Goal: Information Seeking & Learning: Learn about a topic

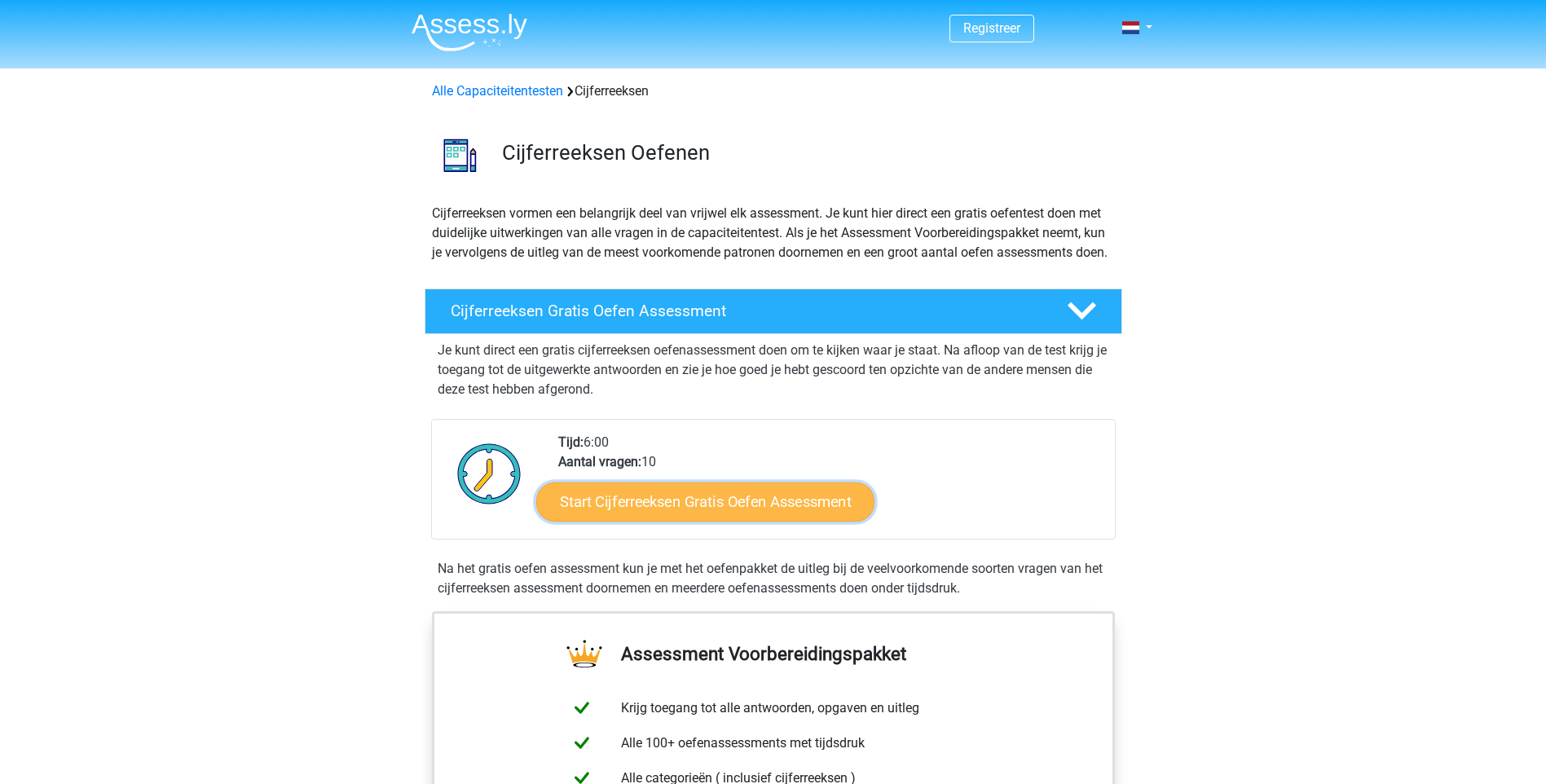
click at [697, 520] on link "Start Cijferreeksen Gratis Oefen Assessment" at bounding box center [705, 501] width 338 height 40
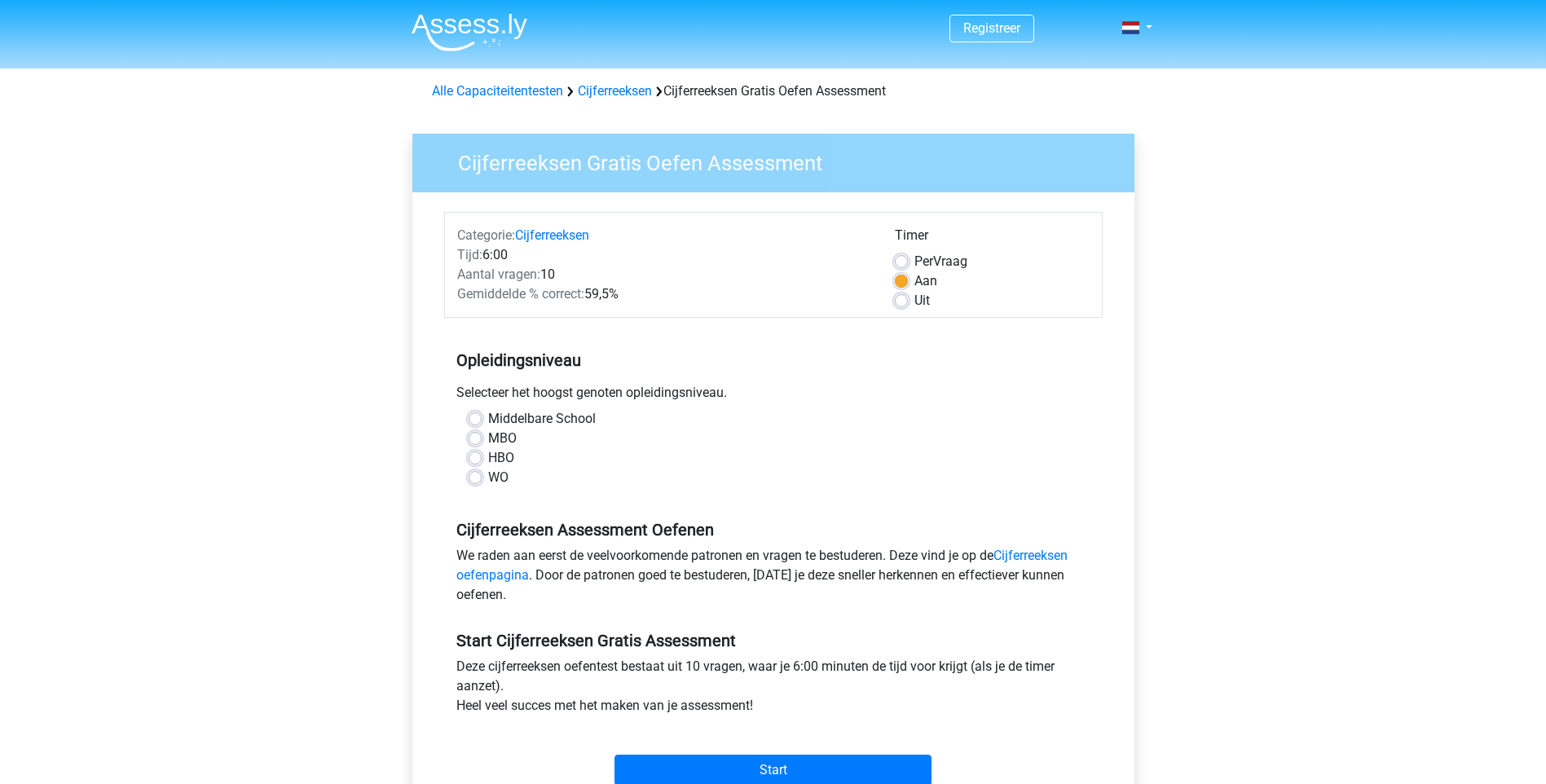
click at [914, 302] on label "Uit" at bounding box center [922, 301] width 15 height 20
click at [904, 302] on input "Uit" at bounding box center [901, 299] width 13 height 16
radio input "true"
click at [511, 436] on label "MBO" at bounding box center [502, 438] width 28 height 20
click at [482, 436] on input "MBO" at bounding box center [475, 436] width 13 height 16
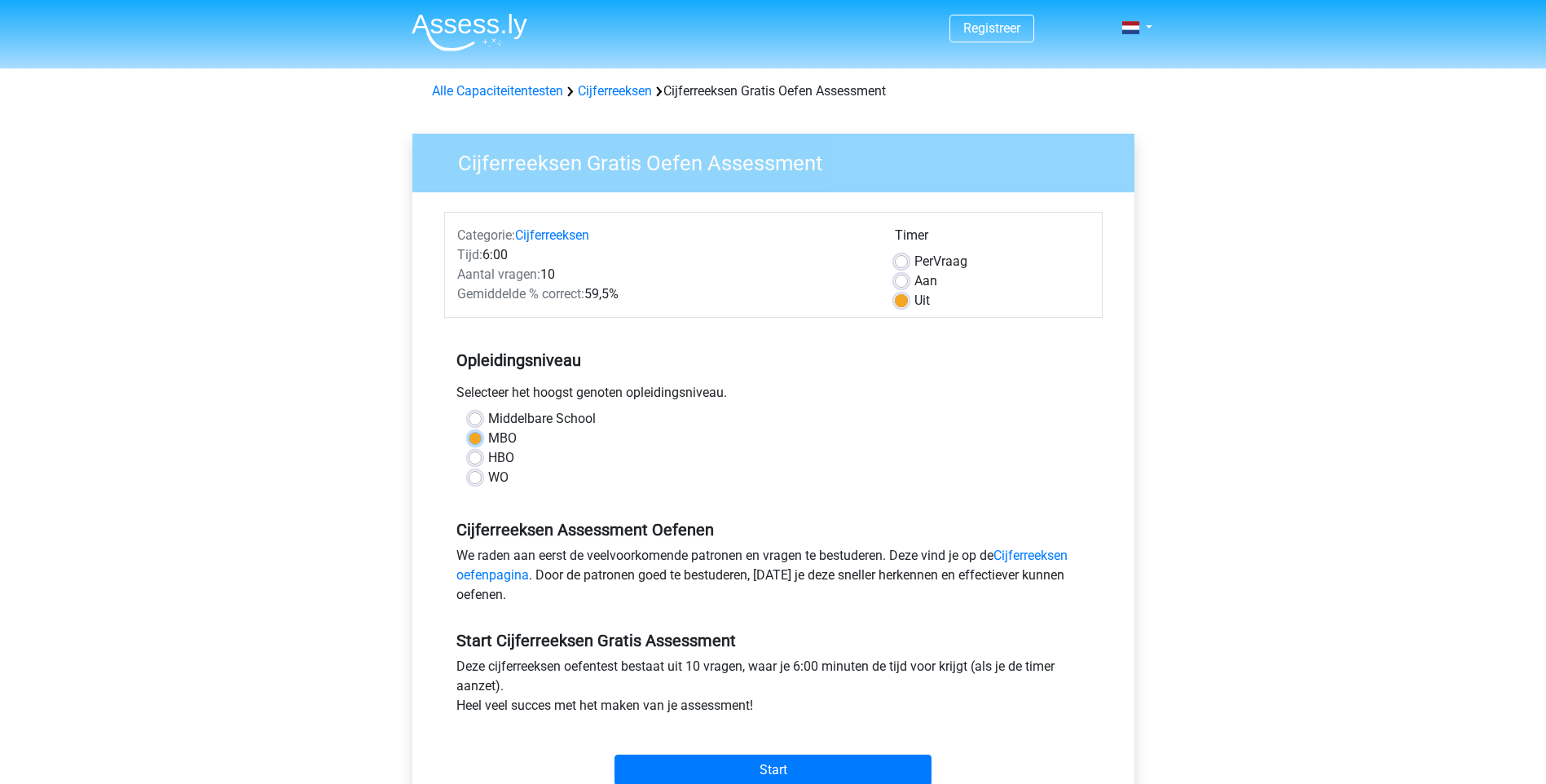
radio input "true"
click at [510, 416] on label "Middelbare School" at bounding box center [542, 418] width 107 height 20
click at [482, 416] on input "Middelbare School" at bounding box center [475, 416] width 13 height 16
radio input "true"
drag, startPoint x: 510, startPoint y: 442, endPoint x: 532, endPoint y: 453, distance: 24.6
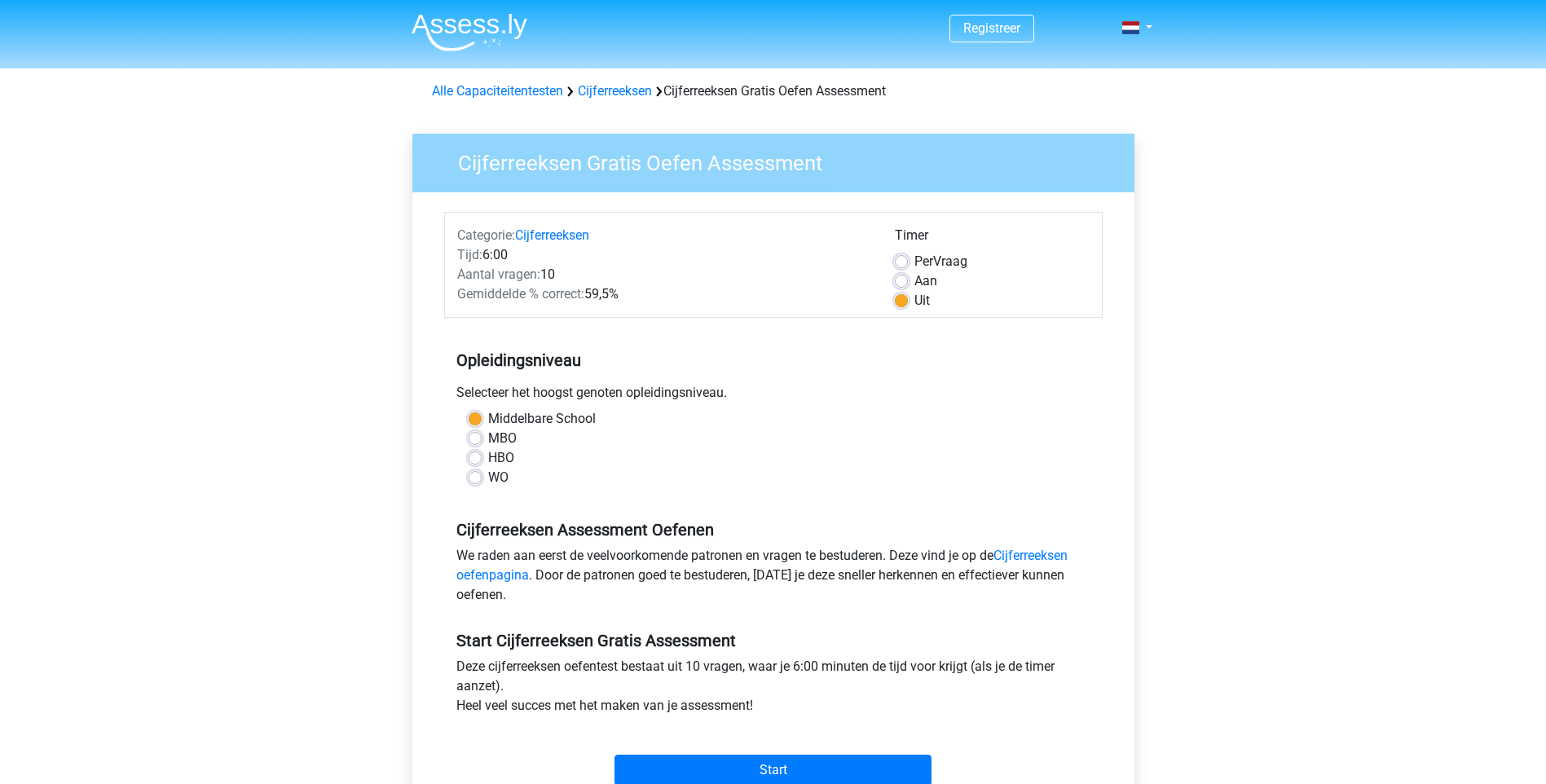
click at [510, 443] on label "MBO" at bounding box center [502, 438] width 28 height 20
click at [482, 443] on input "MBO" at bounding box center [475, 436] width 13 height 16
radio input "true"
drag, startPoint x: 780, startPoint y: 763, endPoint x: 790, endPoint y: 759, distance: 10.8
click at [781, 763] on input "Start" at bounding box center [773, 770] width 317 height 31
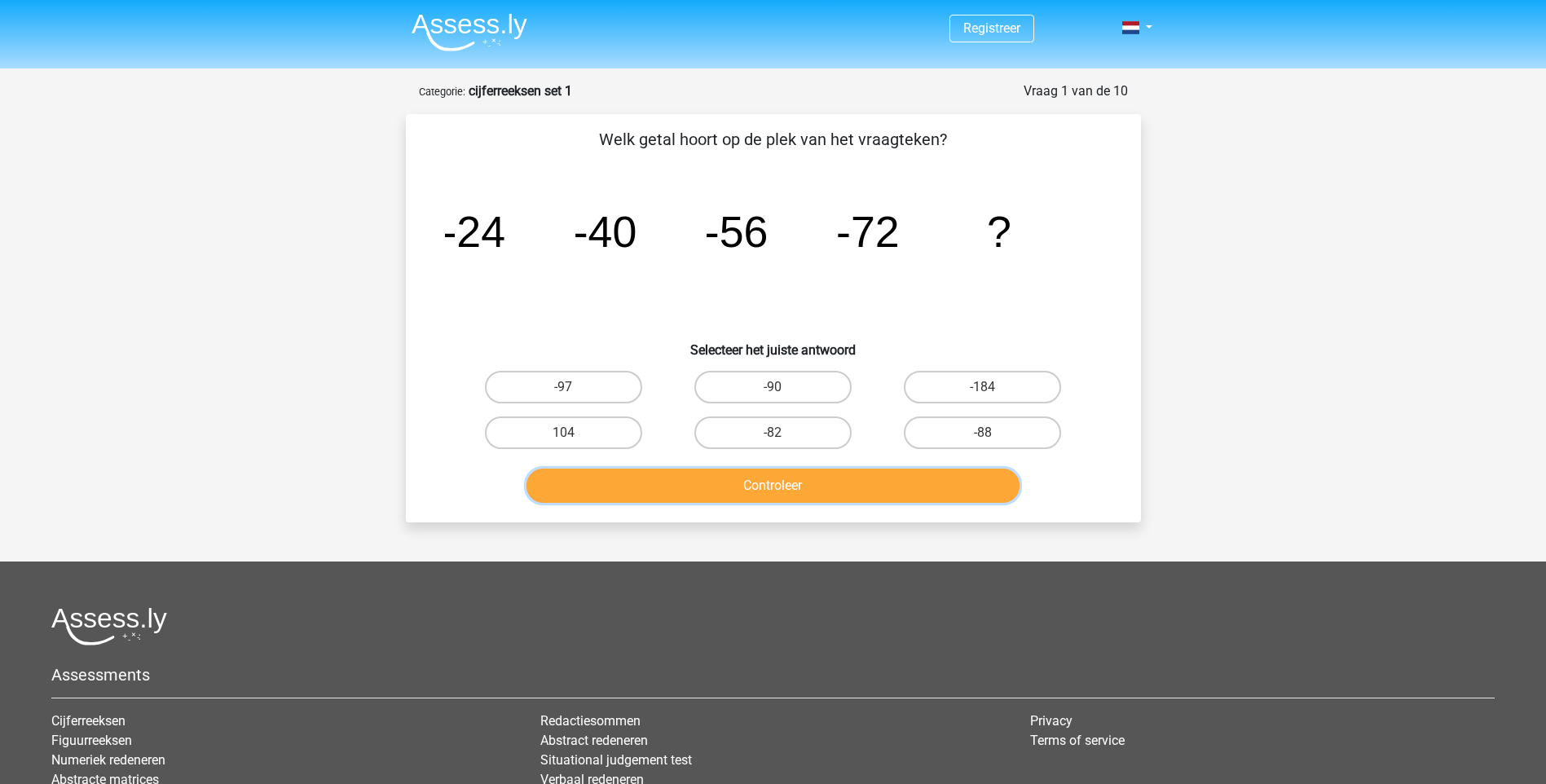
click at [781, 487] on button "Controleer" at bounding box center [773, 485] width 493 height 34
click at [799, 432] on label "-82" at bounding box center [773, 433] width 157 height 33
click at [783, 433] on input "-82" at bounding box center [778, 437] width 10 height 10
radio input "true"
click at [778, 489] on button "Controleer" at bounding box center [773, 485] width 493 height 34
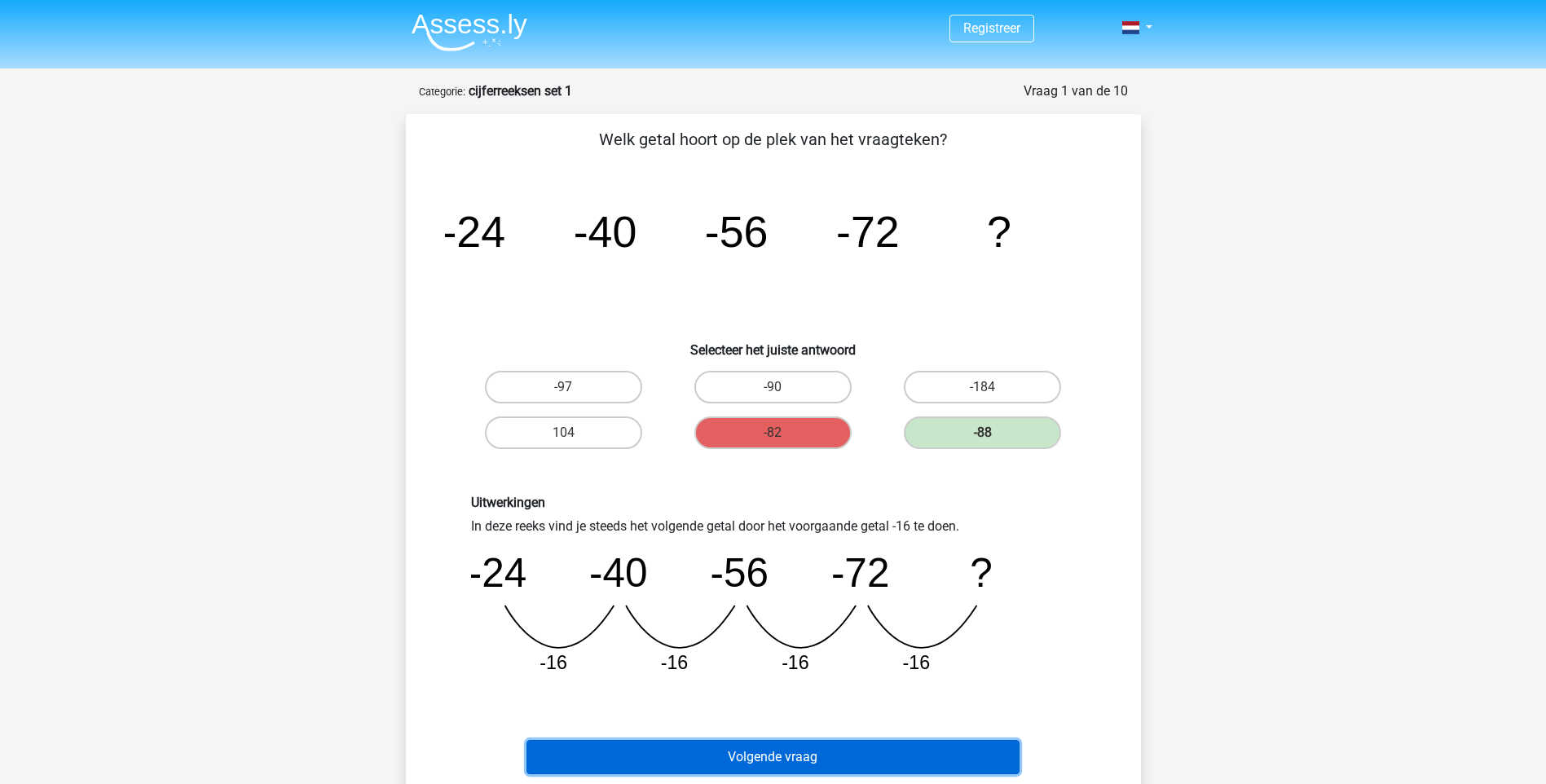
click at [785, 752] on button "Volgende vraag" at bounding box center [773, 757] width 493 height 34
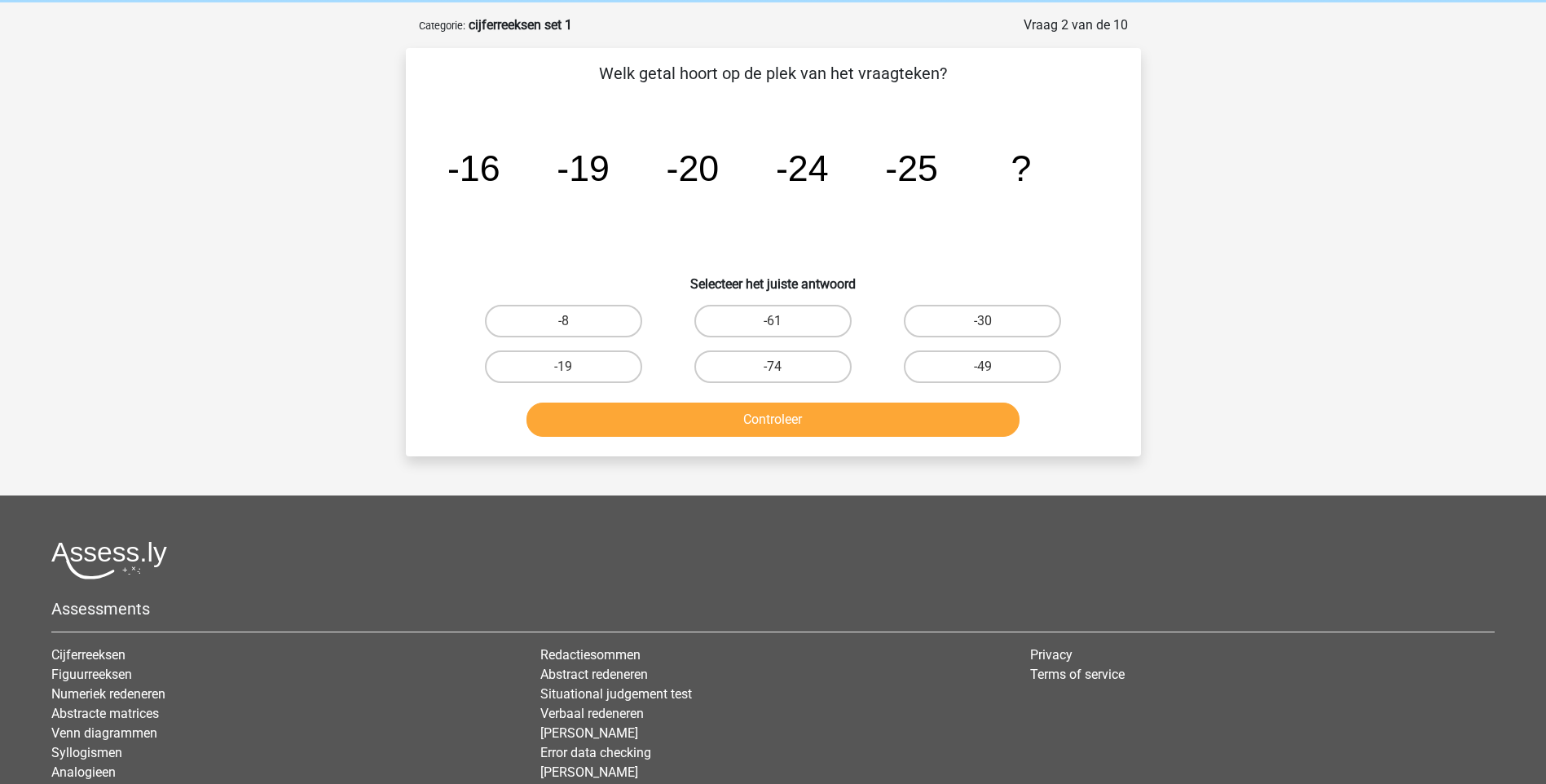
scroll to position [81, 0]
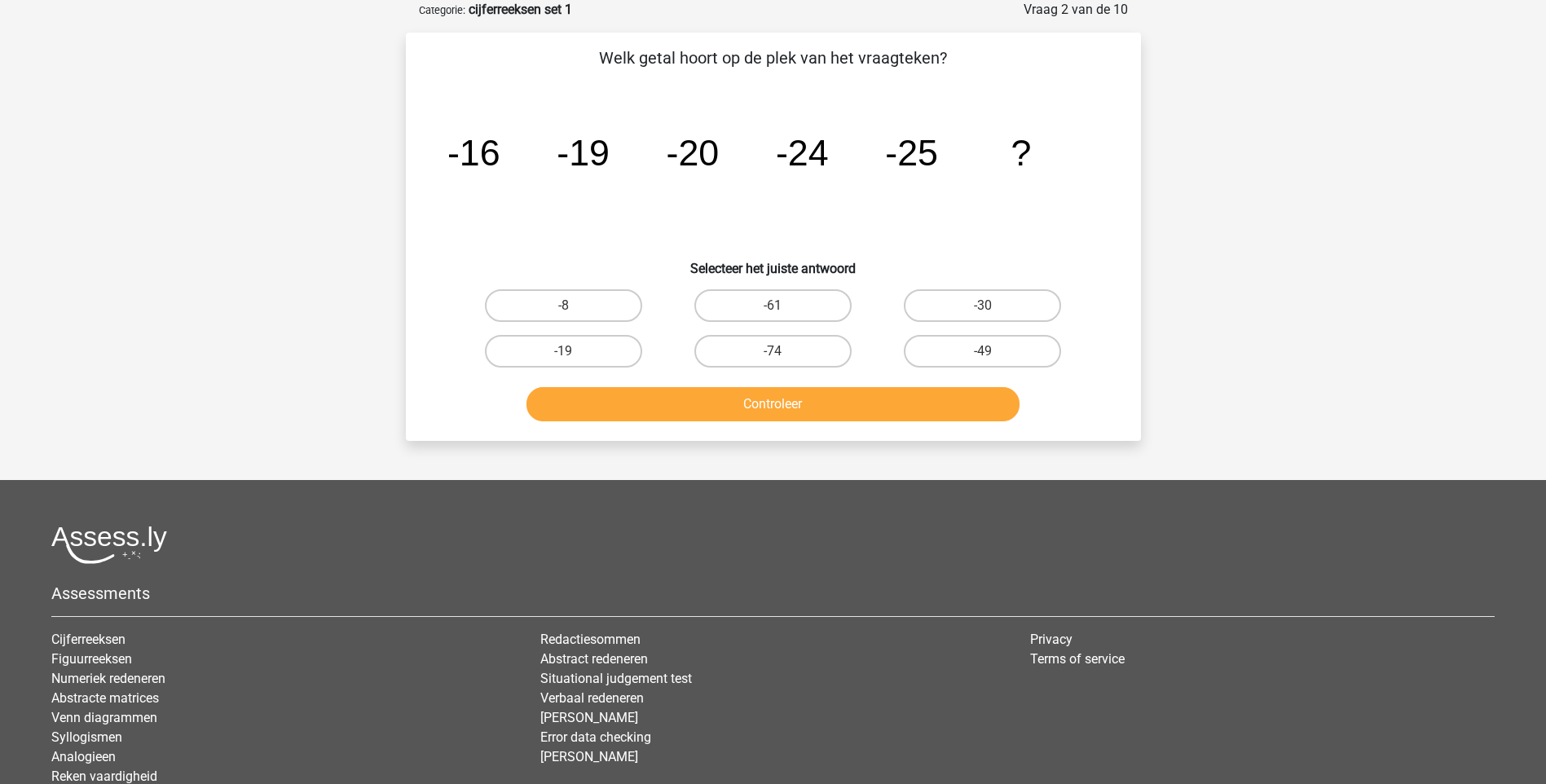
click at [983, 308] on input "-30" at bounding box center [988, 310] width 10 height 10
radio input "true"
click at [810, 404] on button "Controleer" at bounding box center [773, 404] width 493 height 34
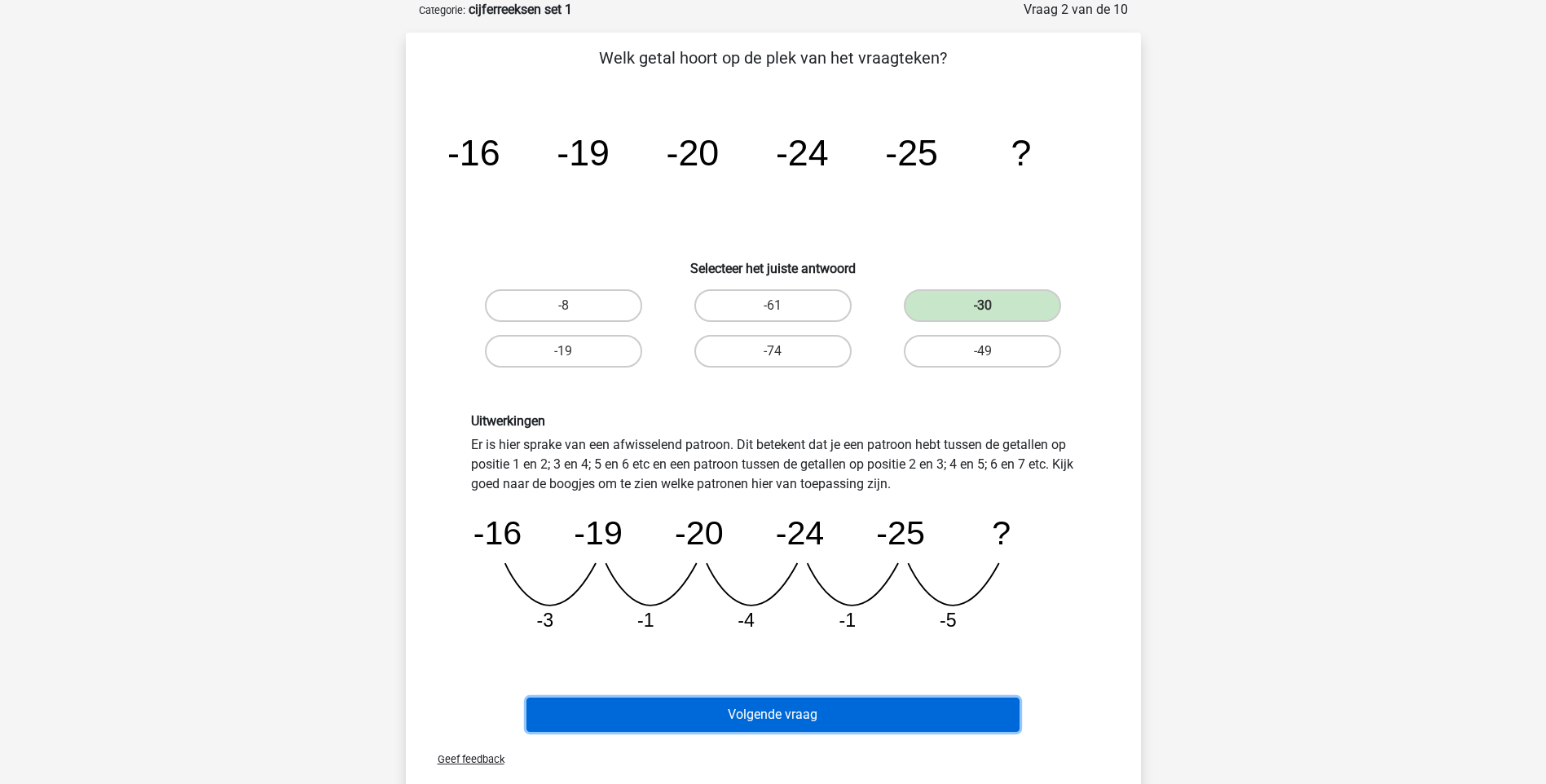
click at [779, 715] on button "Volgende vraag" at bounding box center [773, 714] width 493 height 34
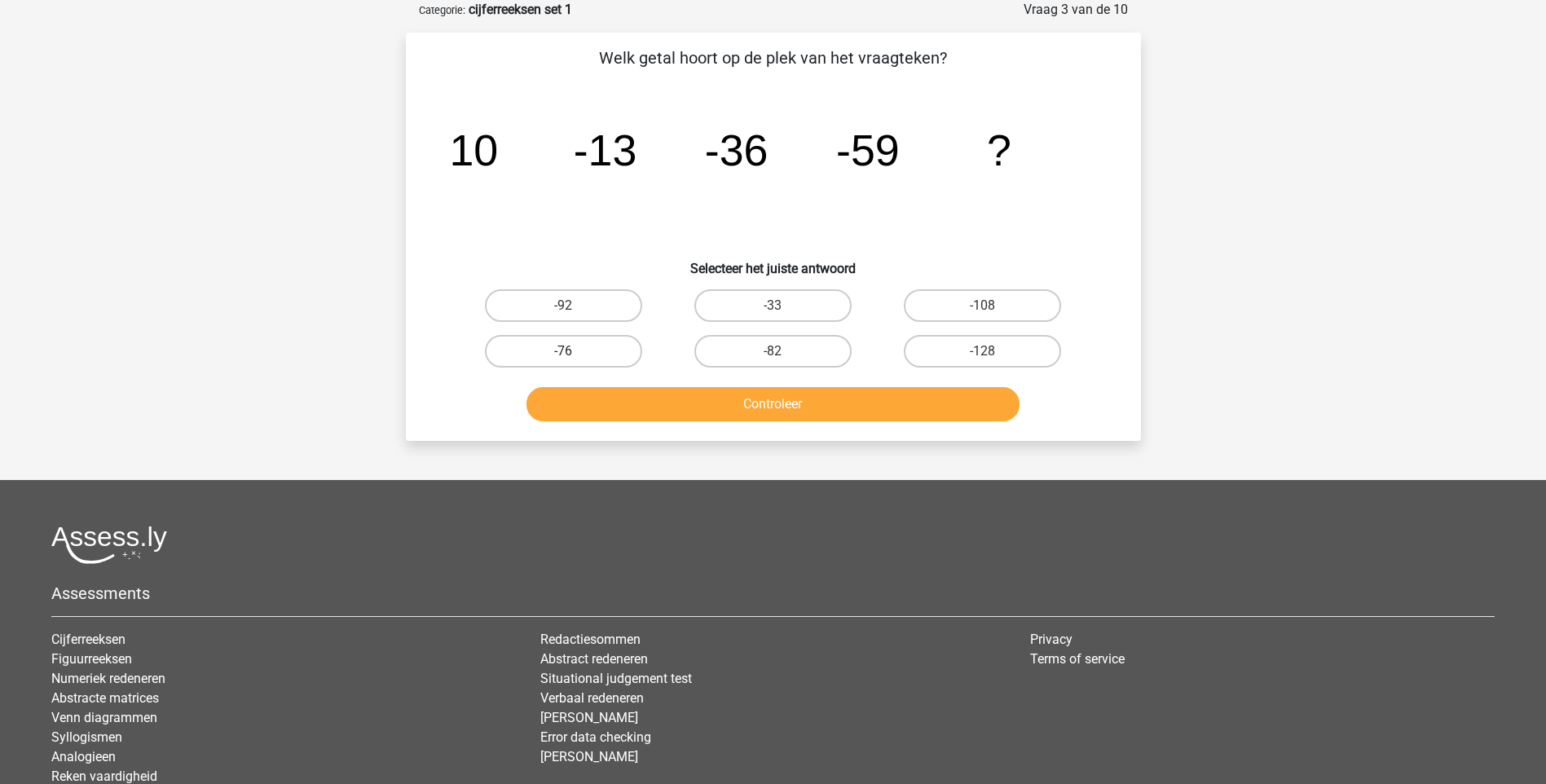
click at [605, 356] on label "-76" at bounding box center [563, 351] width 157 height 33
click at [574, 356] on input "-76" at bounding box center [567, 356] width 10 height 10
radio input "true"
click at [774, 401] on button "Controleer" at bounding box center [773, 404] width 493 height 34
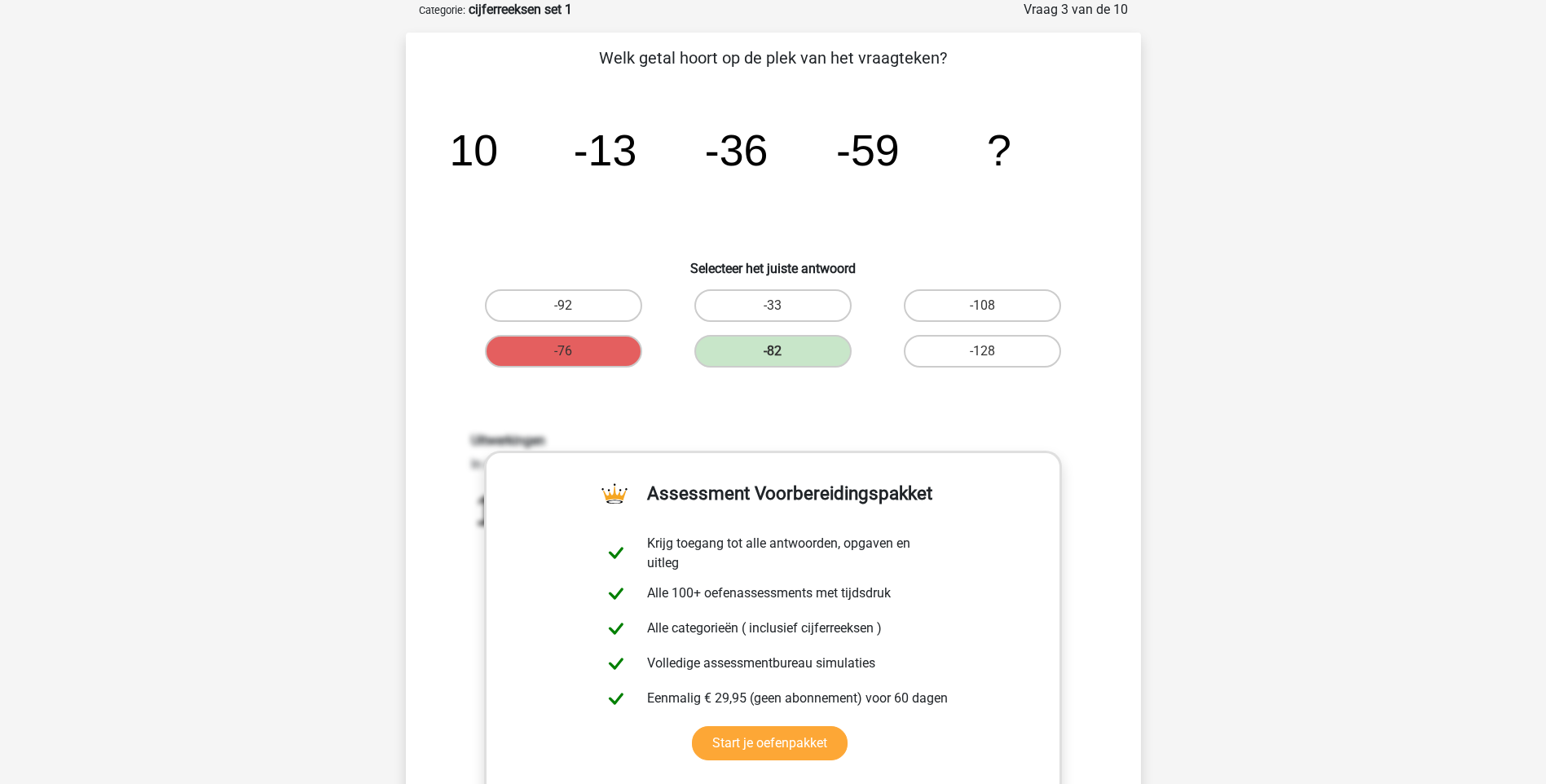
click at [1236, 433] on div "Registreer Nederlands English" at bounding box center [773, 710] width 1546 height 1584
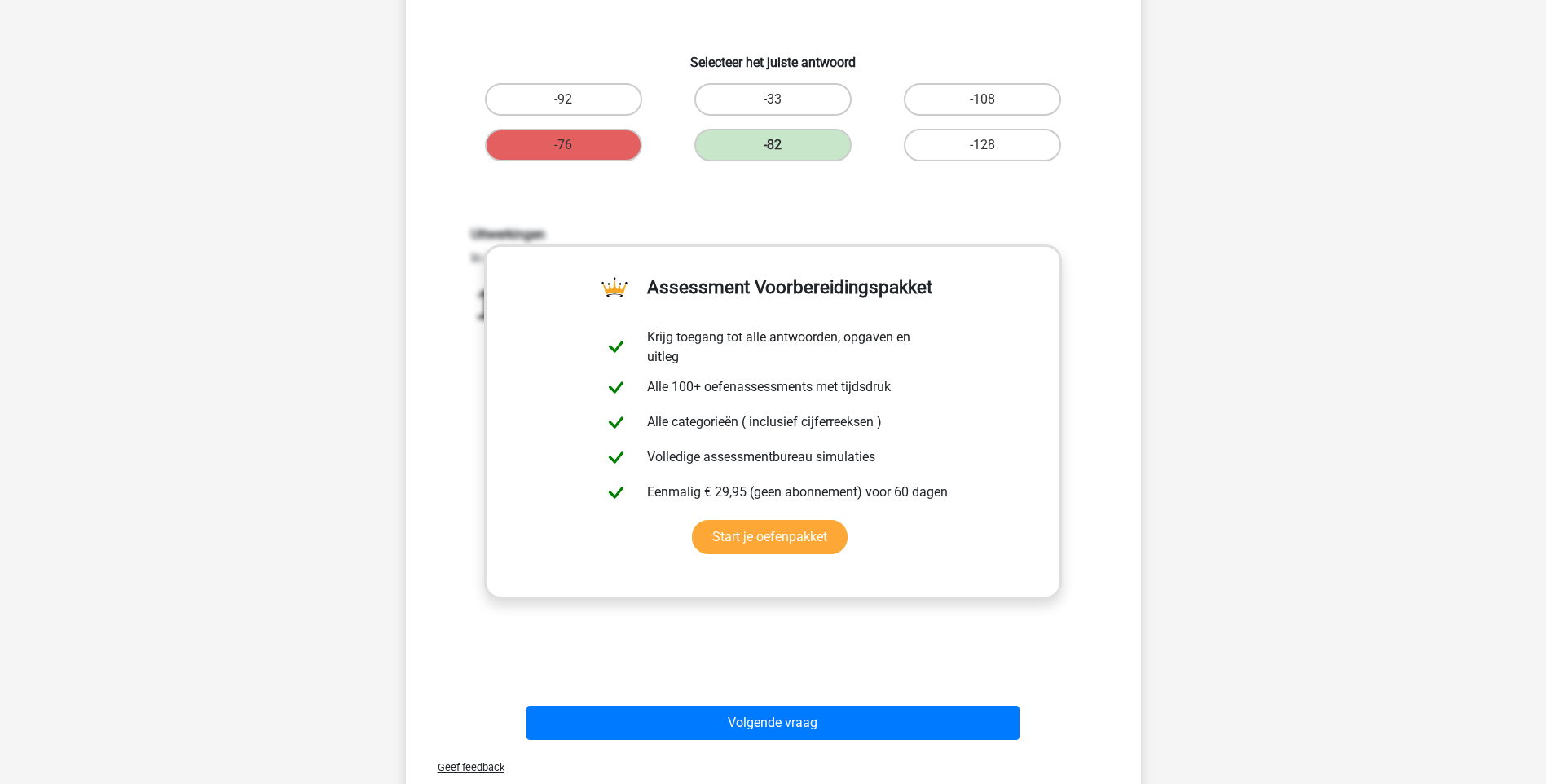
scroll to position [407, 0]
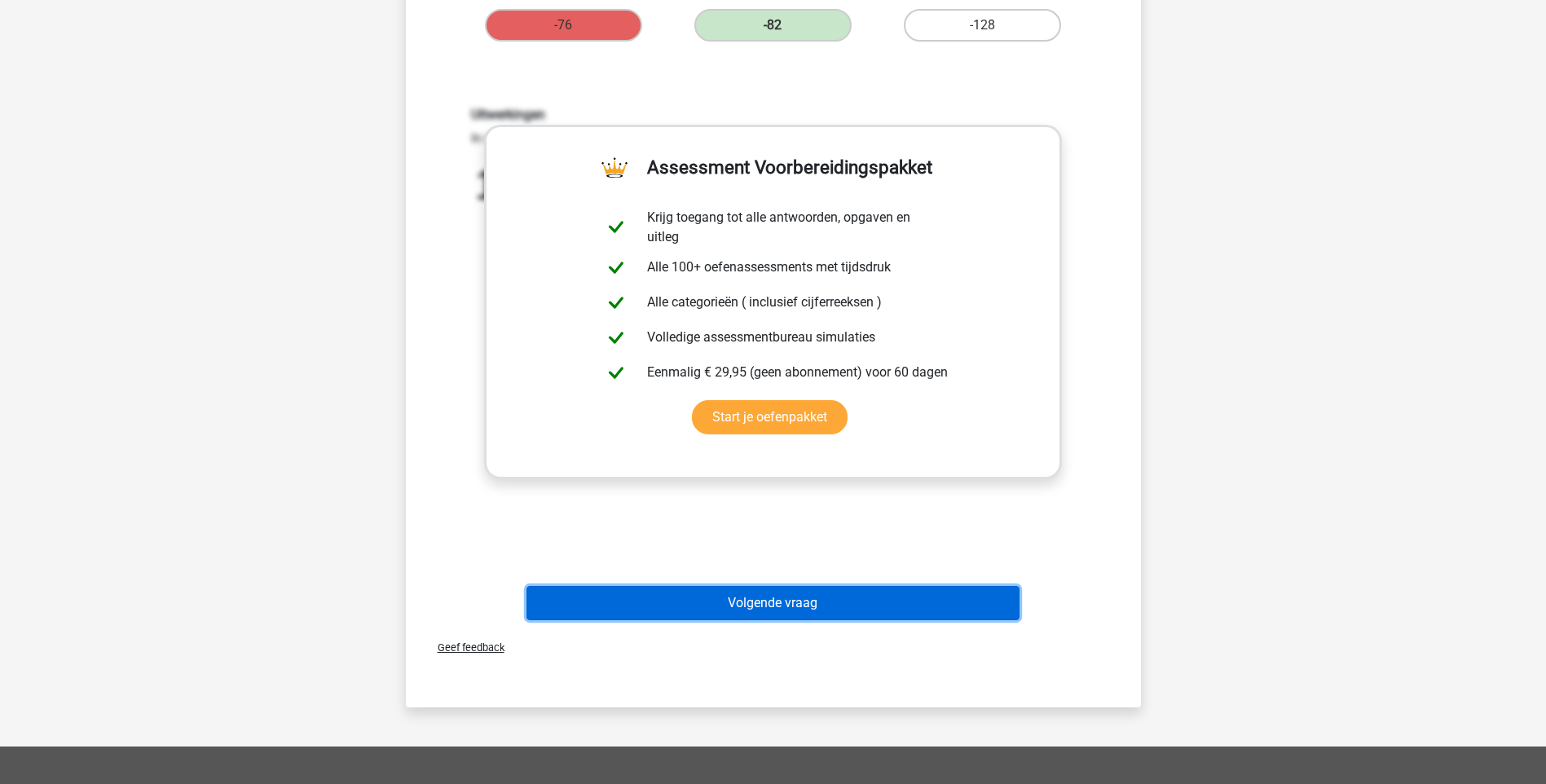
click at [782, 591] on button "Volgende vraag" at bounding box center [773, 603] width 493 height 34
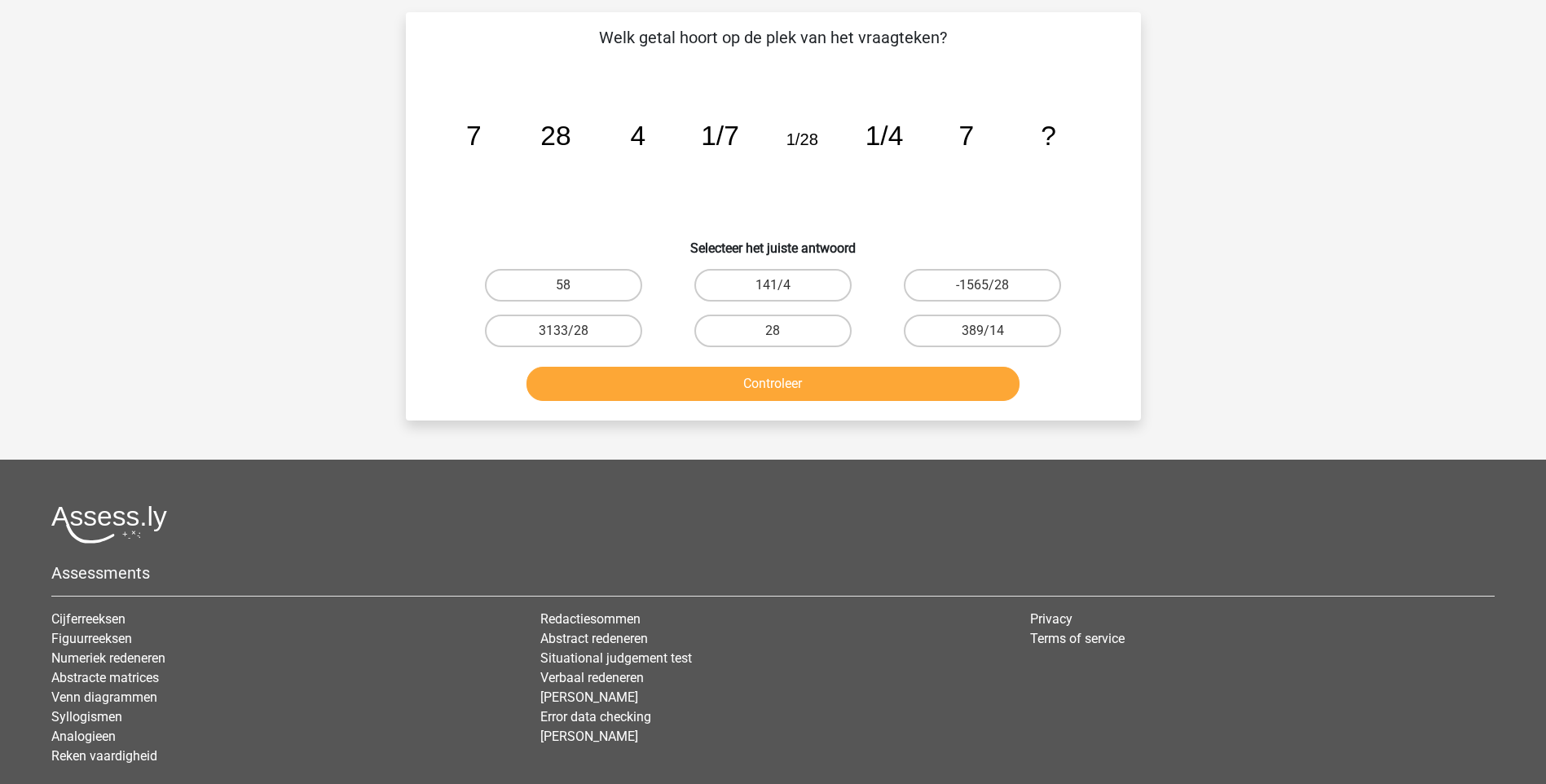
scroll to position [81, 0]
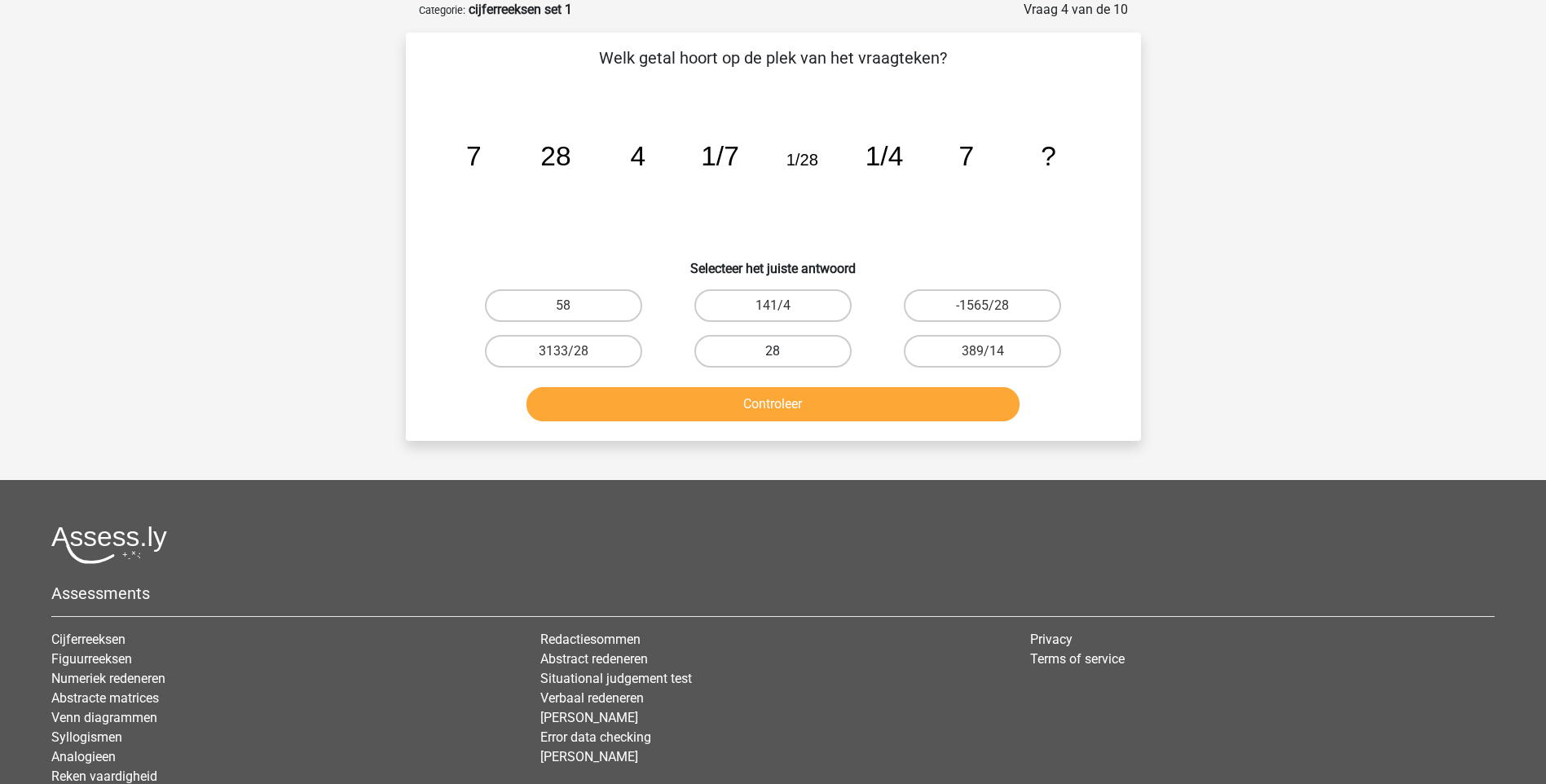
click at [765, 343] on label "28" at bounding box center [773, 351] width 157 height 33
click at [773, 351] on input "28" at bounding box center [778, 356] width 10 height 10
radio input "true"
click at [780, 400] on button "Controleer" at bounding box center [773, 404] width 493 height 34
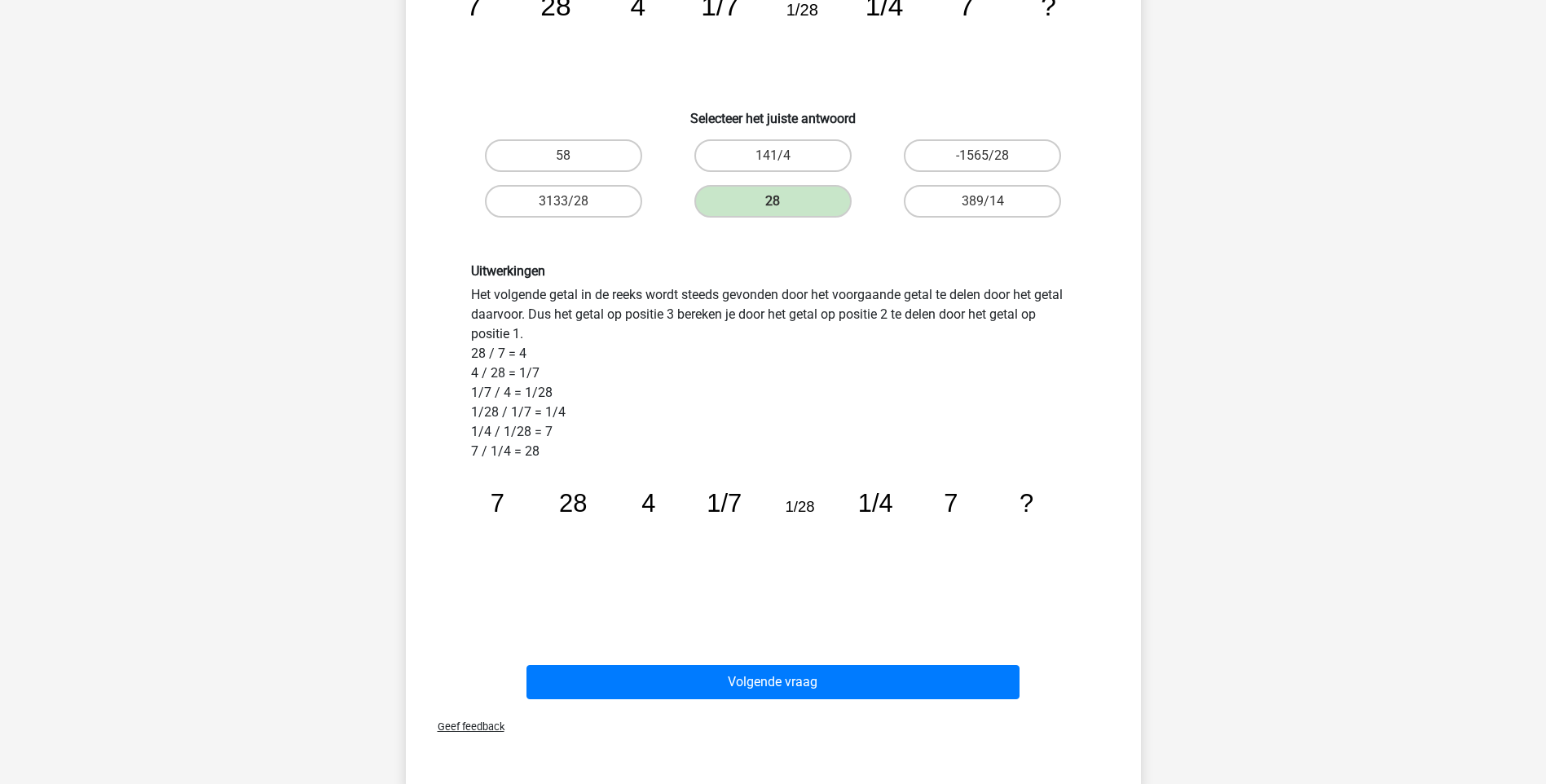
scroll to position [244, 0]
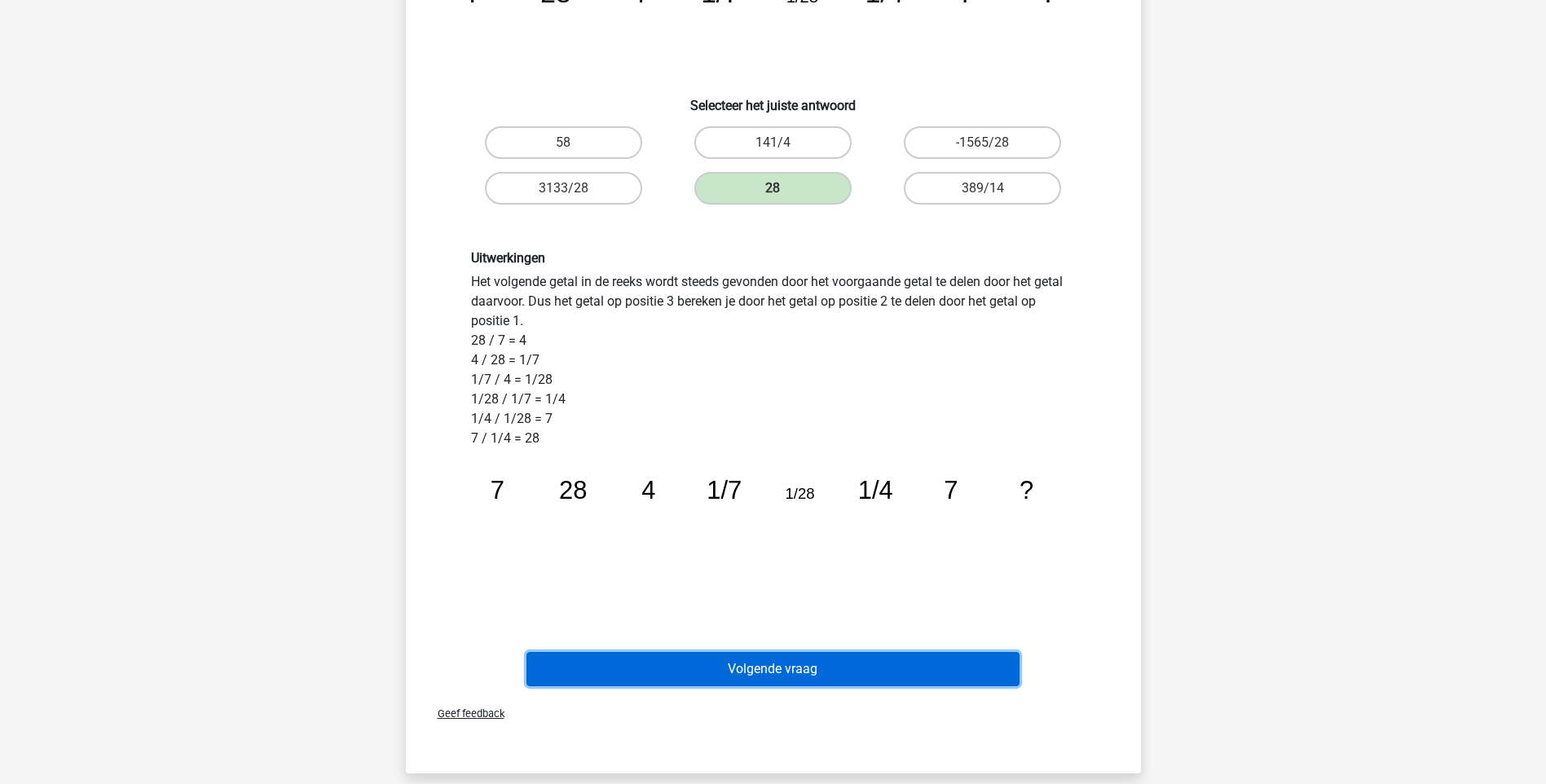
click at [783, 665] on button "Volgende vraag" at bounding box center [773, 669] width 493 height 34
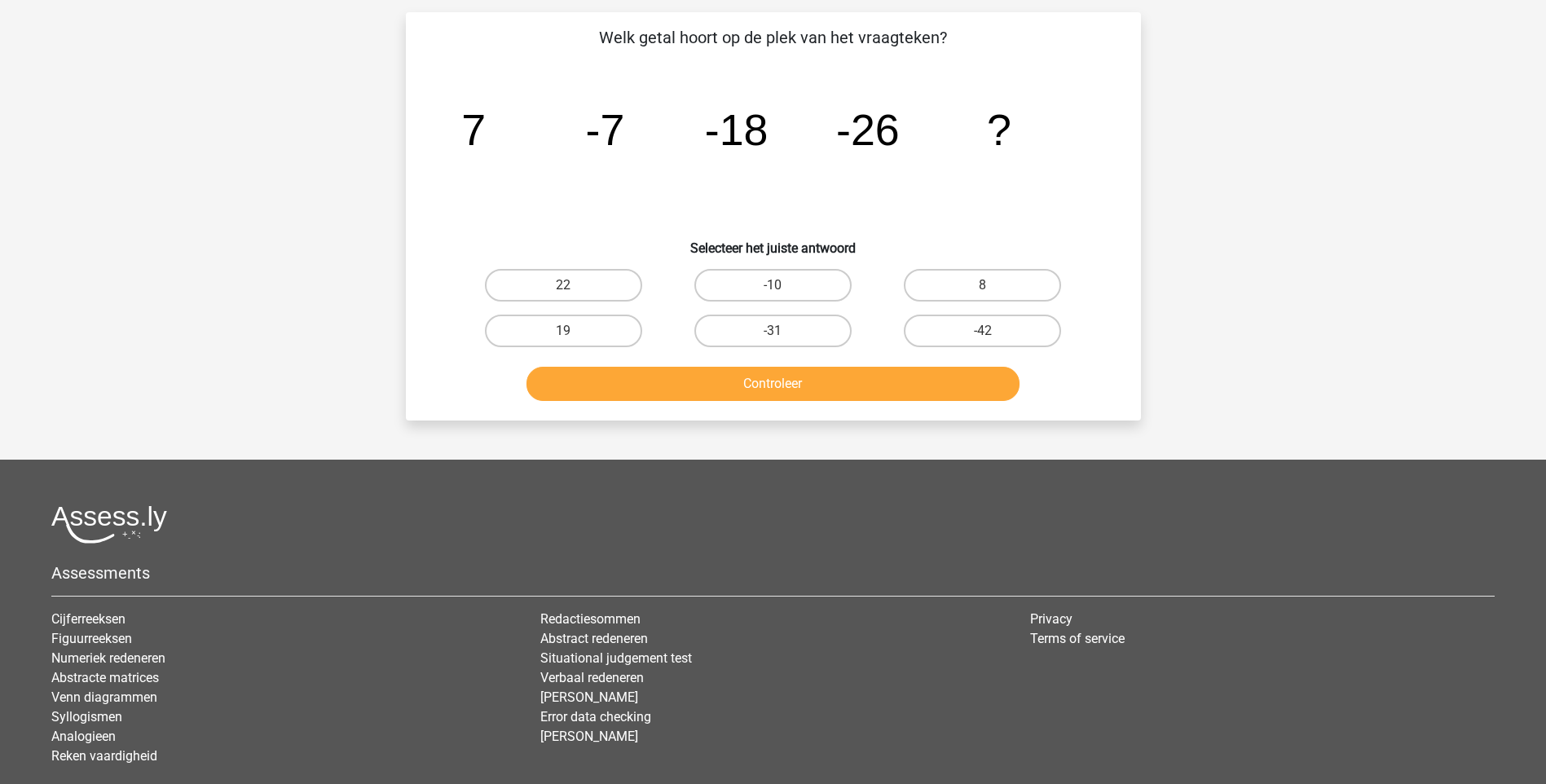
scroll to position [81, 0]
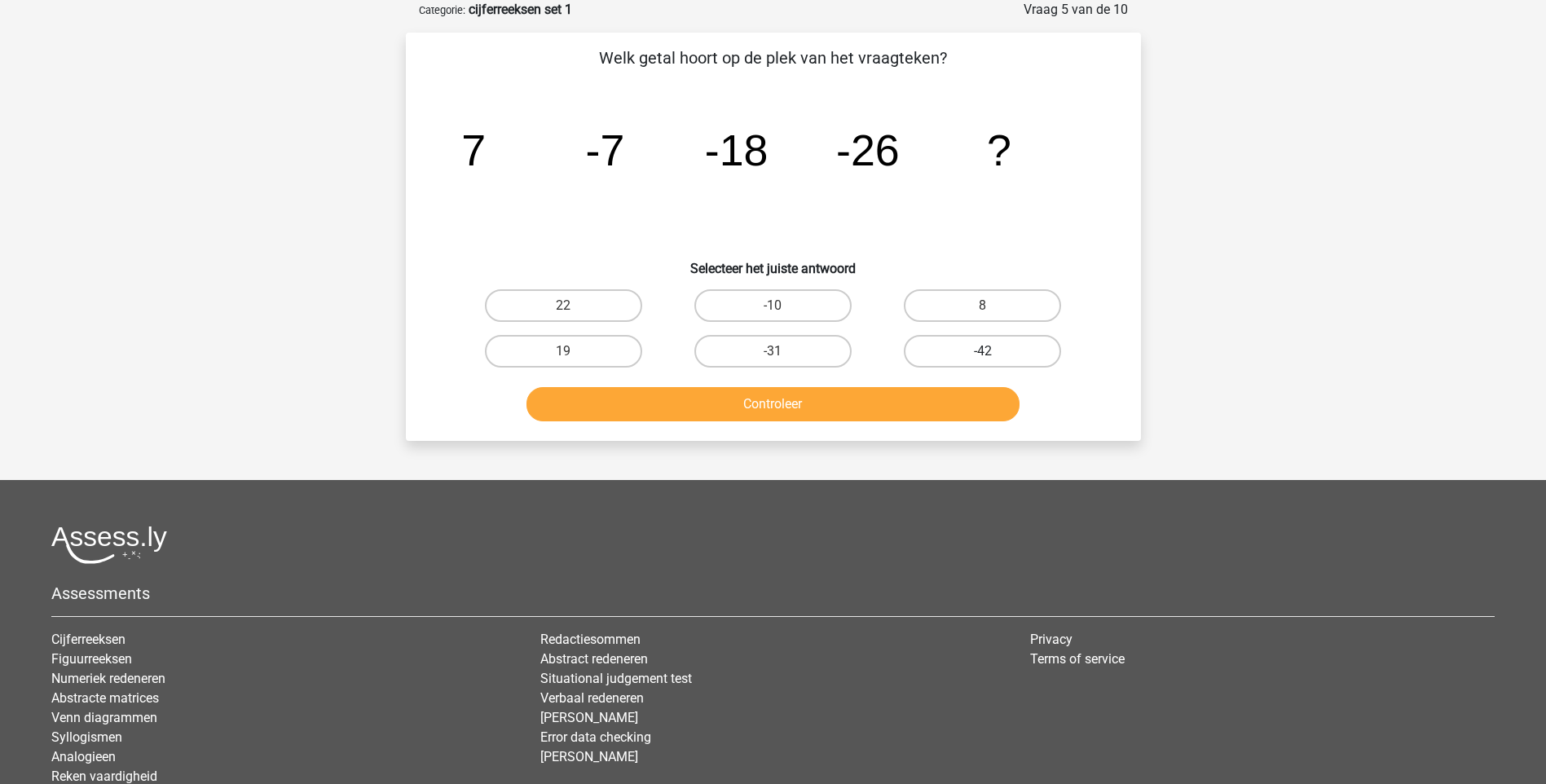
click at [1015, 348] on label "-42" at bounding box center [982, 351] width 157 height 33
click at [994, 351] on input "-42" at bounding box center [988, 356] width 10 height 10
radio input "true"
click at [929, 414] on button "Controleer" at bounding box center [773, 404] width 493 height 34
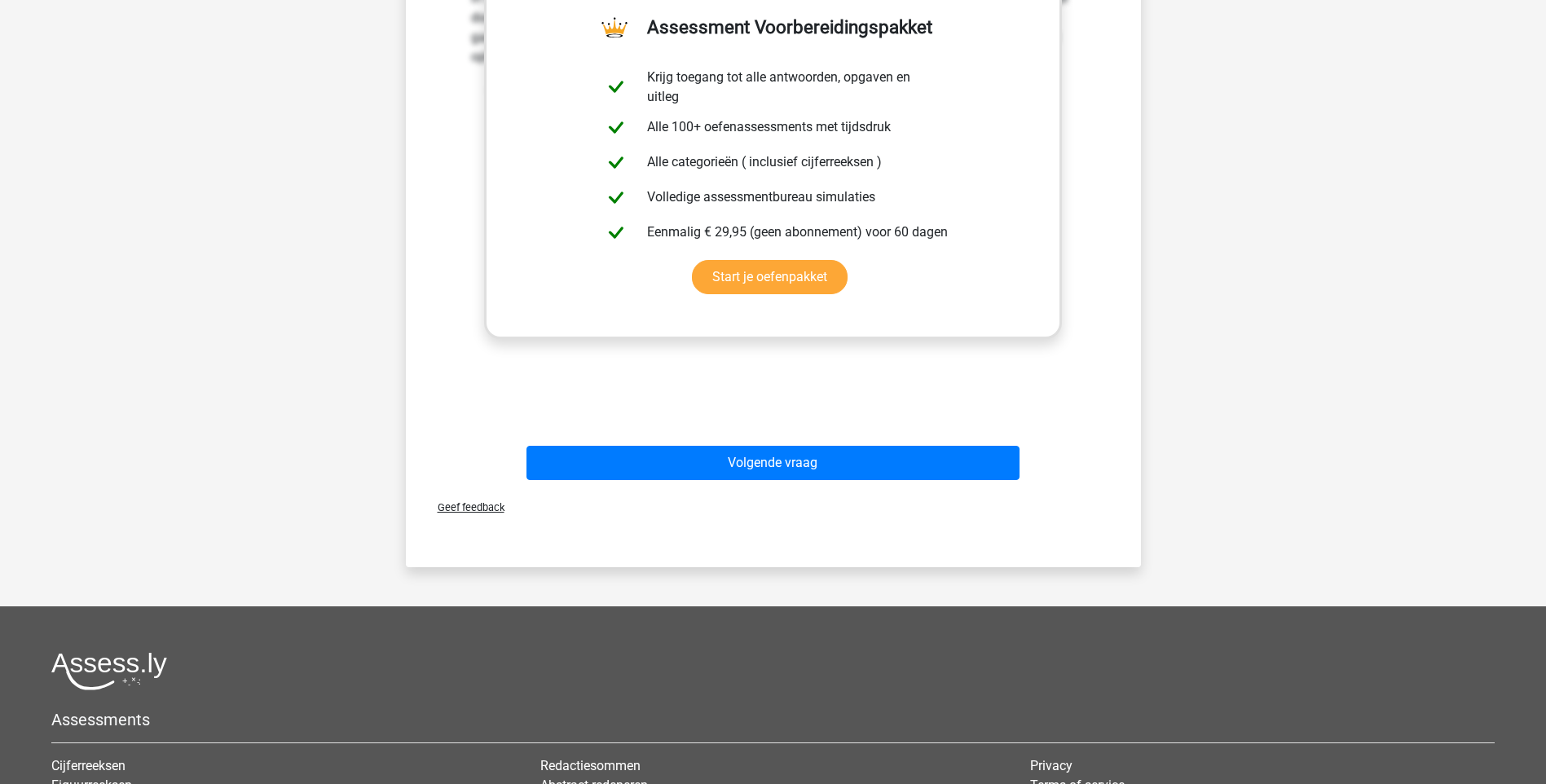
scroll to position [652, 0]
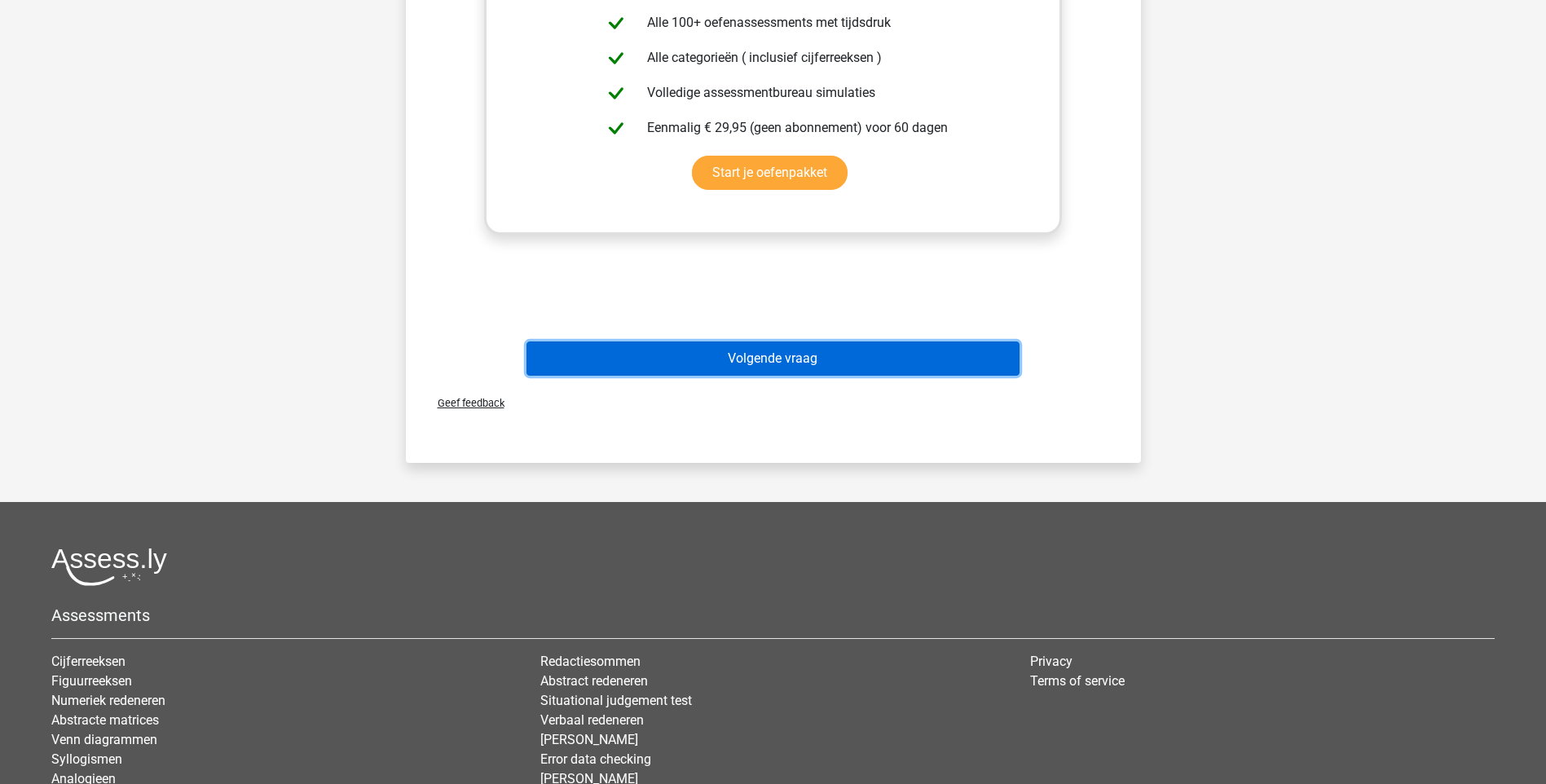
click at [772, 358] on button "Volgende vraag" at bounding box center [773, 358] width 493 height 34
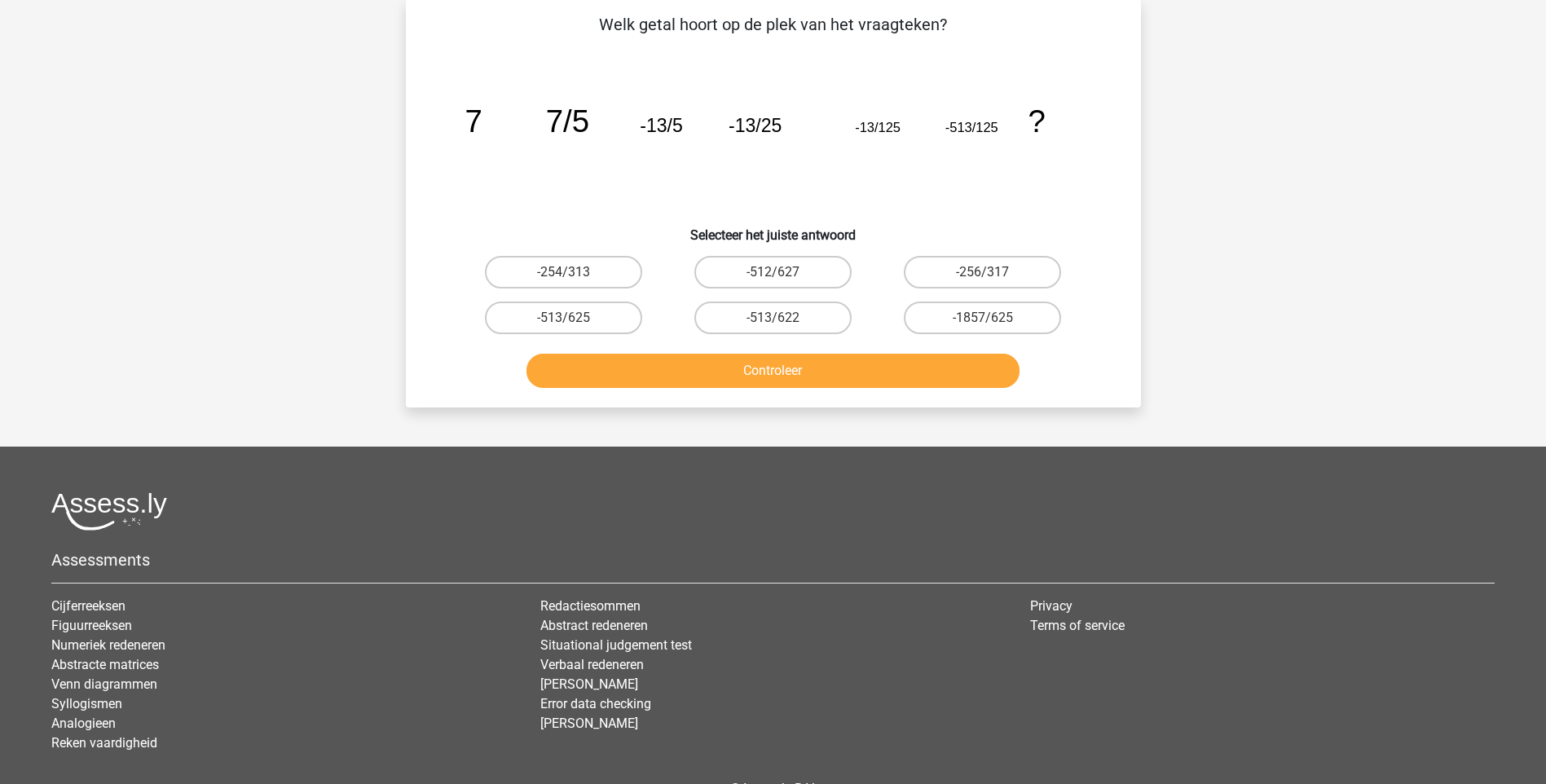
scroll to position [81, 0]
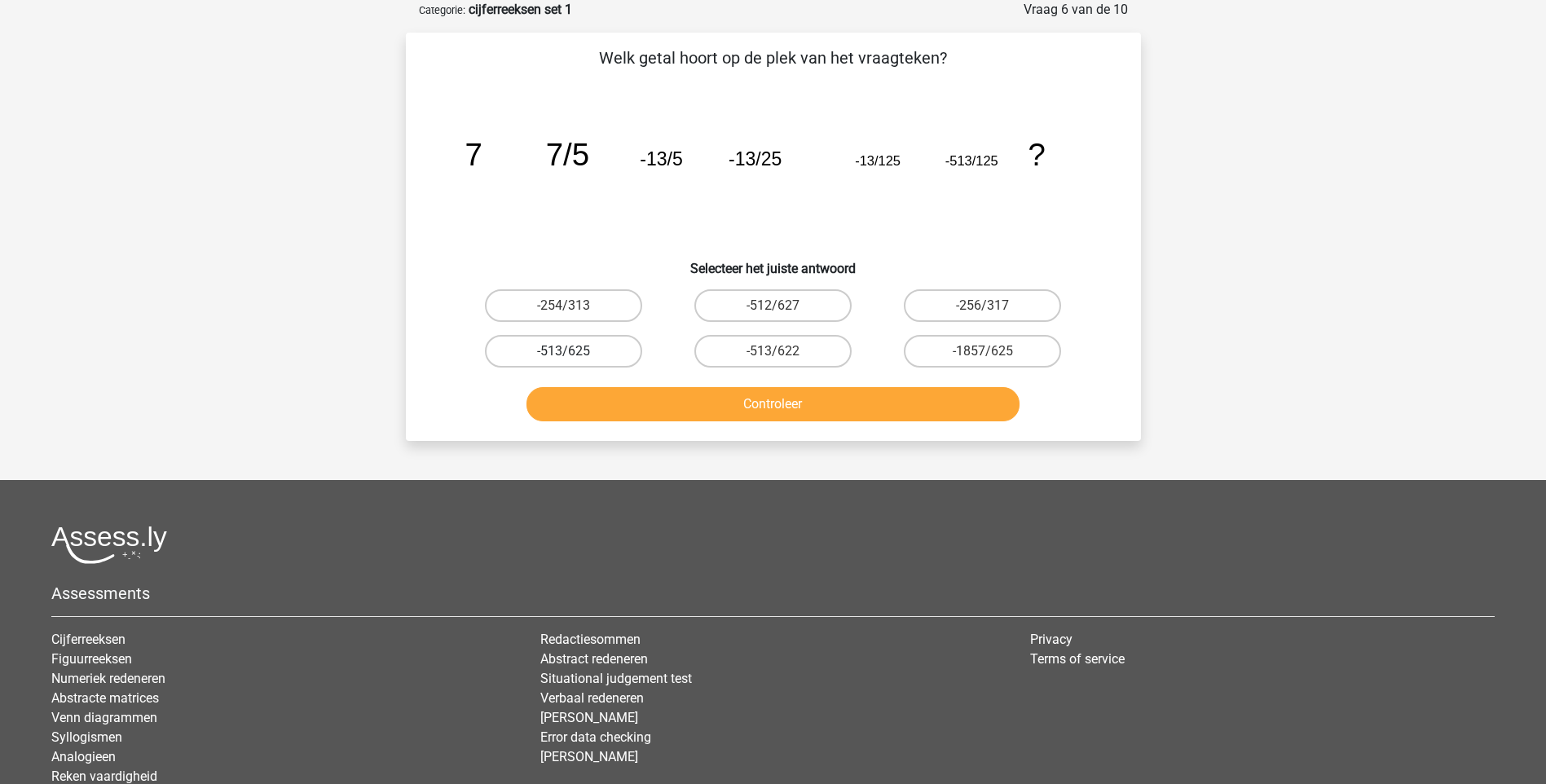
click at [590, 354] on label "-513/625" at bounding box center [563, 351] width 157 height 33
click at [574, 354] on input "-513/625" at bounding box center [567, 356] width 10 height 10
radio input "true"
click at [767, 400] on button "Controleer" at bounding box center [773, 404] width 493 height 34
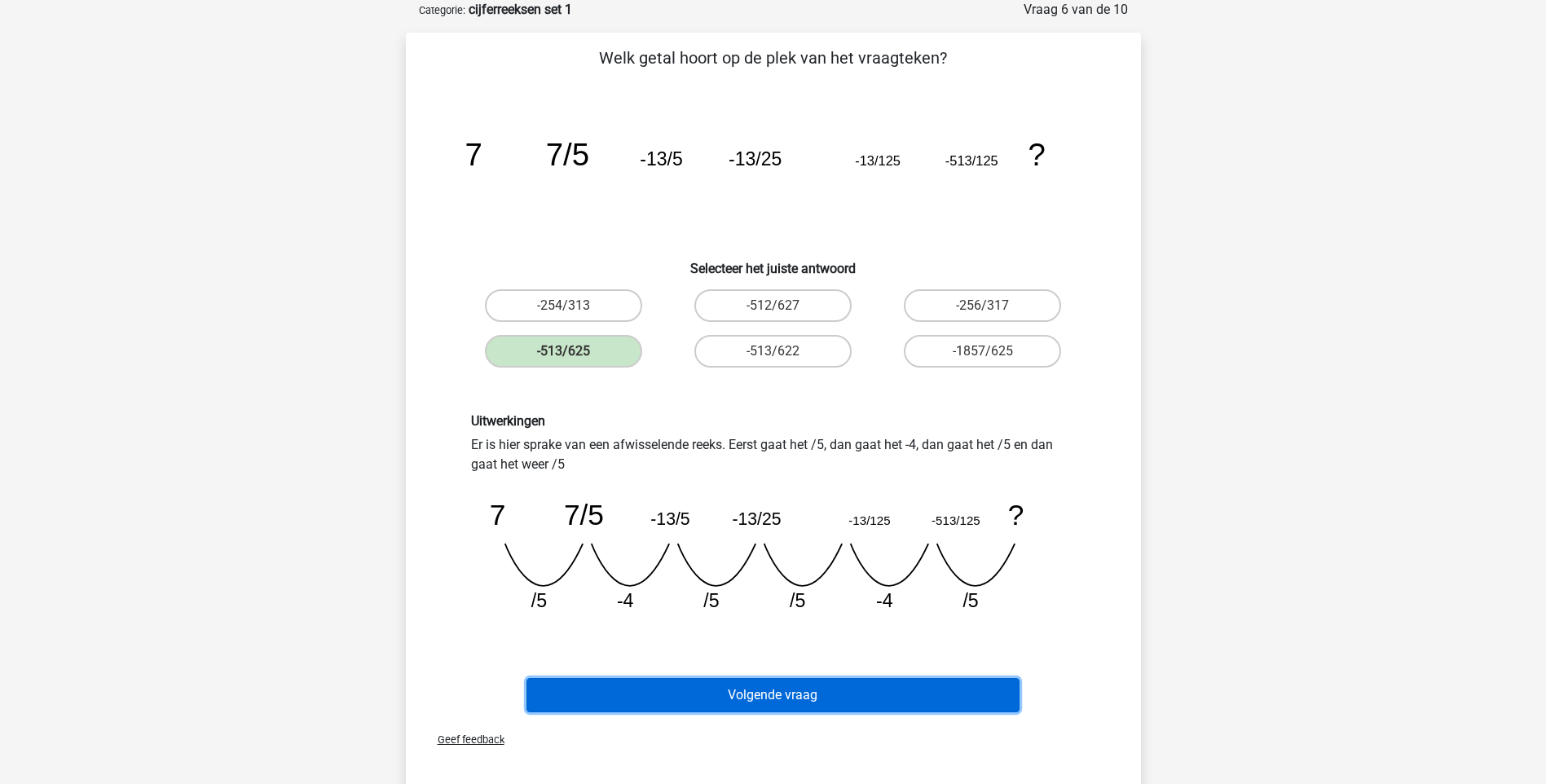
click at [783, 688] on button "Volgende vraag" at bounding box center [773, 694] width 493 height 34
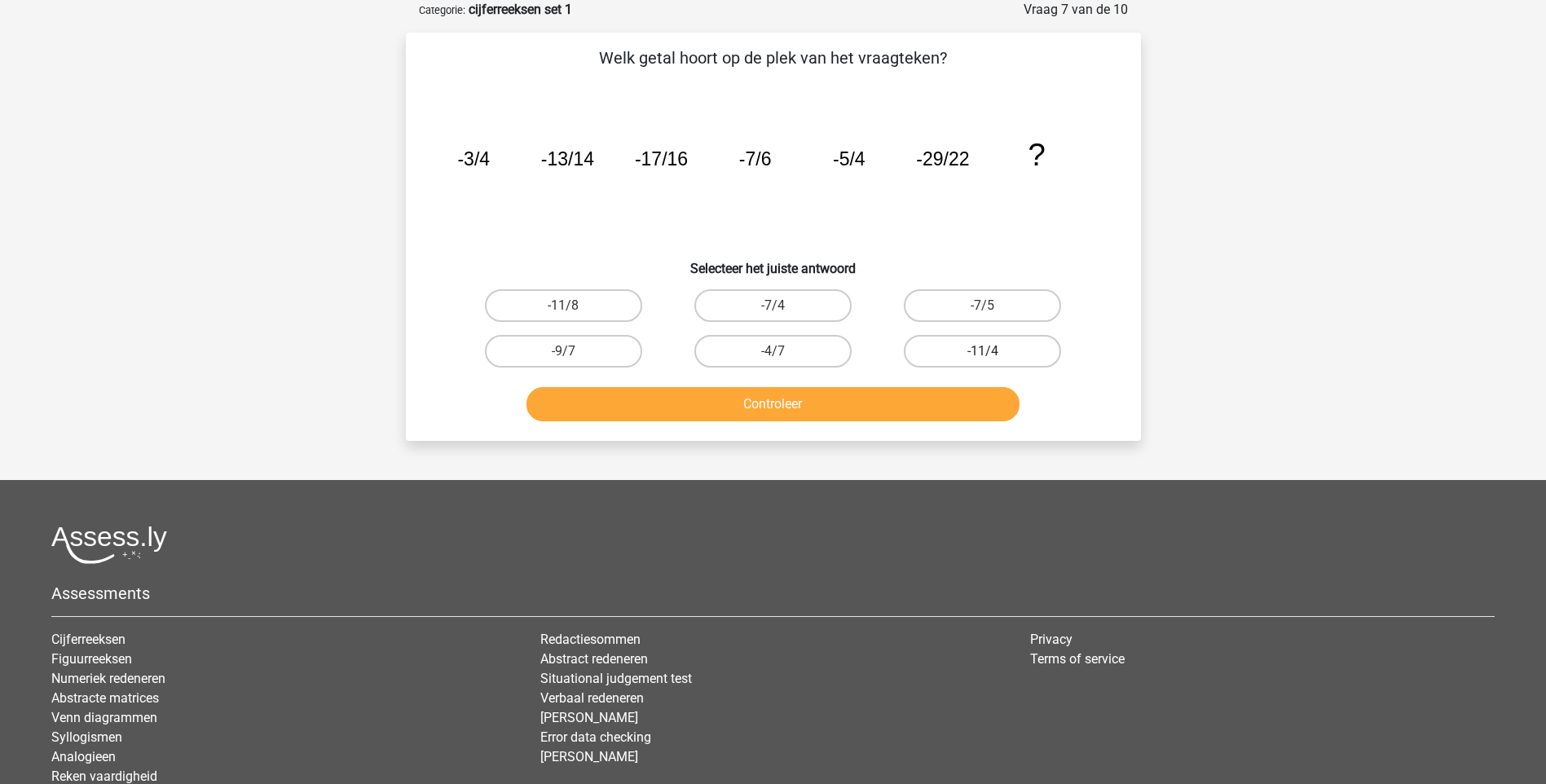
click at [1009, 352] on label "-11/4" at bounding box center [982, 351] width 157 height 33
click at [994, 352] on input "-11/4" at bounding box center [988, 356] width 10 height 10
radio input "true"
click at [780, 403] on button "Controleer" at bounding box center [773, 404] width 493 height 34
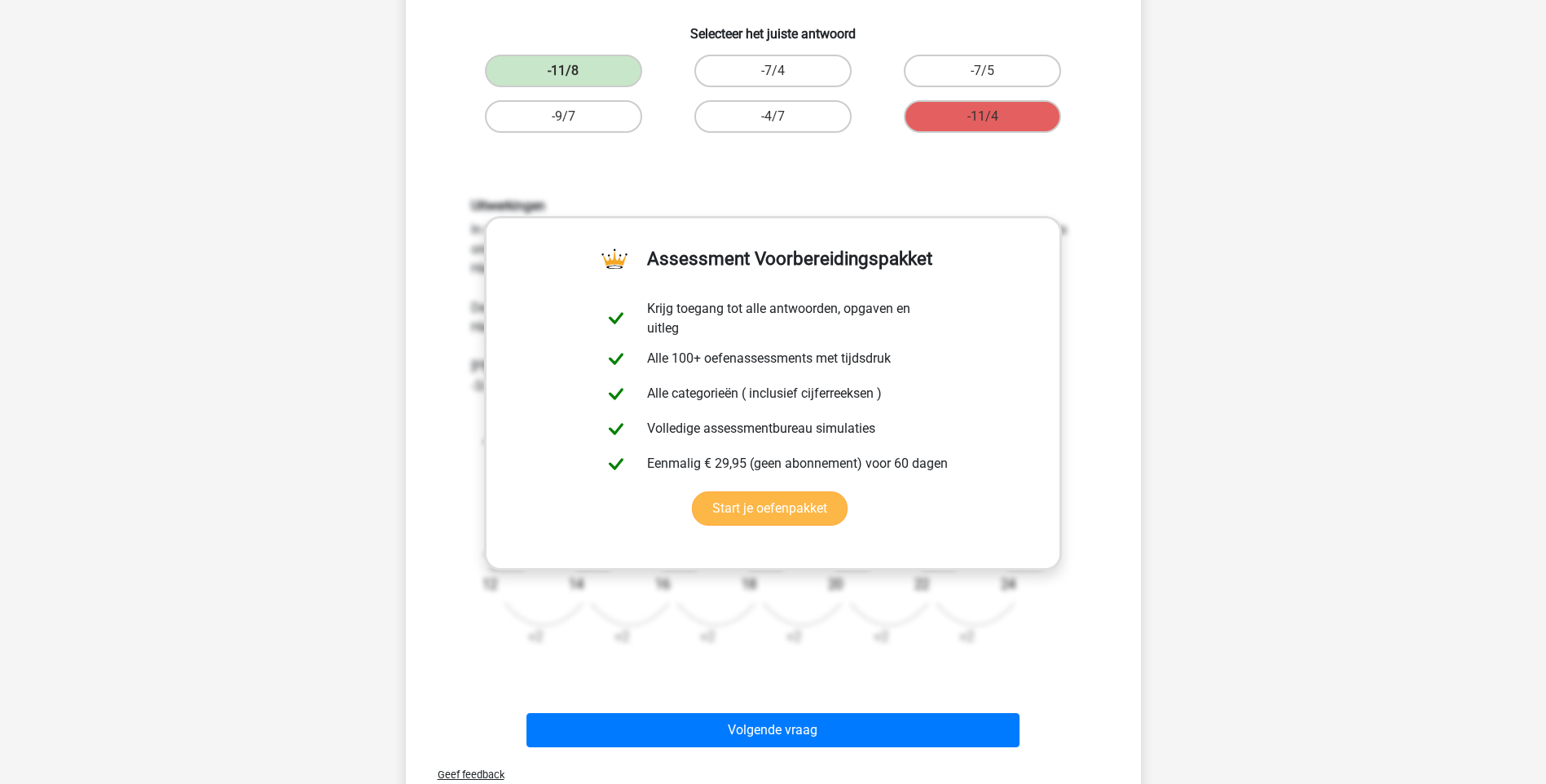
scroll to position [326, 0]
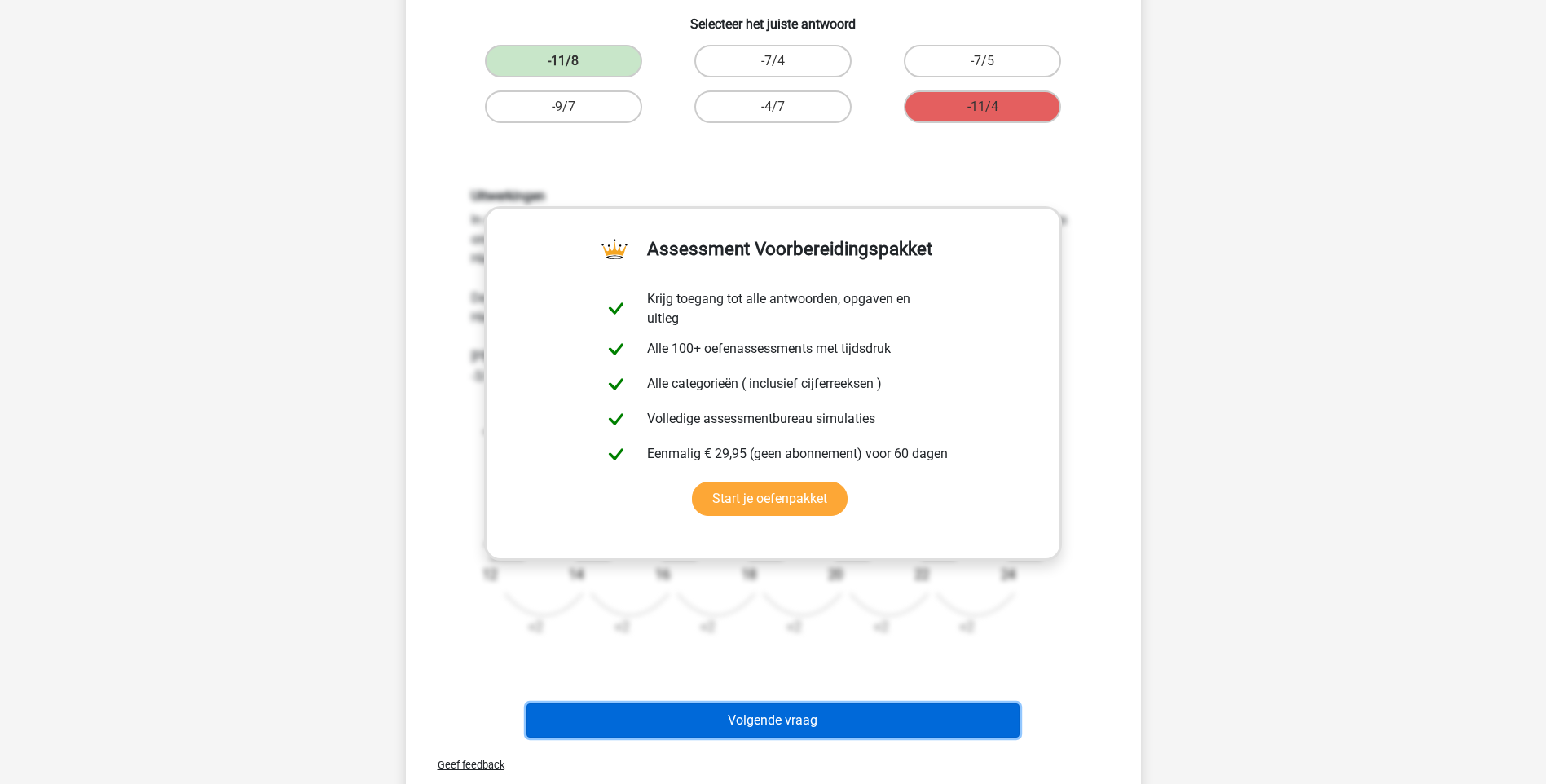
click at [785, 726] on button "Volgende vraag" at bounding box center [773, 720] width 493 height 34
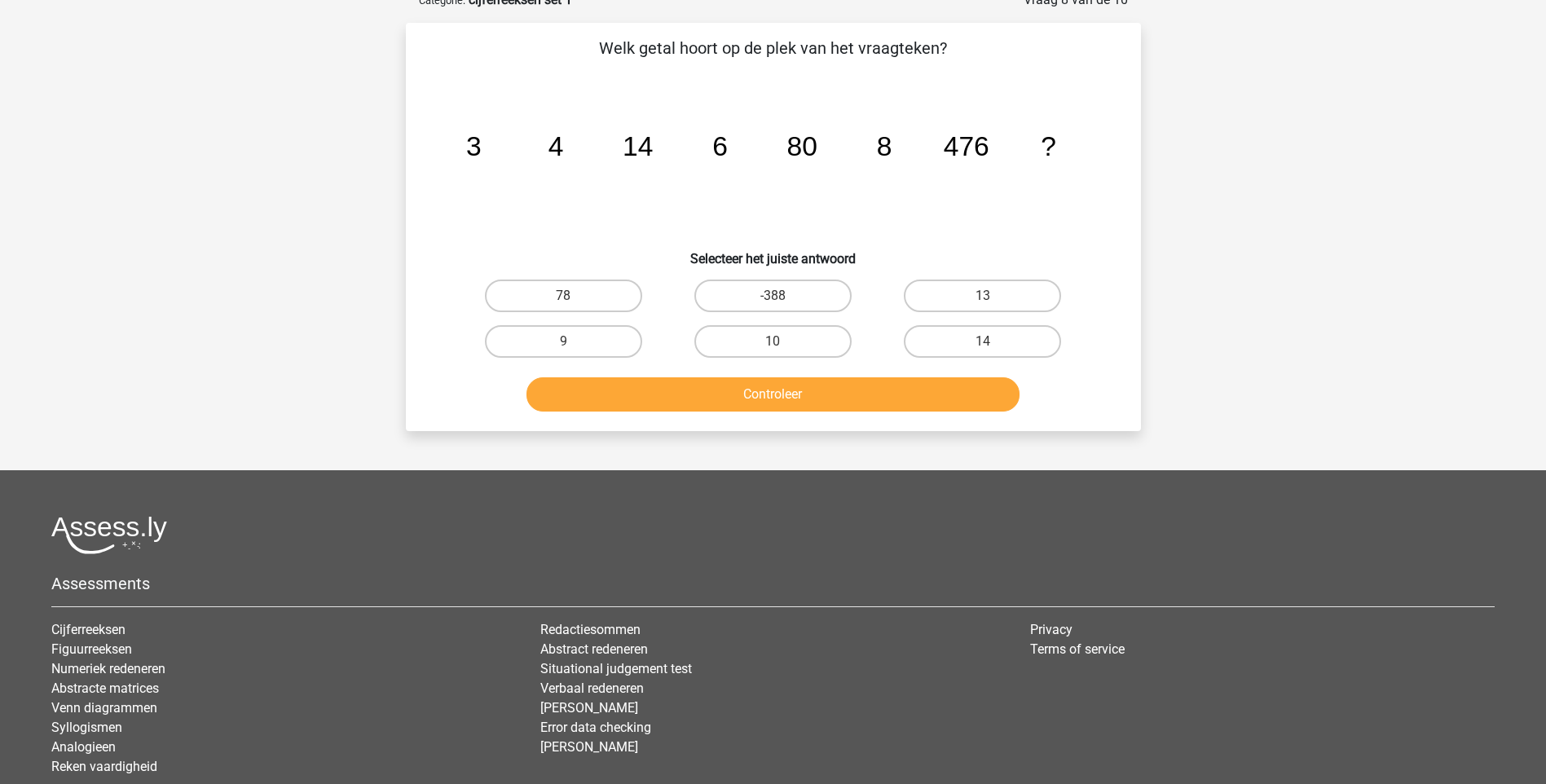
scroll to position [81, 0]
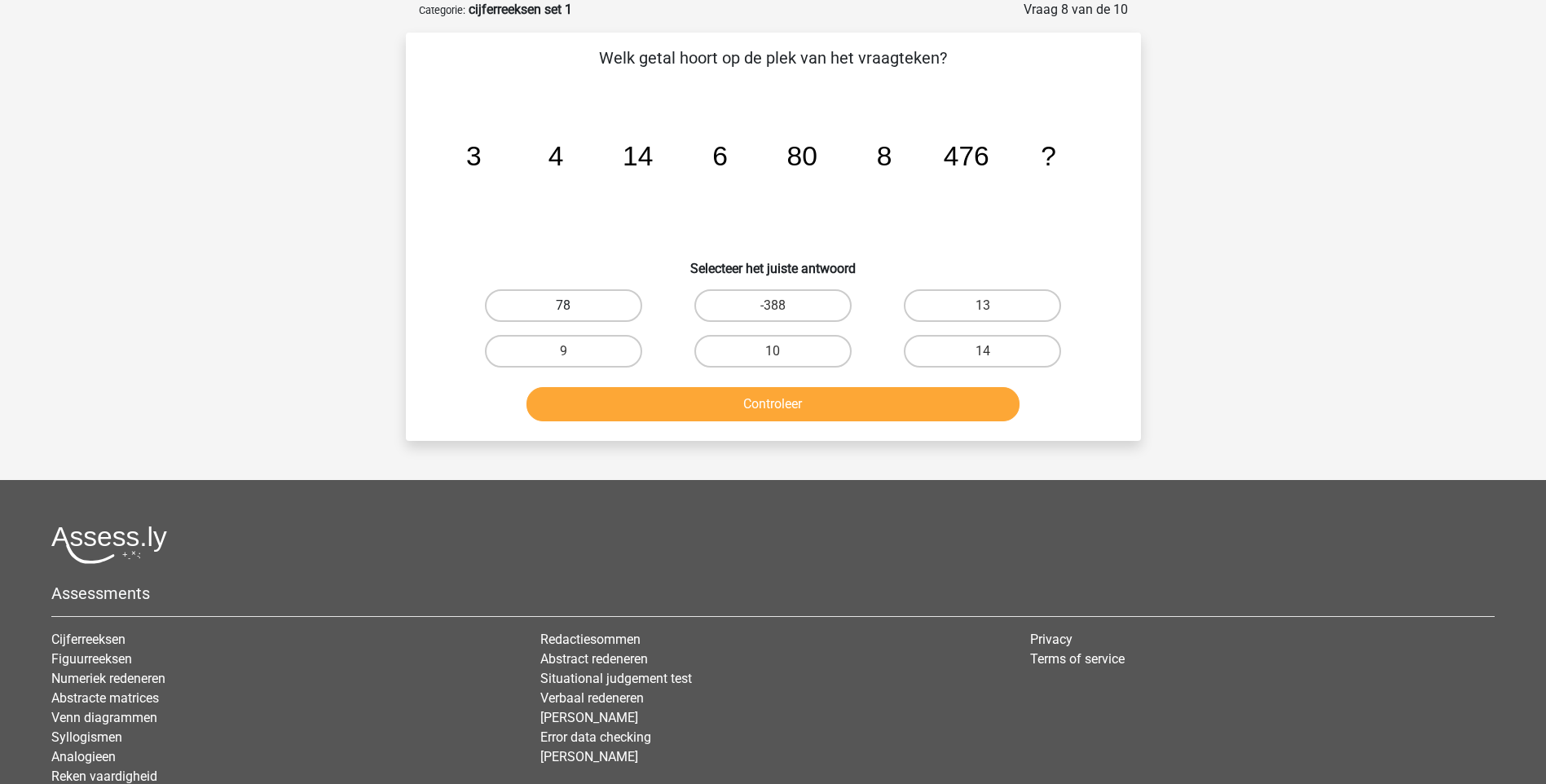
click at [578, 306] on label "78" at bounding box center [563, 305] width 157 height 33
click at [574, 306] on input "78" at bounding box center [567, 310] width 10 height 10
radio input "true"
click at [768, 404] on button "Controleer" at bounding box center [773, 404] width 493 height 34
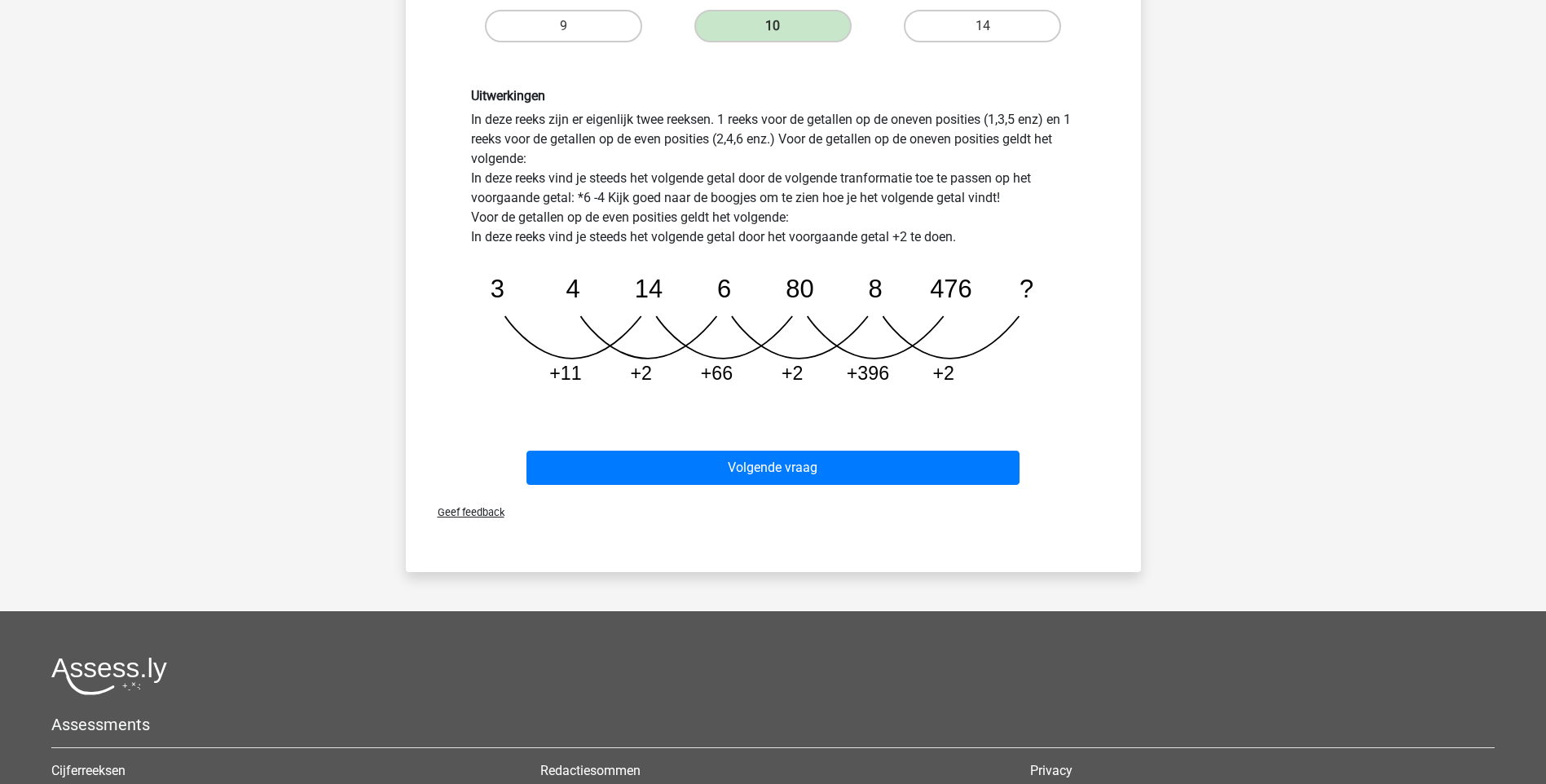
scroll to position [407, 0]
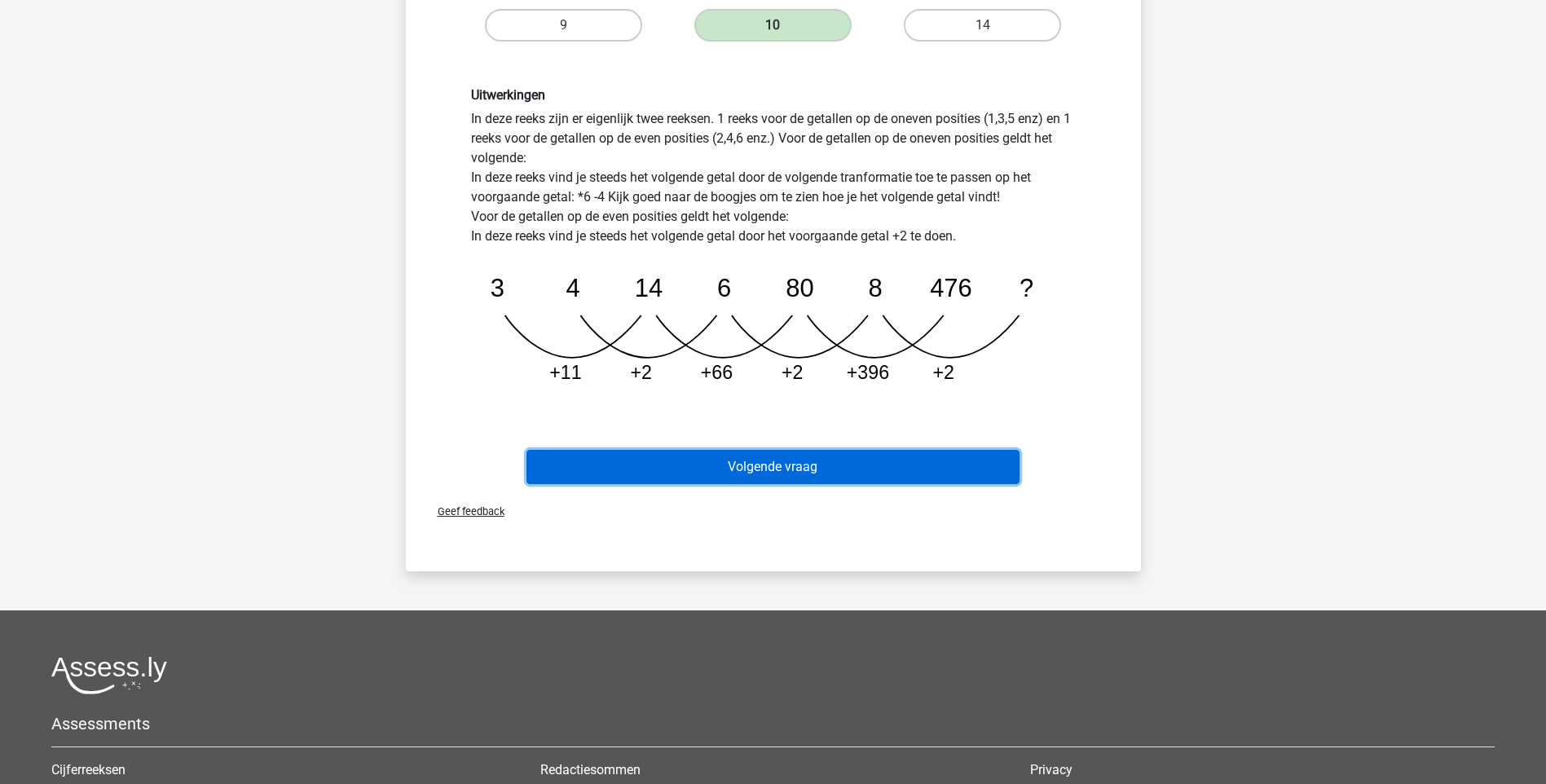
click at [793, 464] on button "Volgende vraag" at bounding box center [773, 466] width 493 height 34
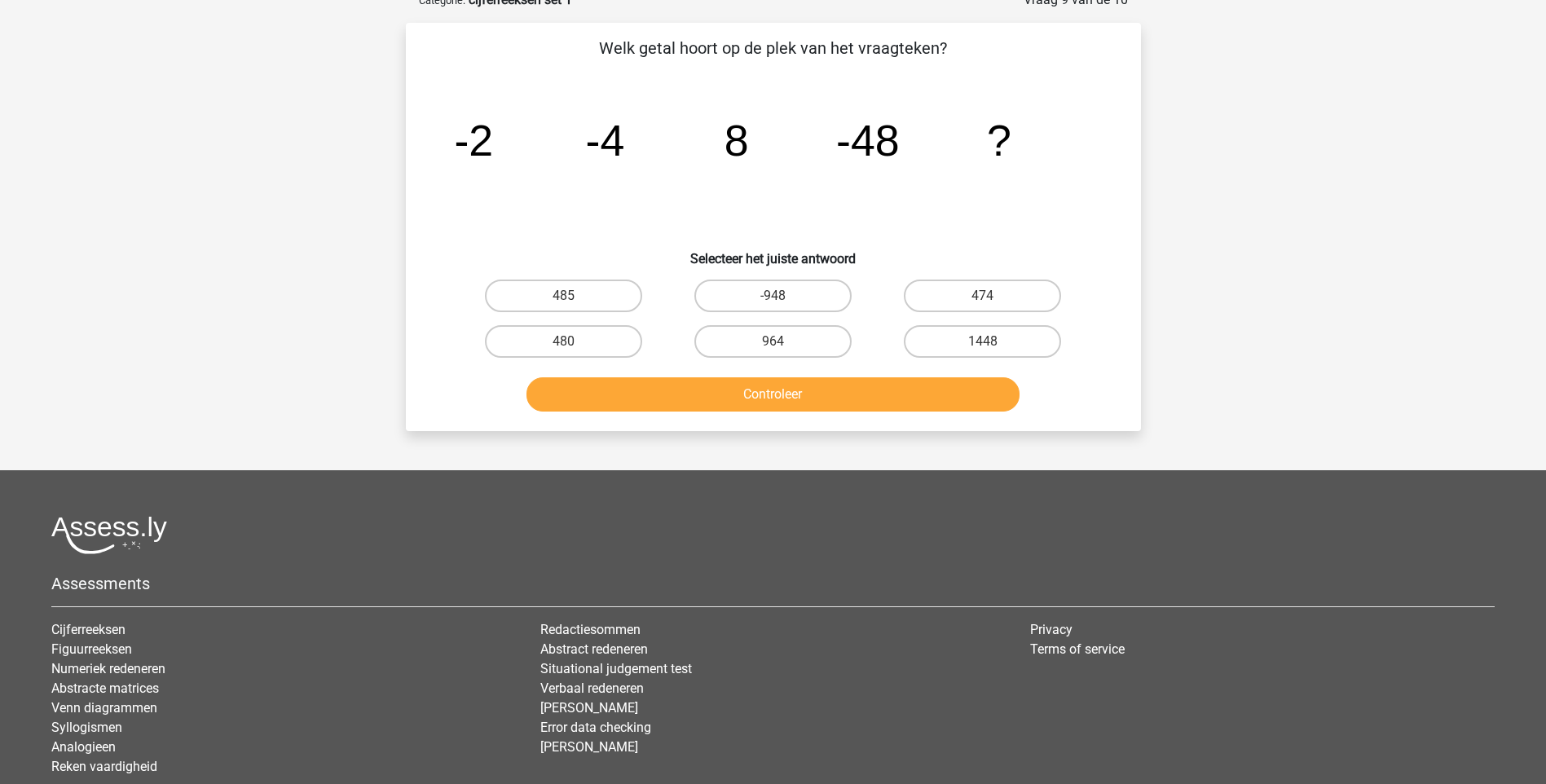
scroll to position [81, 0]
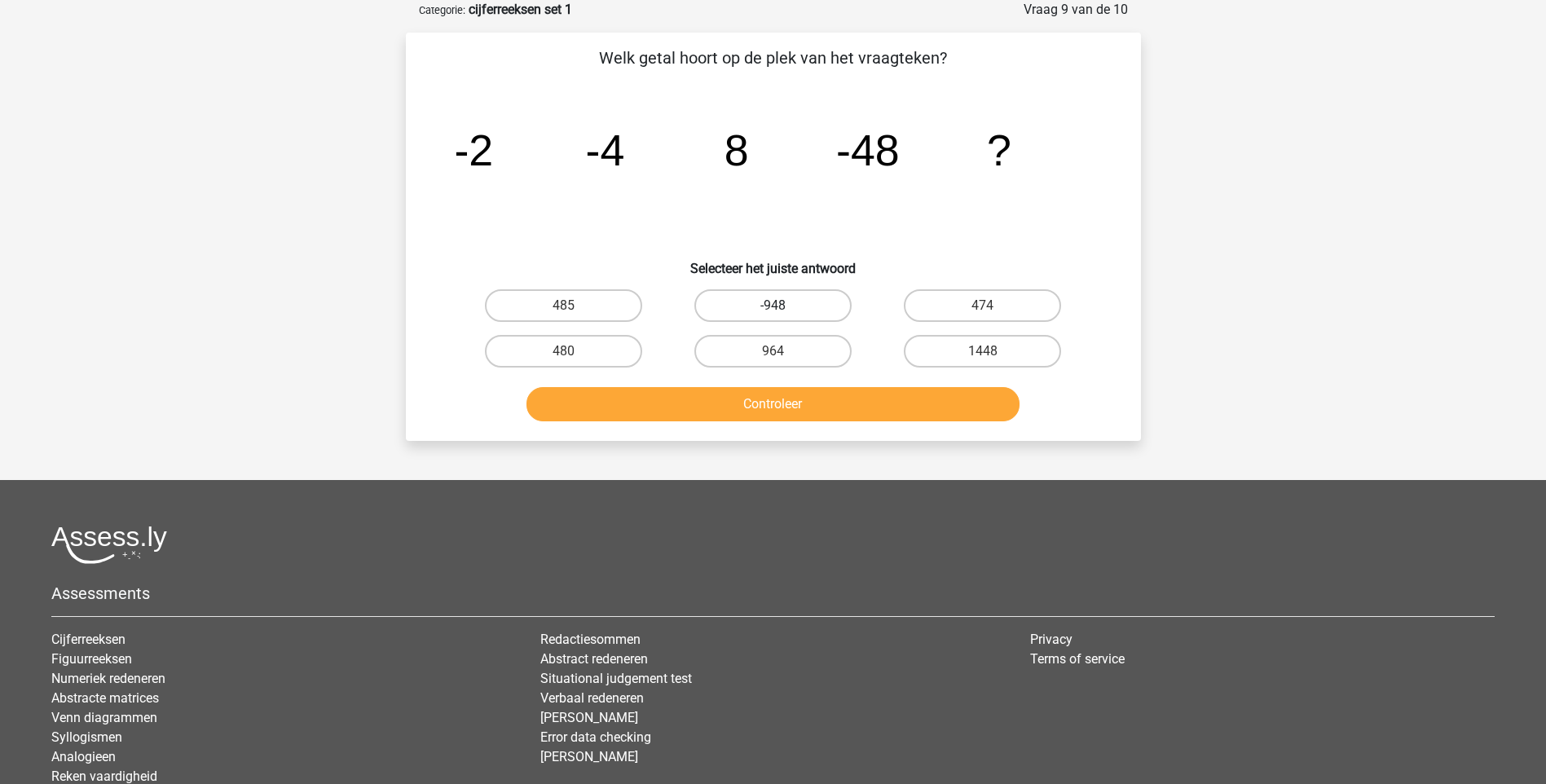
click at [776, 302] on label "-948" at bounding box center [773, 305] width 157 height 33
click at [776, 305] on input "-948" at bounding box center [778, 310] width 10 height 10
radio input "true"
click at [822, 406] on button "Controleer" at bounding box center [773, 404] width 493 height 34
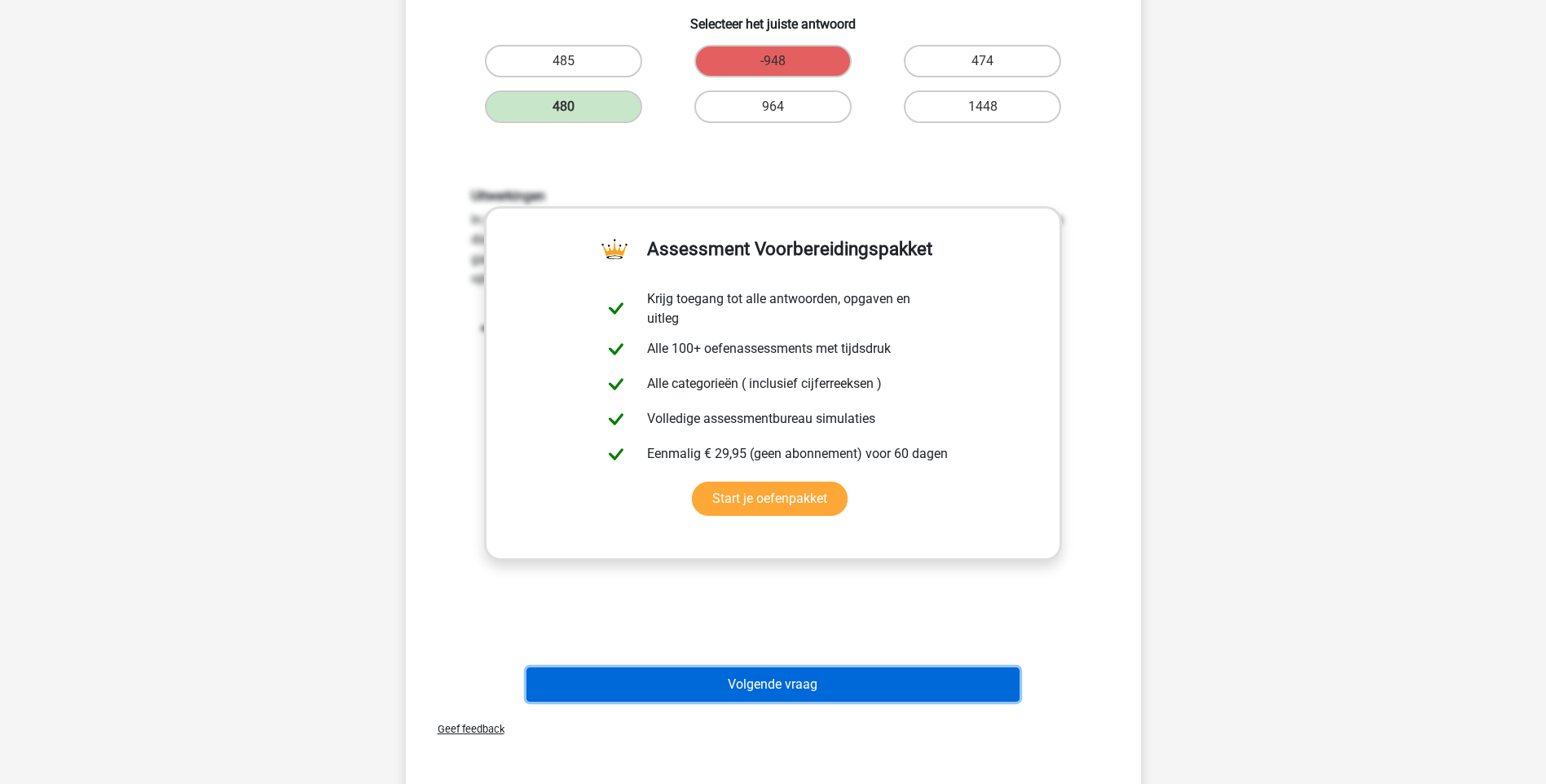
drag, startPoint x: 792, startPoint y: 689, endPoint x: 796, endPoint y: 679, distance: 10.8
click at [796, 687] on button "Volgende vraag" at bounding box center [773, 684] width 493 height 34
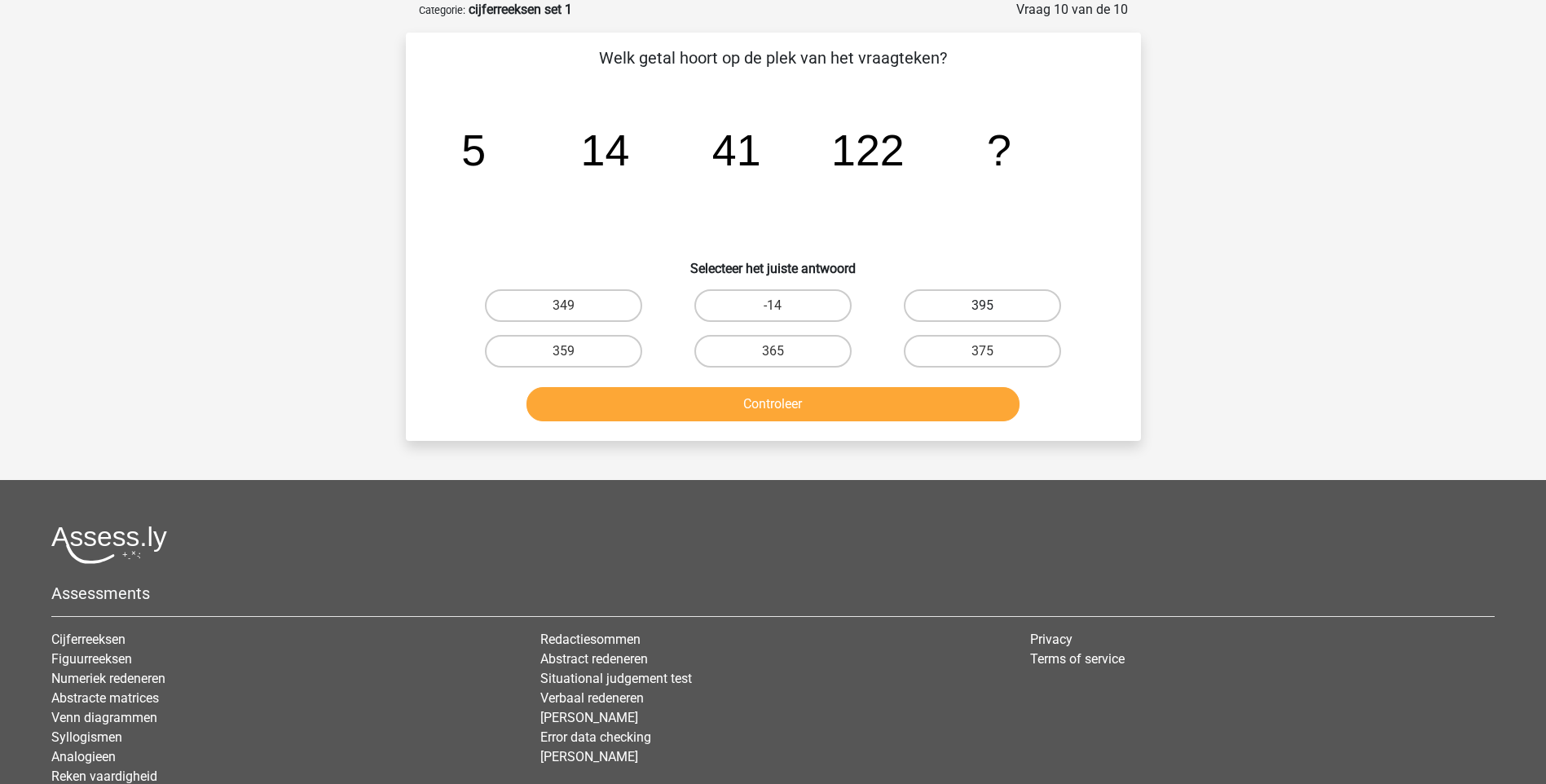
click at [966, 309] on label "395" at bounding box center [982, 305] width 157 height 33
click at [983, 309] on input "395" at bounding box center [988, 310] width 10 height 10
radio input "true"
click at [794, 397] on button "Controleer" at bounding box center [773, 404] width 493 height 34
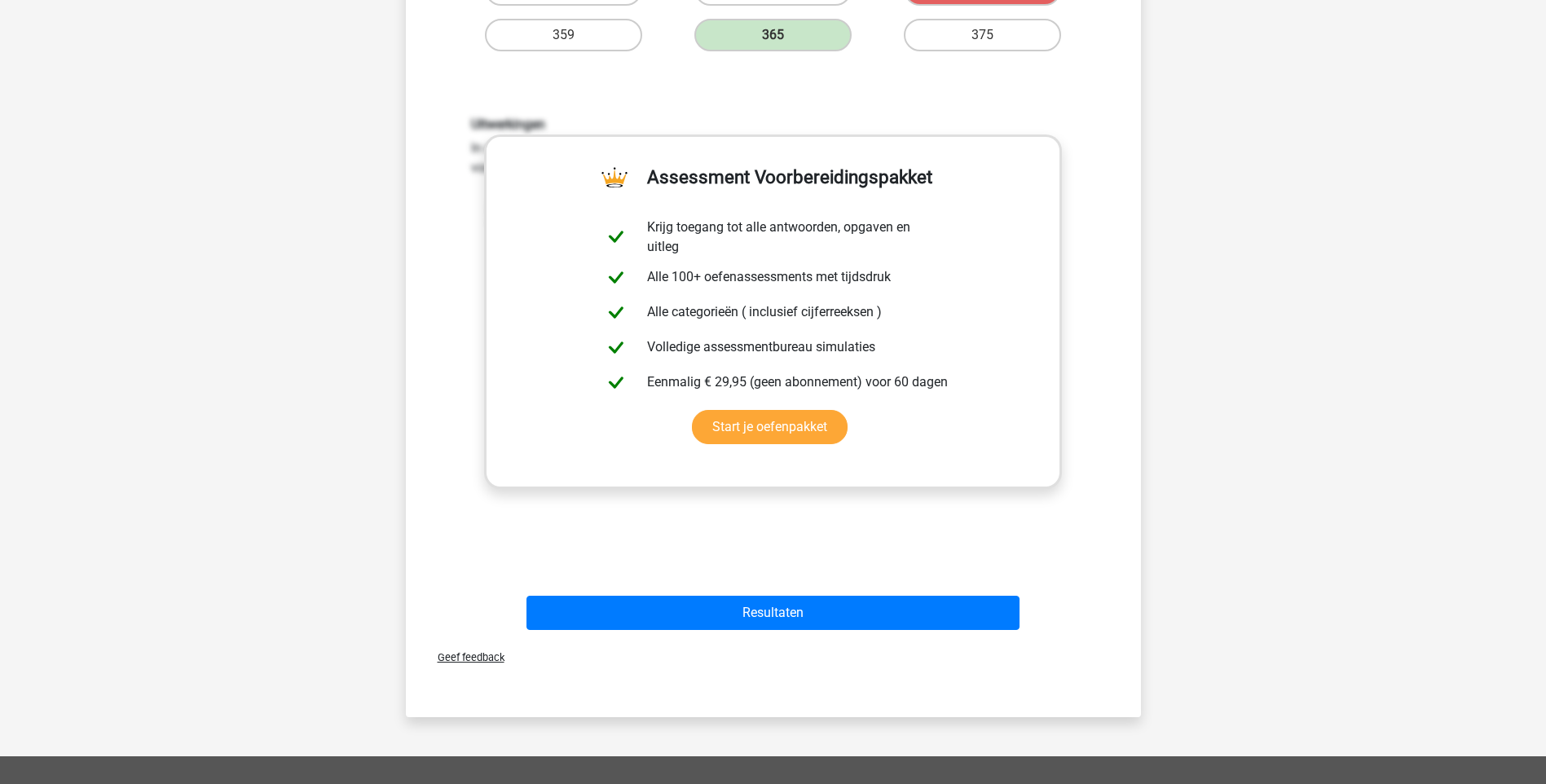
scroll to position [407, 0]
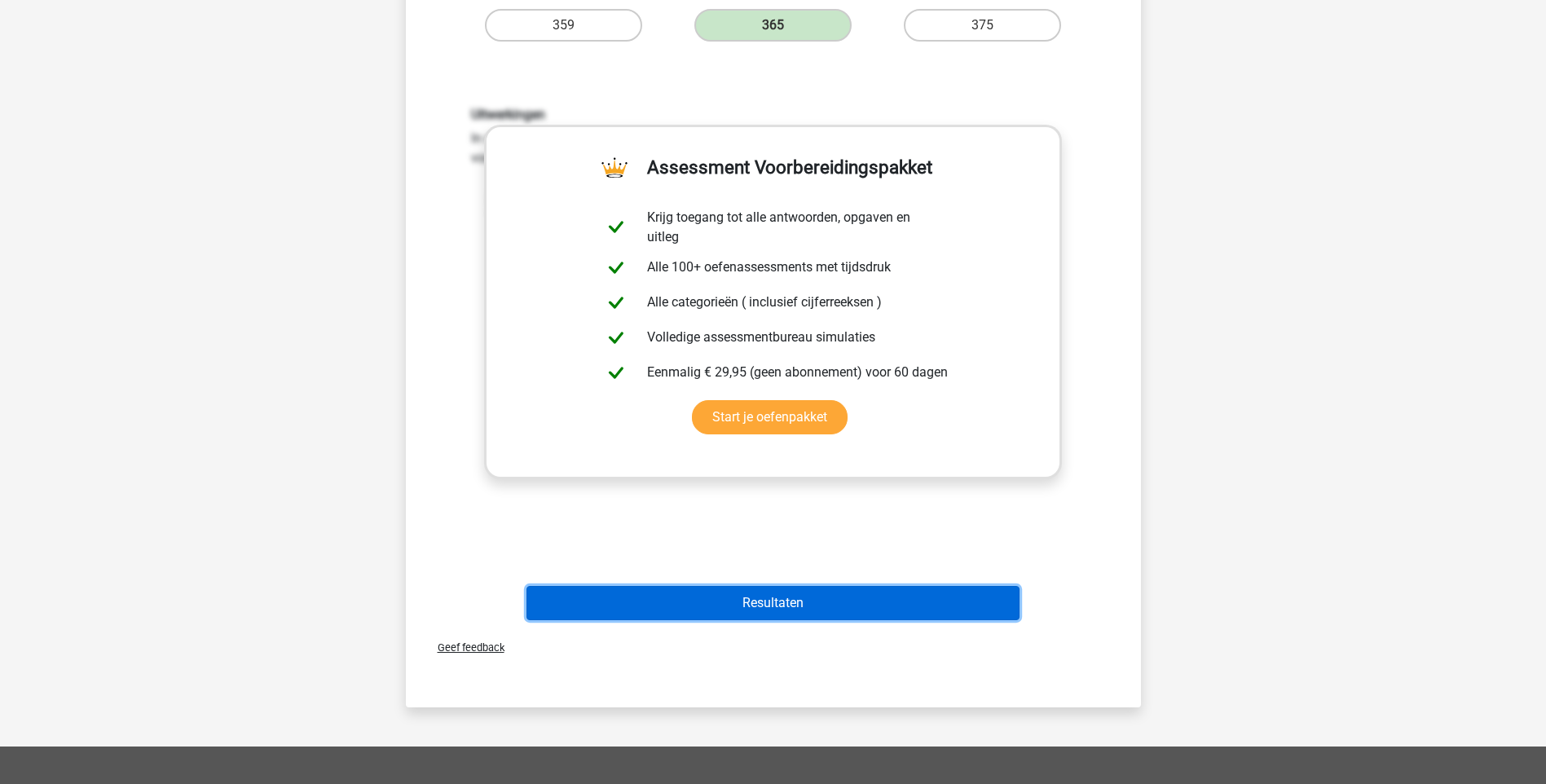
click at [784, 605] on button "Resultaten" at bounding box center [773, 603] width 493 height 34
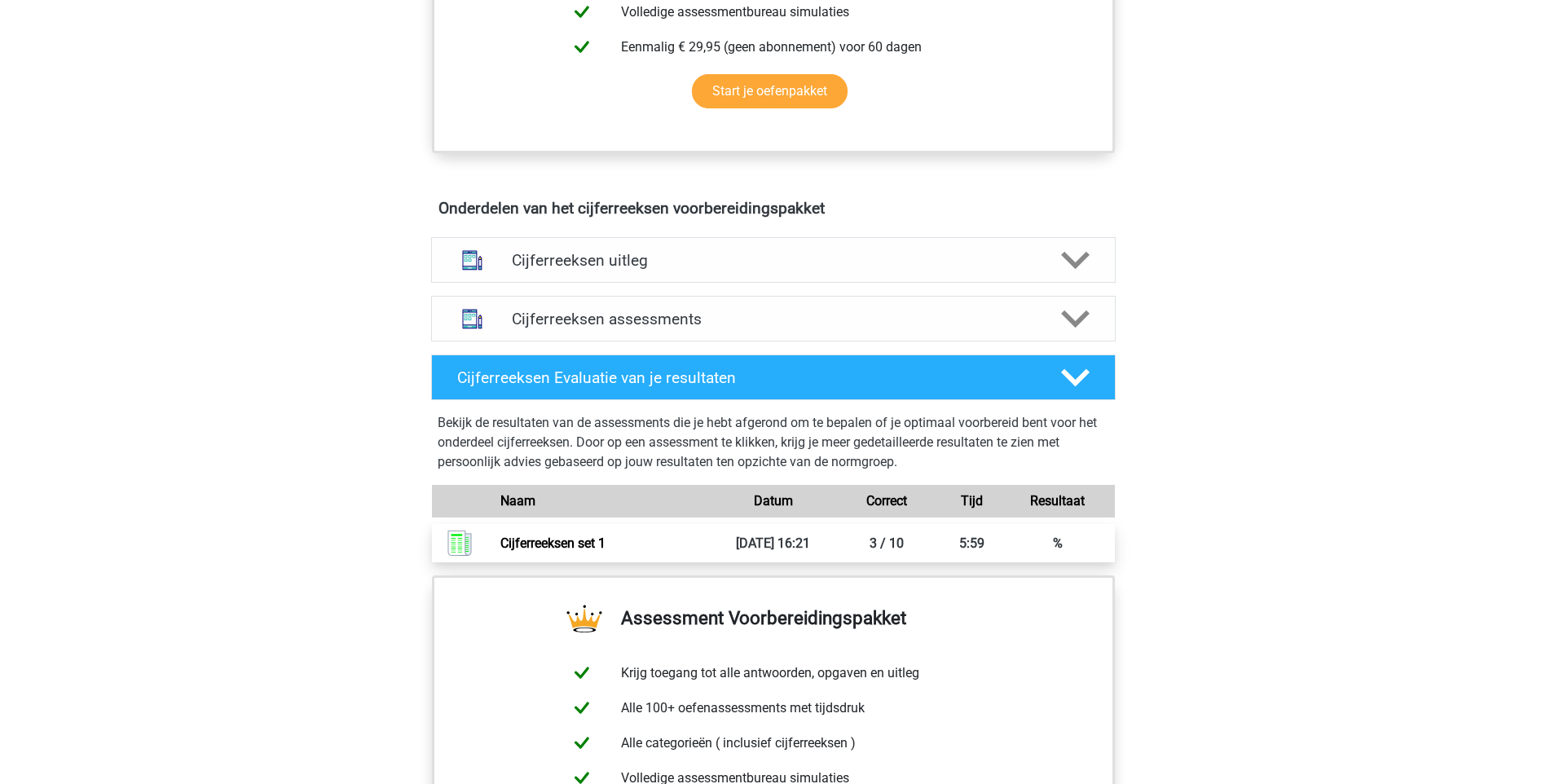
scroll to position [815, 0]
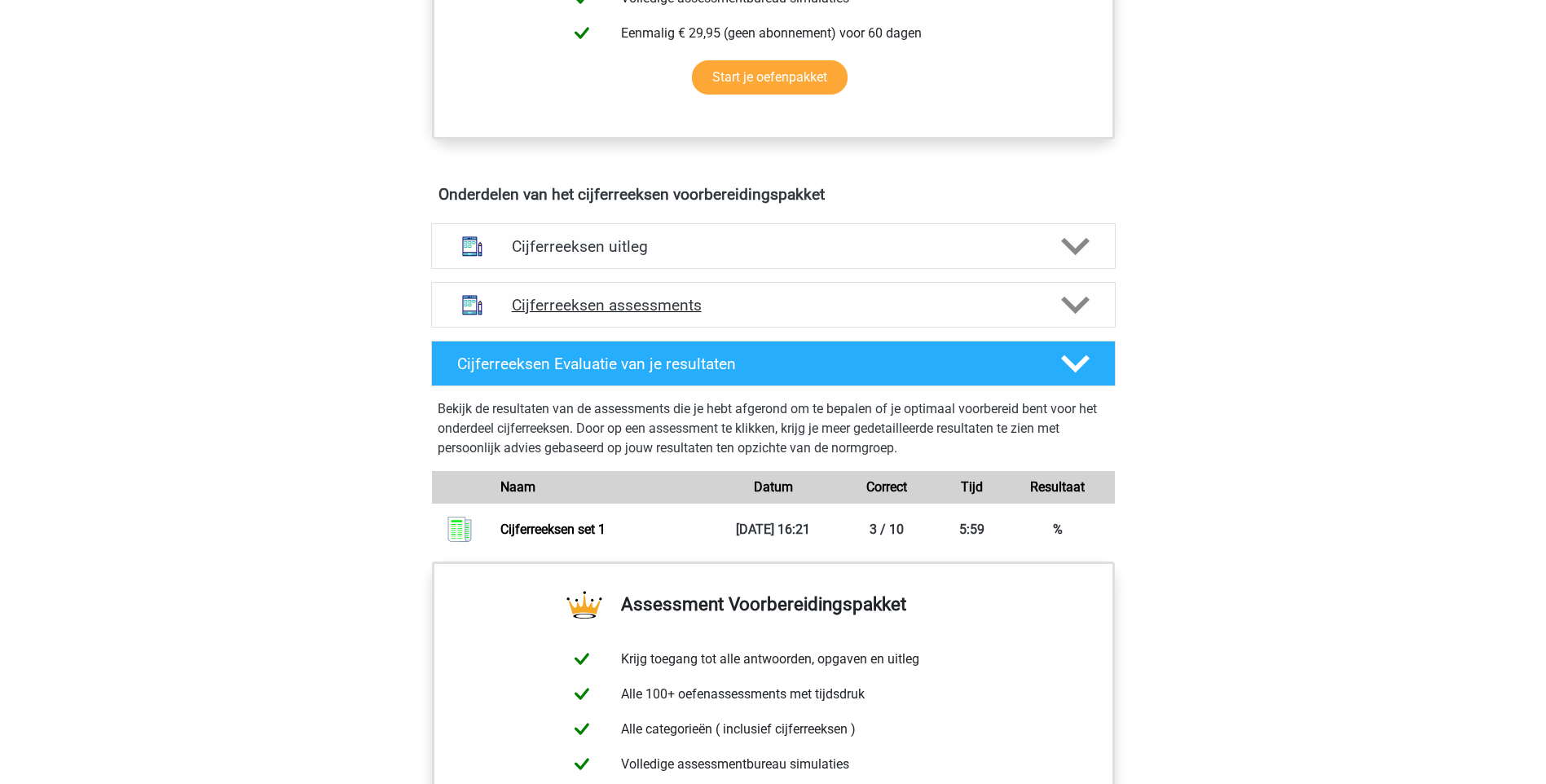
click at [653, 315] on h4 "Cijferreeksen assessments" at bounding box center [773, 305] width 523 height 19
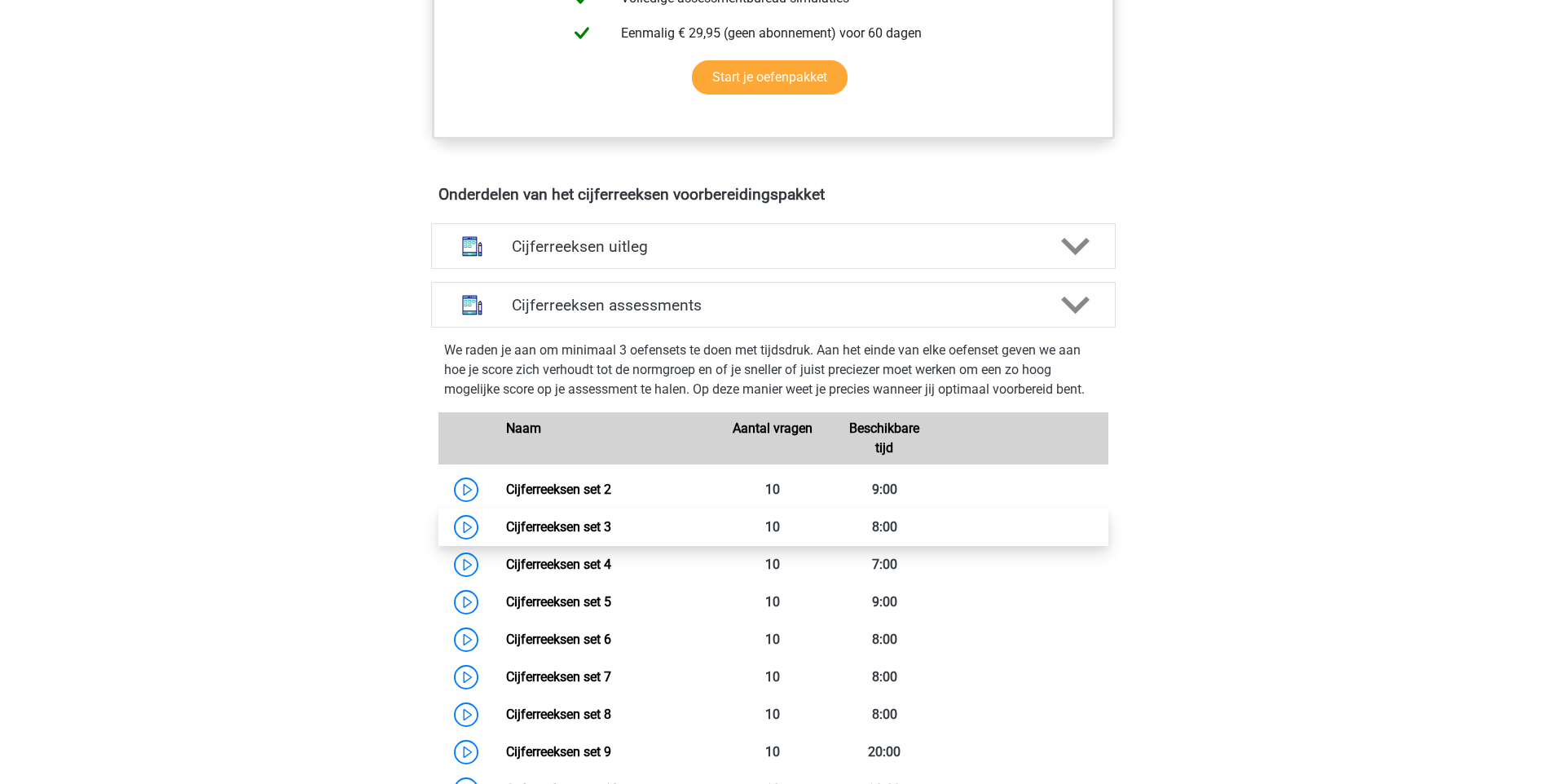
click at [593, 534] on link "Cijferreeksen set 3" at bounding box center [559, 527] width 106 height 15
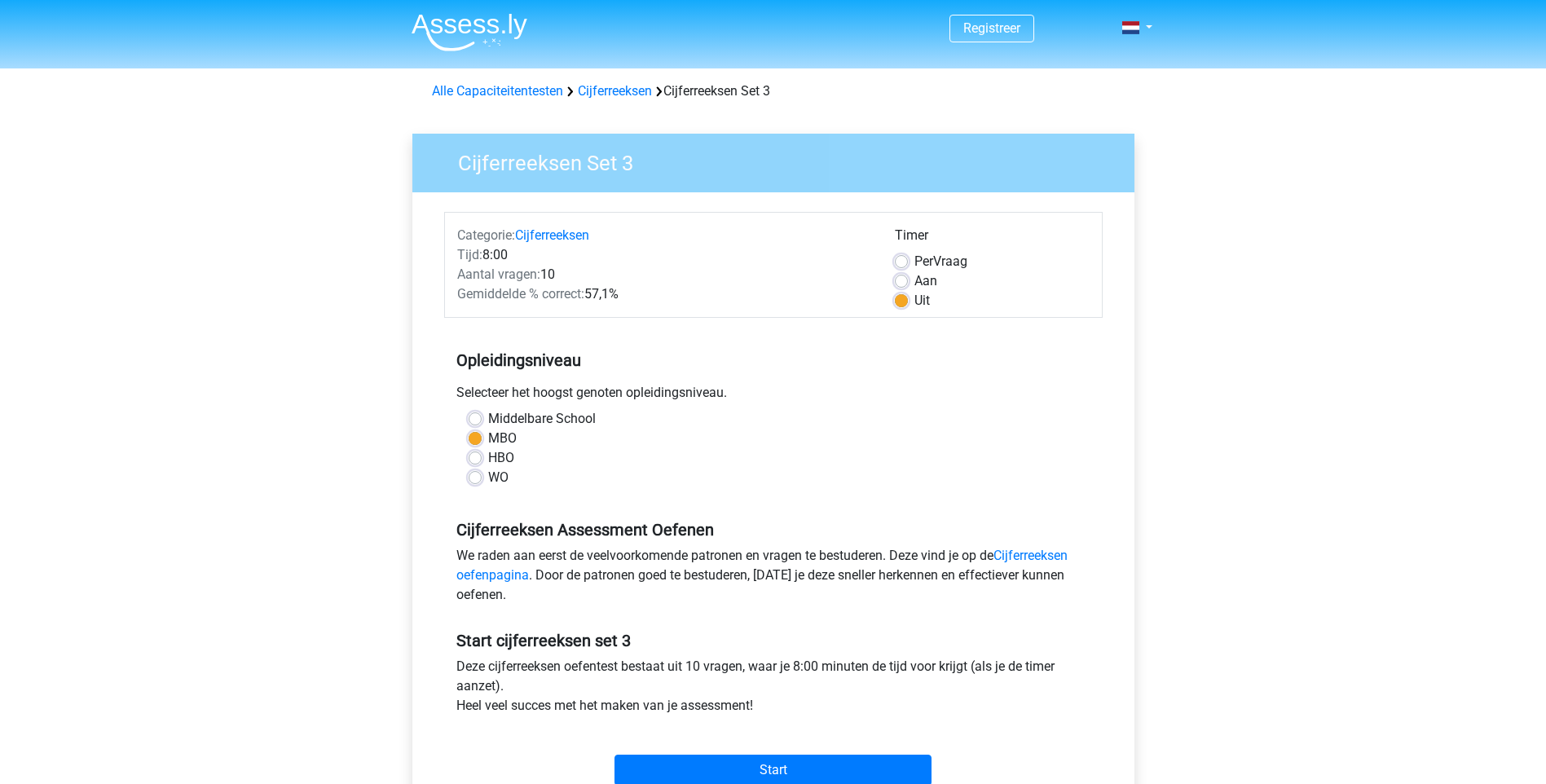
click at [568, 424] on label "Middelbare School" at bounding box center [542, 418] width 107 height 20
click at [482, 424] on input "Middelbare School" at bounding box center [475, 416] width 13 height 16
radio input "true"
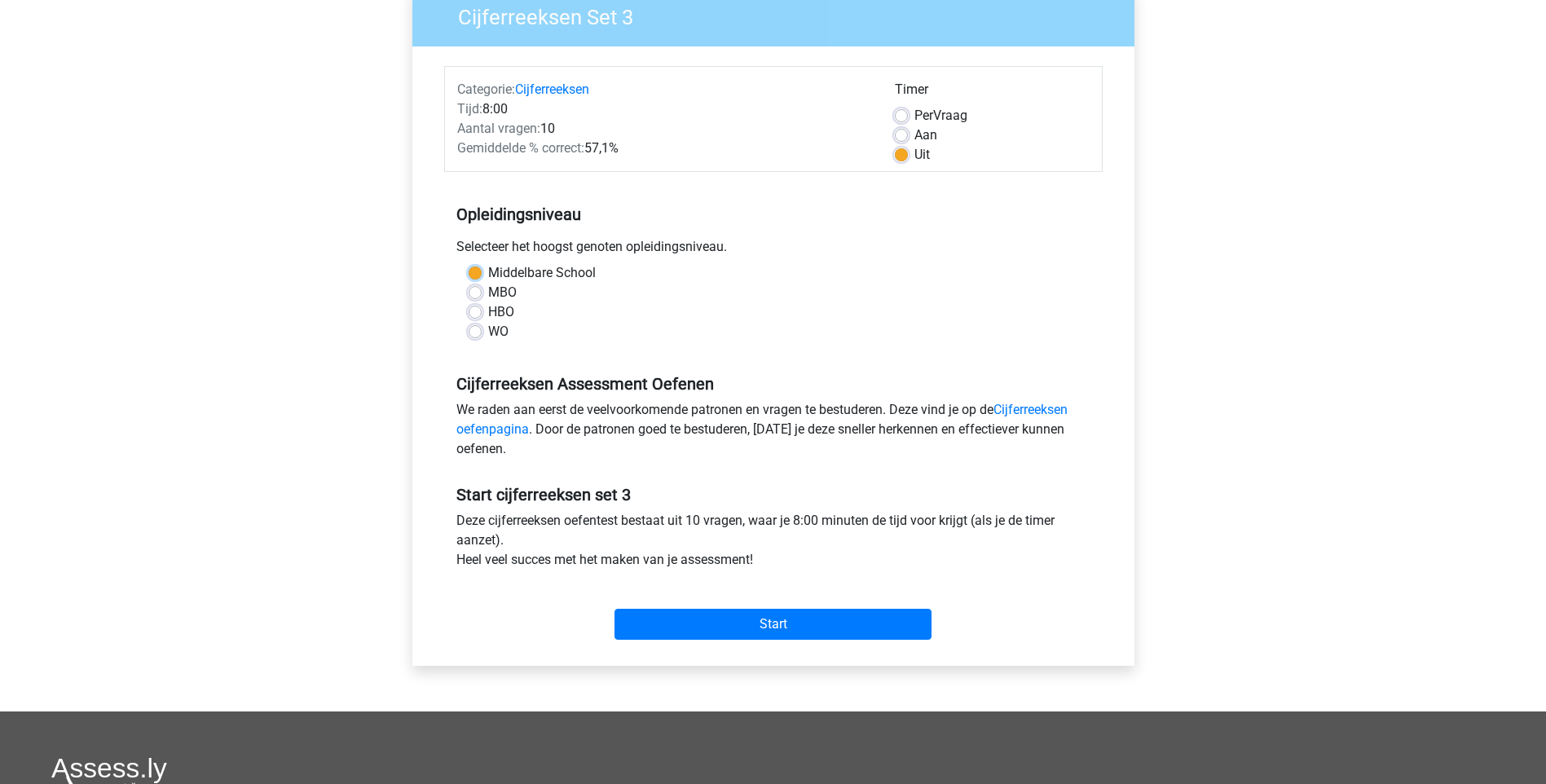
scroll to position [244, 0]
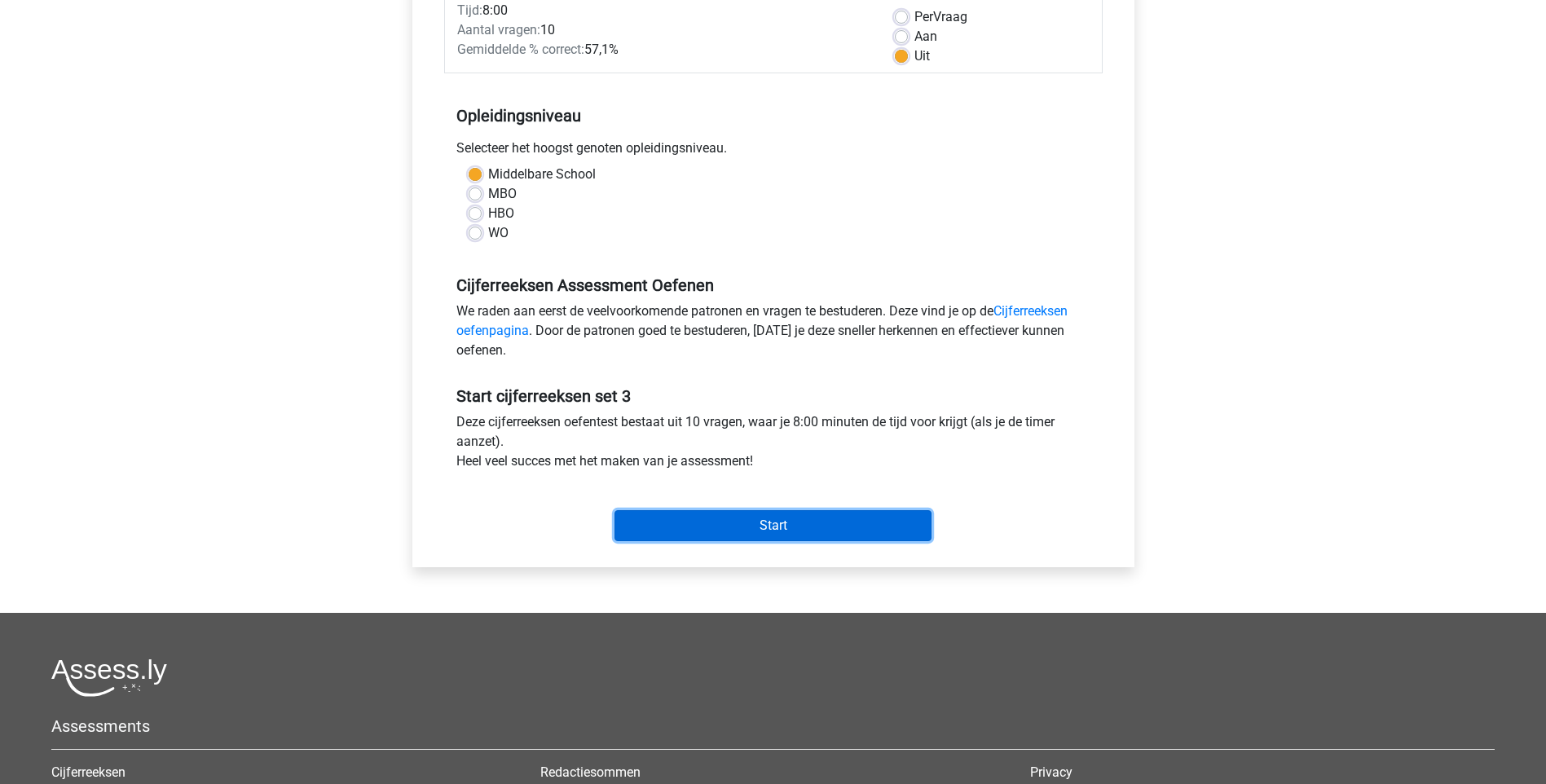
click at [769, 527] on input "Start" at bounding box center [773, 525] width 317 height 31
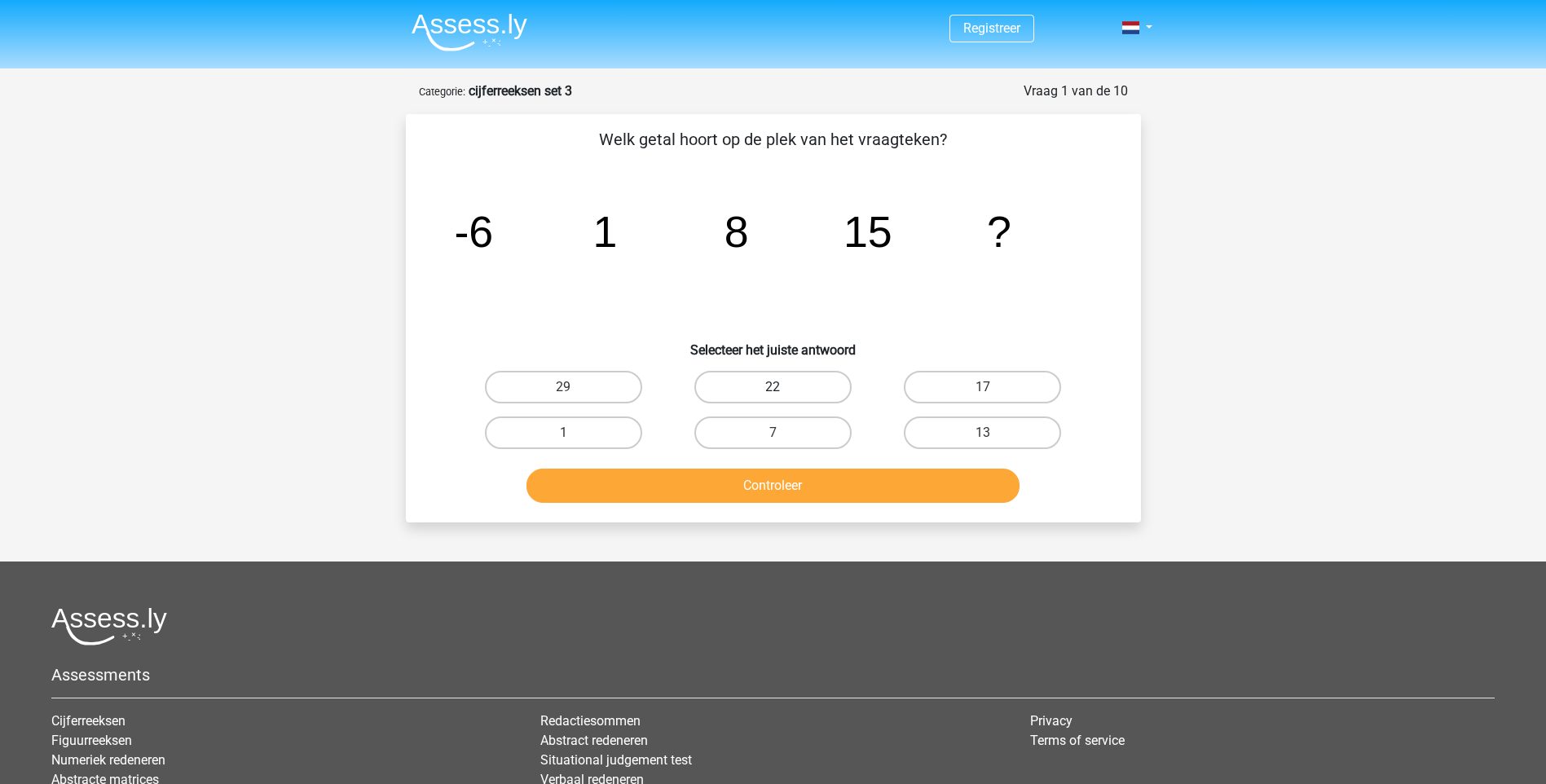
click at [768, 391] on label "22" at bounding box center [773, 386] width 157 height 33
click at [773, 391] on input "22" at bounding box center [778, 392] width 10 height 10
radio input "true"
click at [795, 474] on button "Controleer" at bounding box center [773, 485] width 493 height 34
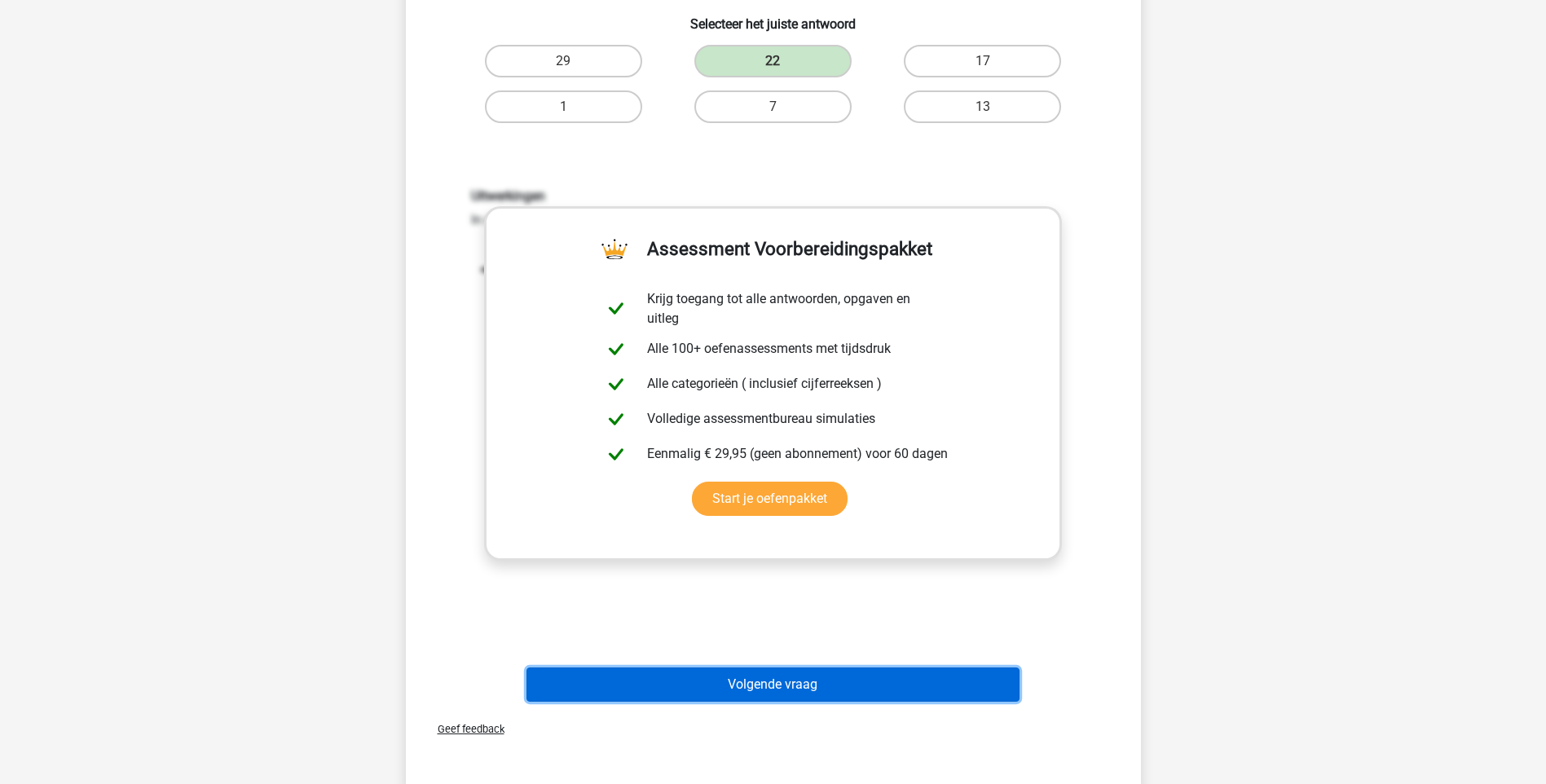
click at [795, 678] on button "Volgende vraag" at bounding box center [773, 684] width 493 height 34
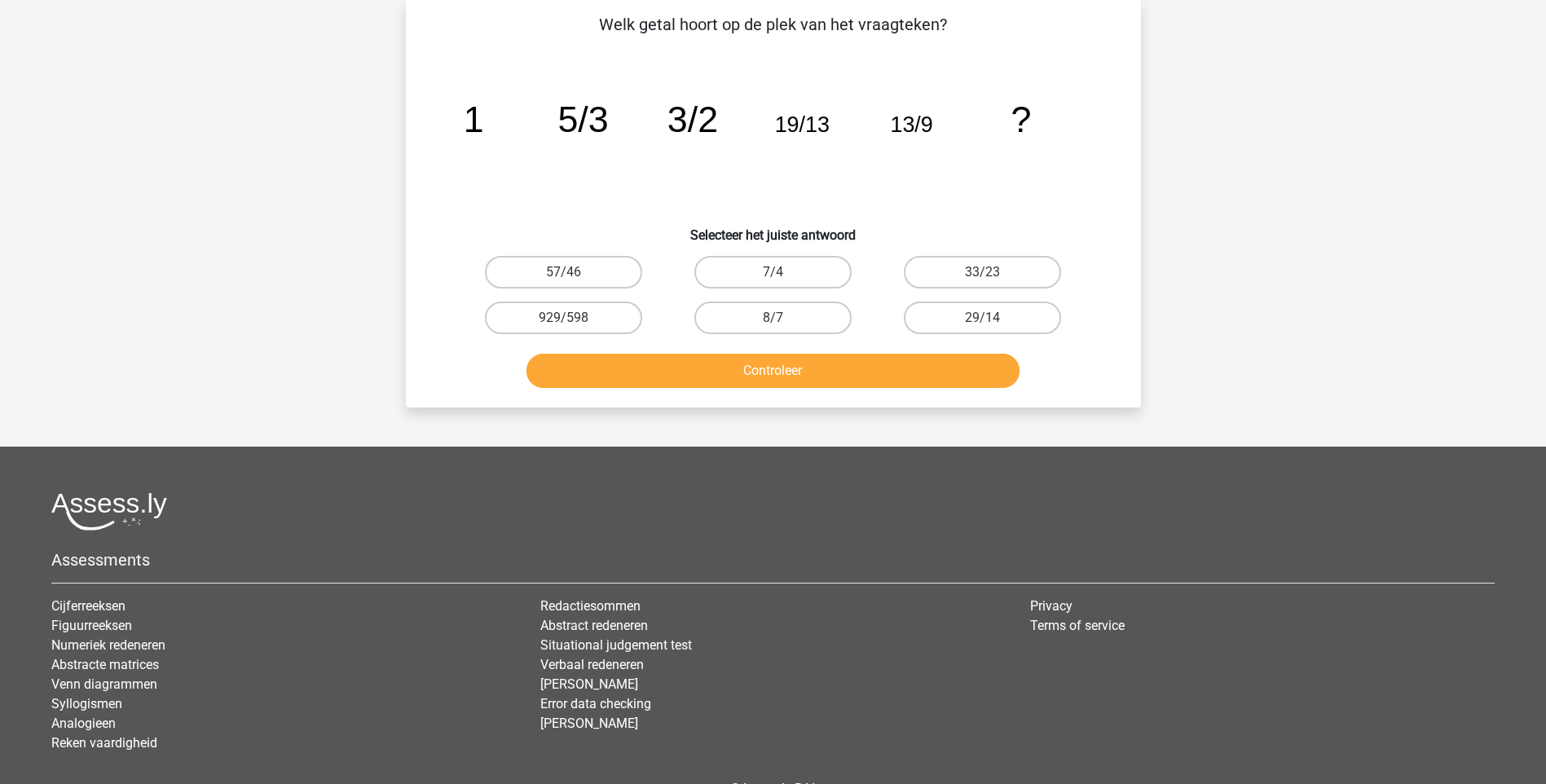
scroll to position [81, 0]
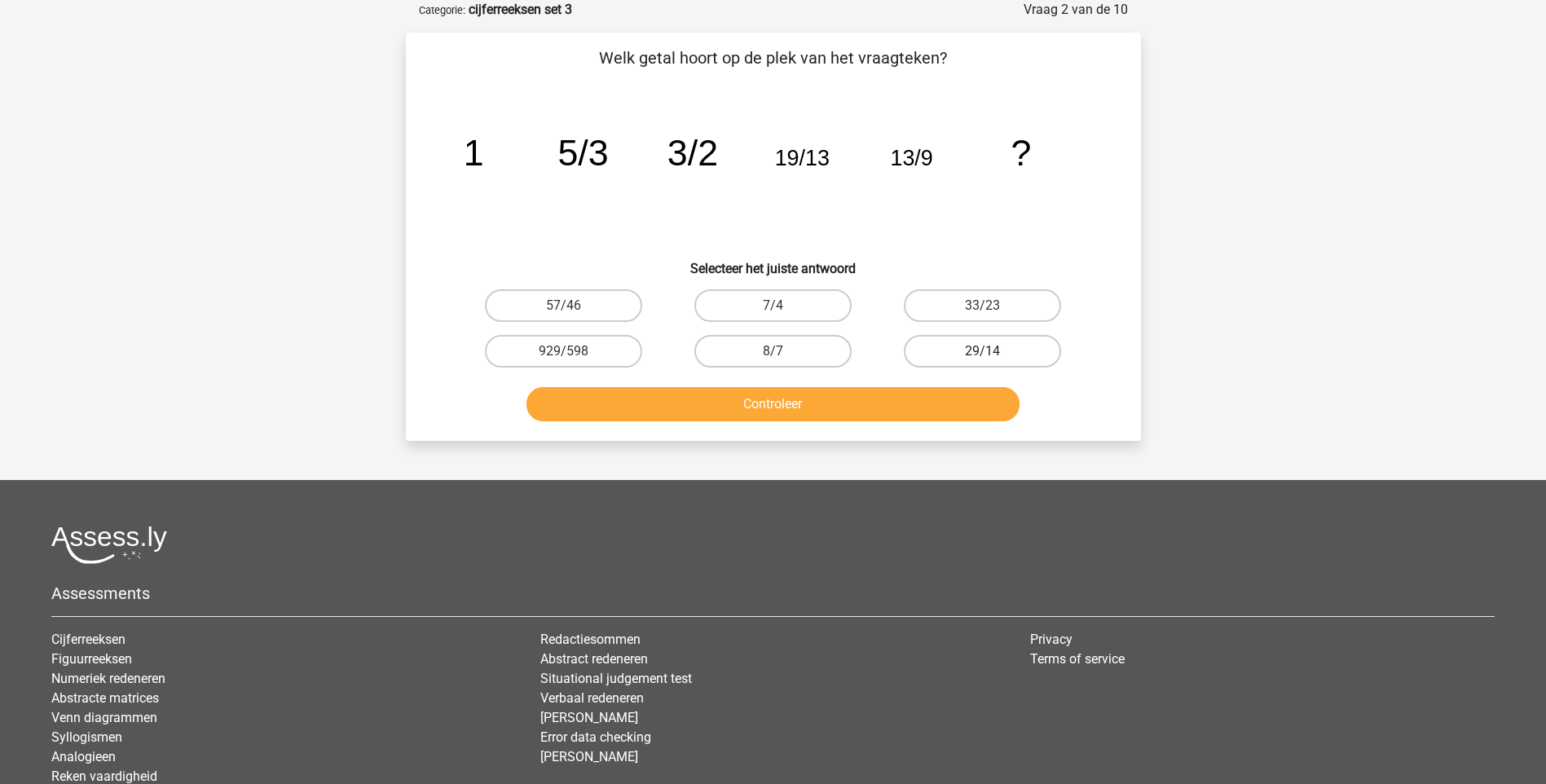
click at [976, 351] on label "29/14" at bounding box center [982, 351] width 157 height 33
click at [983, 351] on input "29/14" at bounding box center [988, 356] width 10 height 10
radio input "true"
click at [800, 407] on button "Controleer" at bounding box center [773, 404] width 493 height 34
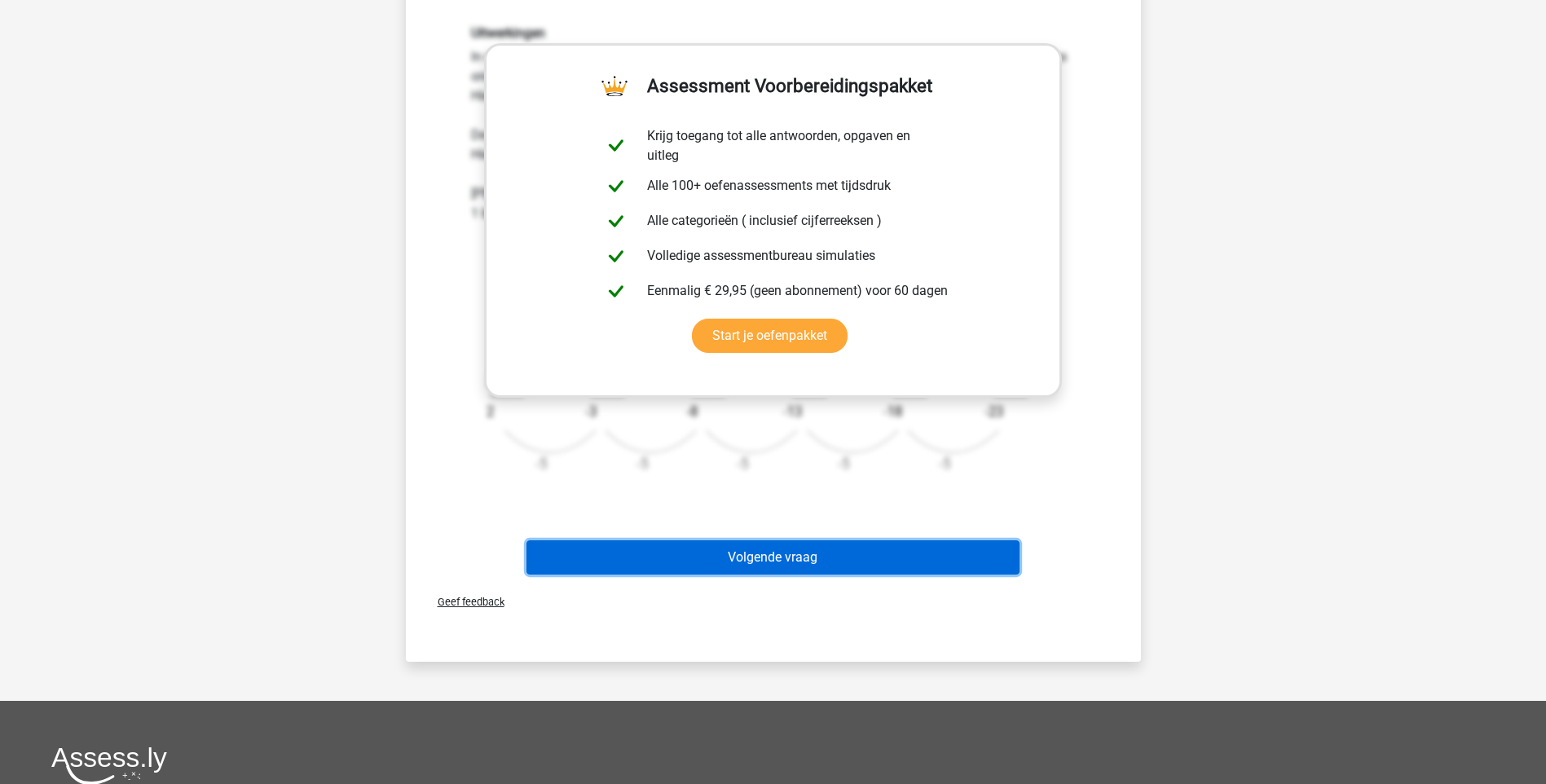
click at [835, 566] on button "Volgende vraag" at bounding box center [773, 557] width 493 height 34
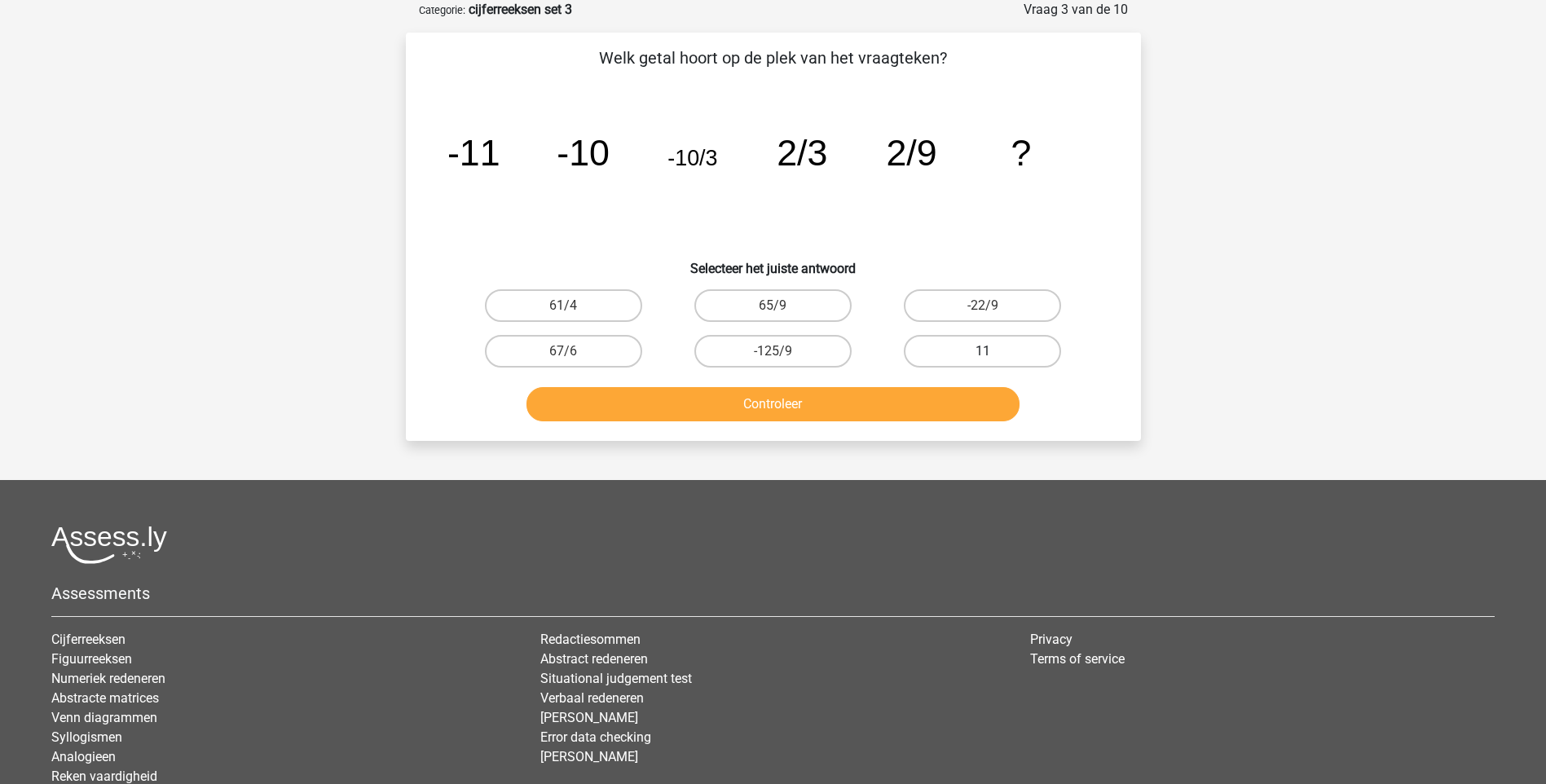
click at [974, 350] on label "11" at bounding box center [982, 351] width 157 height 33
click at [983, 351] on input "11" at bounding box center [988, 356] width 10 height 10
radio input "true"
click at [734, 408] on button "Controleer" at bounding box center [773, 404] width 493 height 34
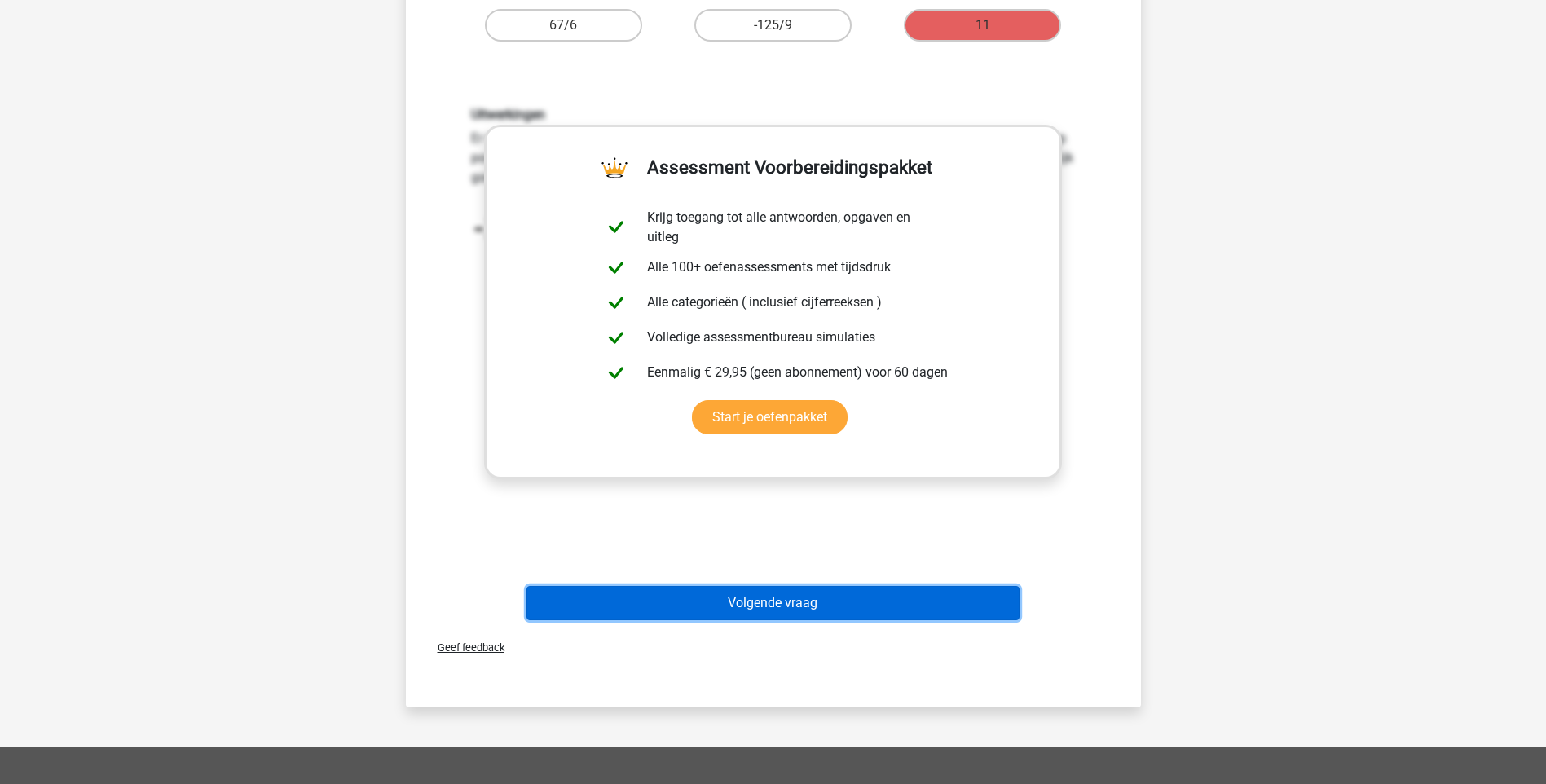
click at [789, 601] on button "Volgende vraag" at bounding box center [773, 603] width 493 height 34
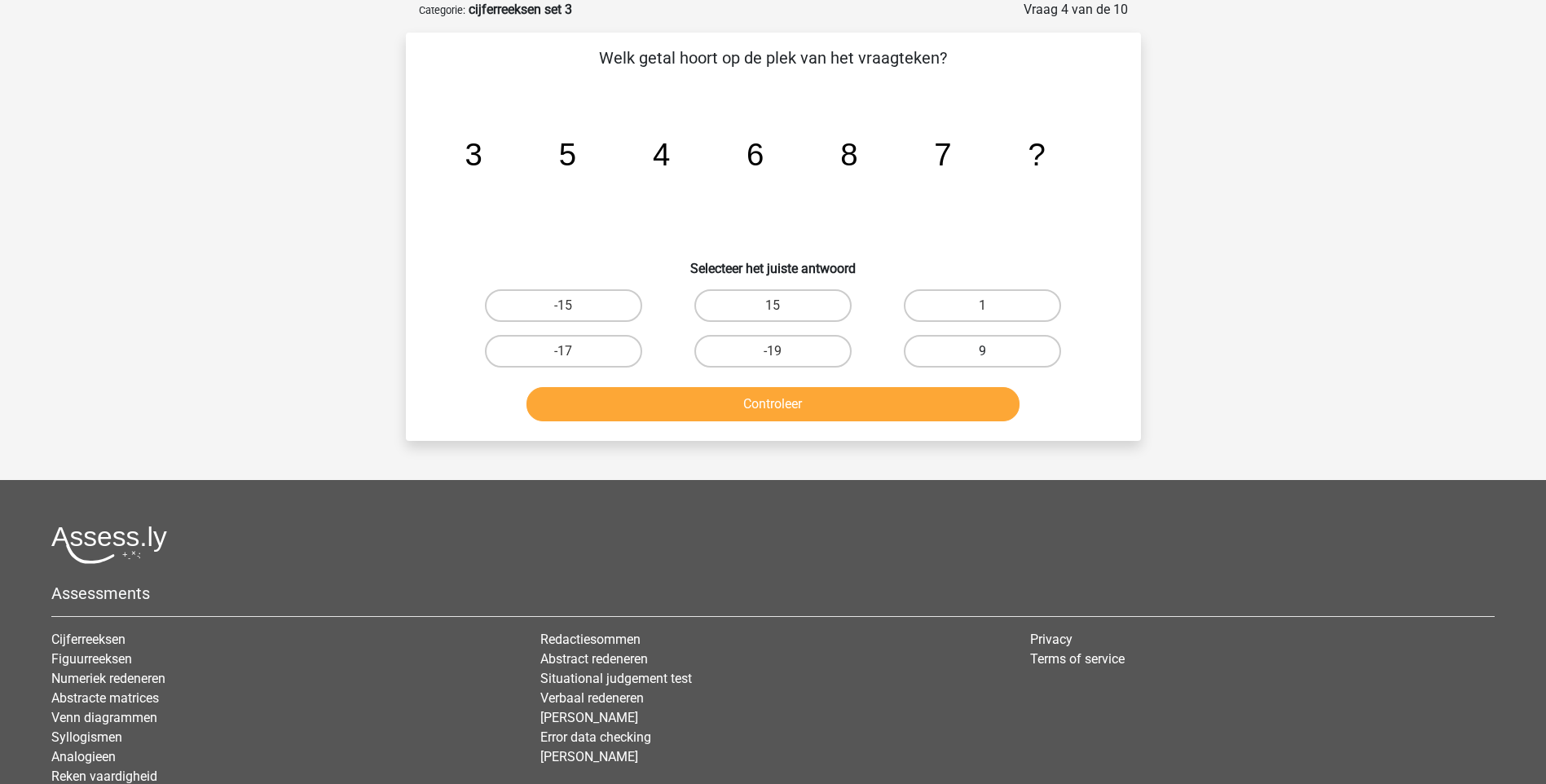
click at [1000, 351] on label "9" at bounding box center [982, 351] width 157 height 33
click at [994, 351] on input "9" at bounding box center [988, 356] width 10 height 10
radio input "true"
click at [933, 403] on button "Controleer" at bounding box center [773, 404] width 493 height 34
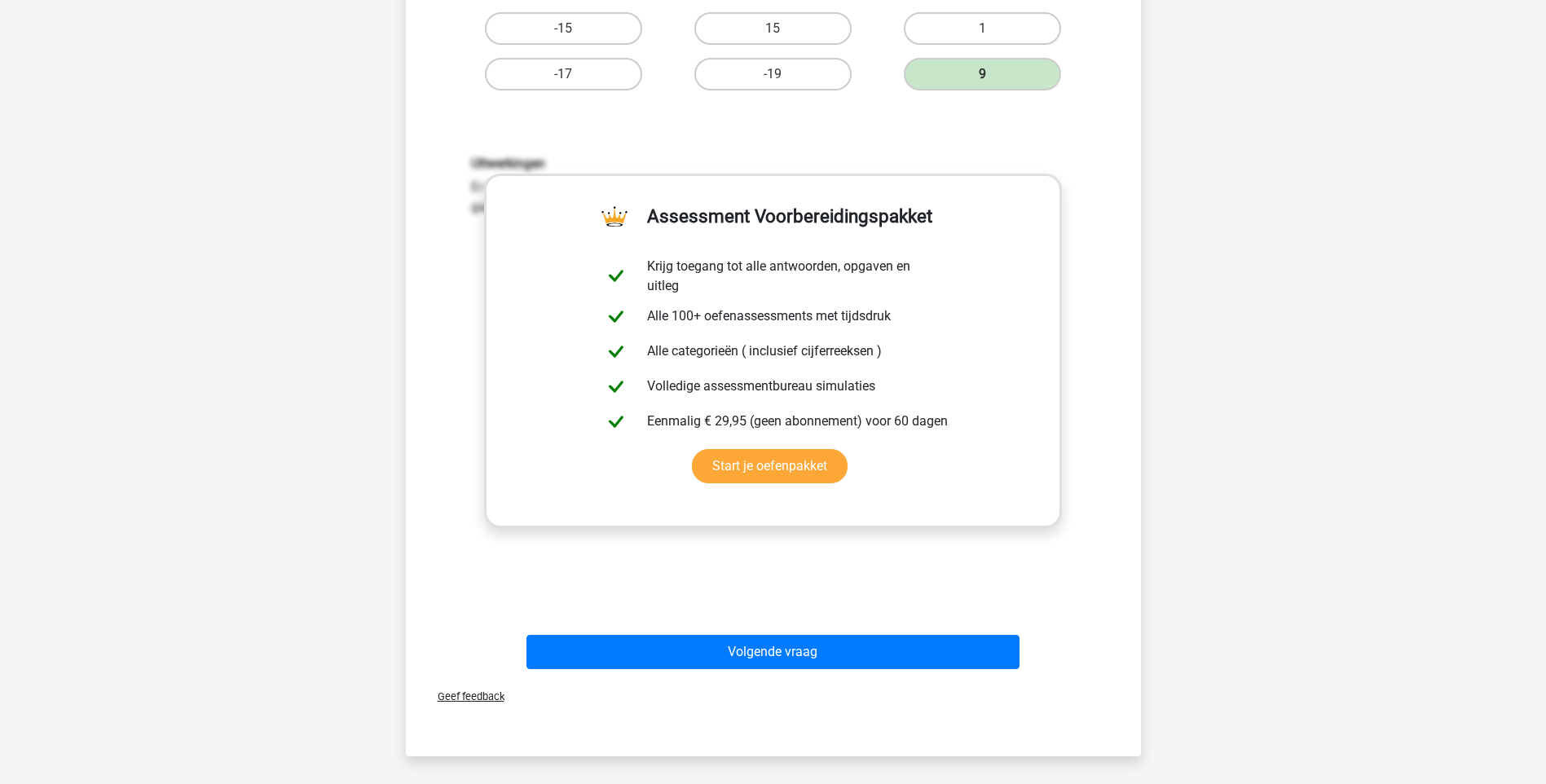
scroll to position [407, 0]
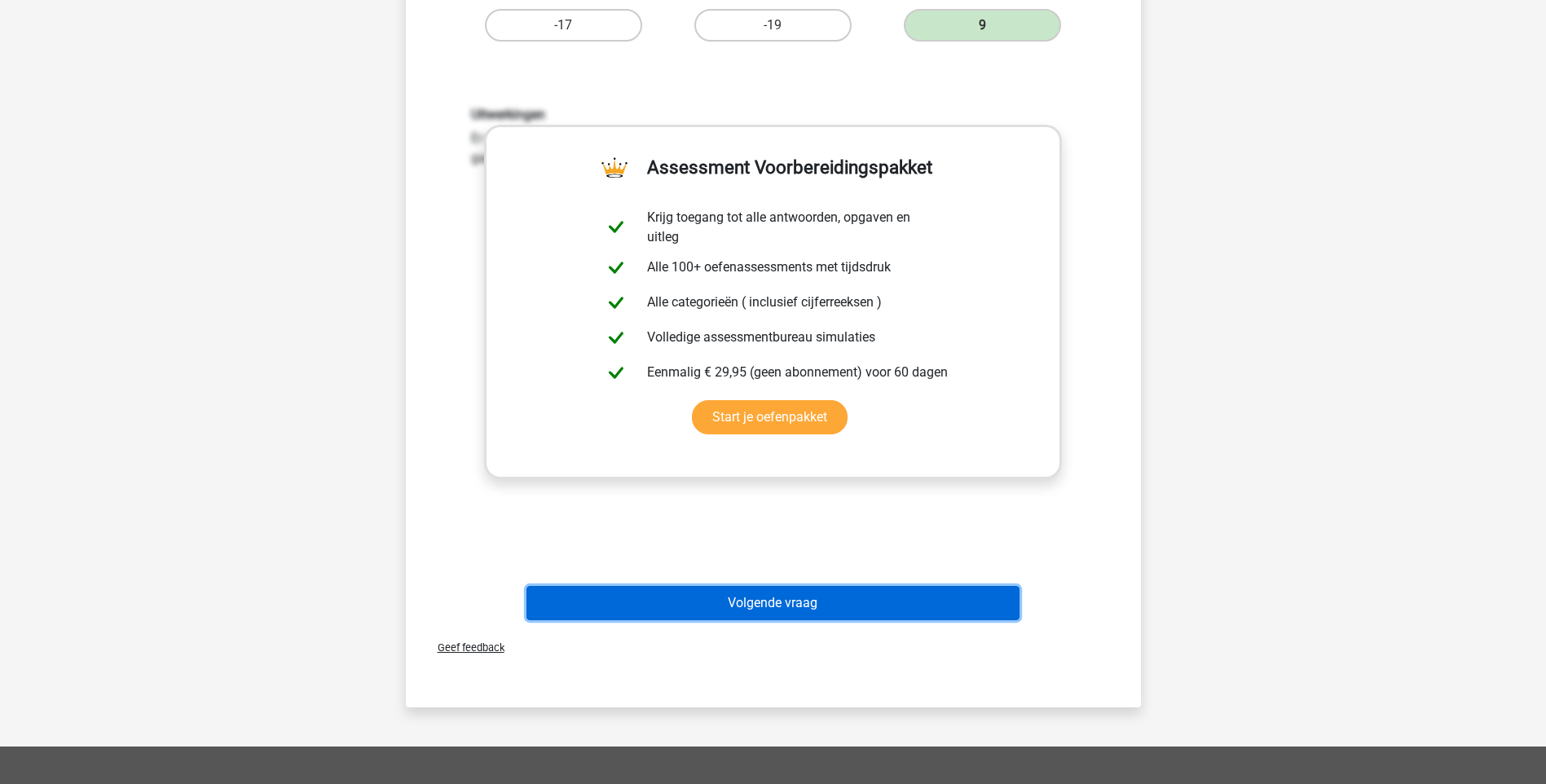
click at [803, 599] on button "Volgende vraag" at bounding box center [773, 603] width 493 height 34
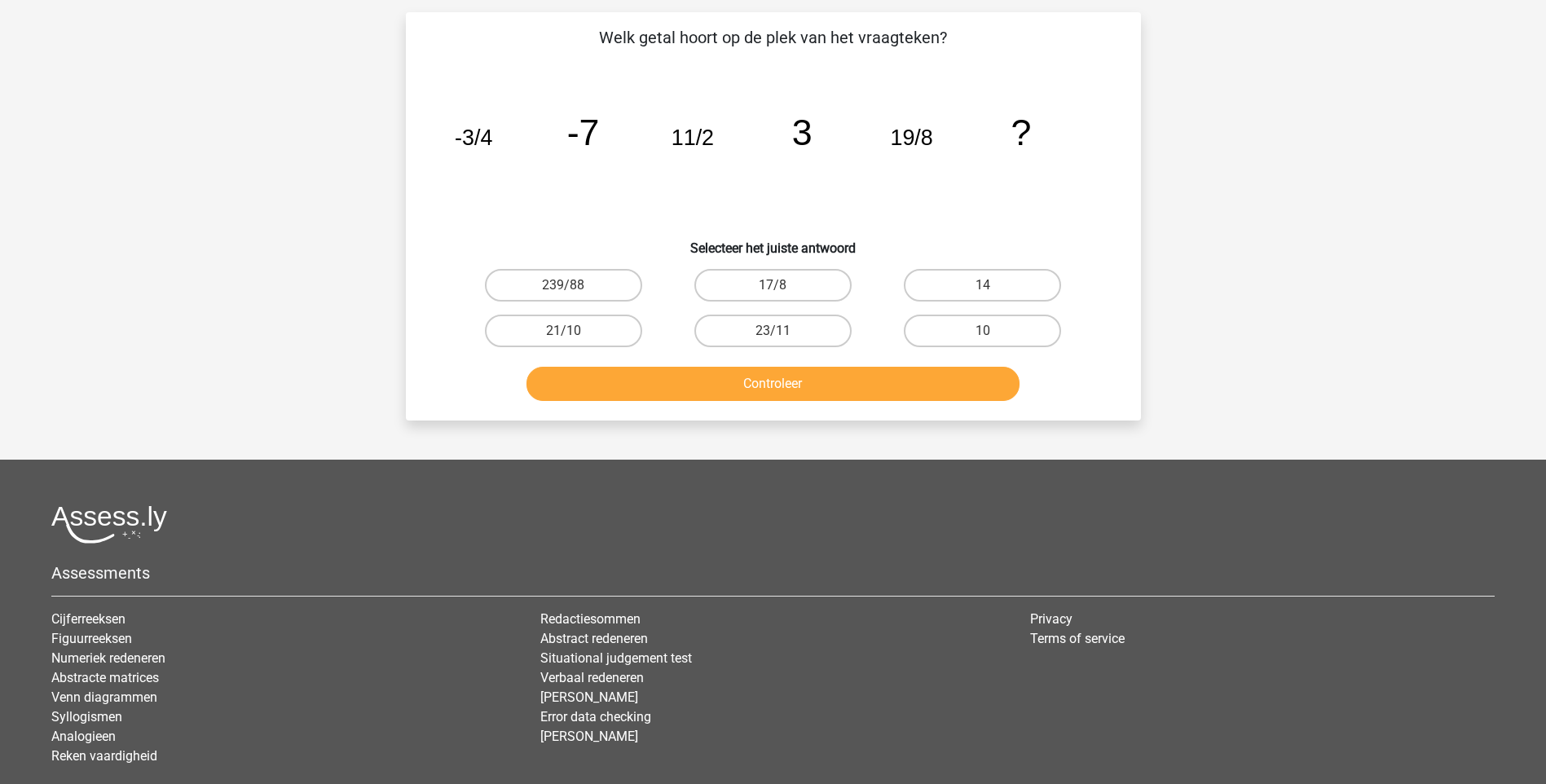
scroll to position [81, 0]
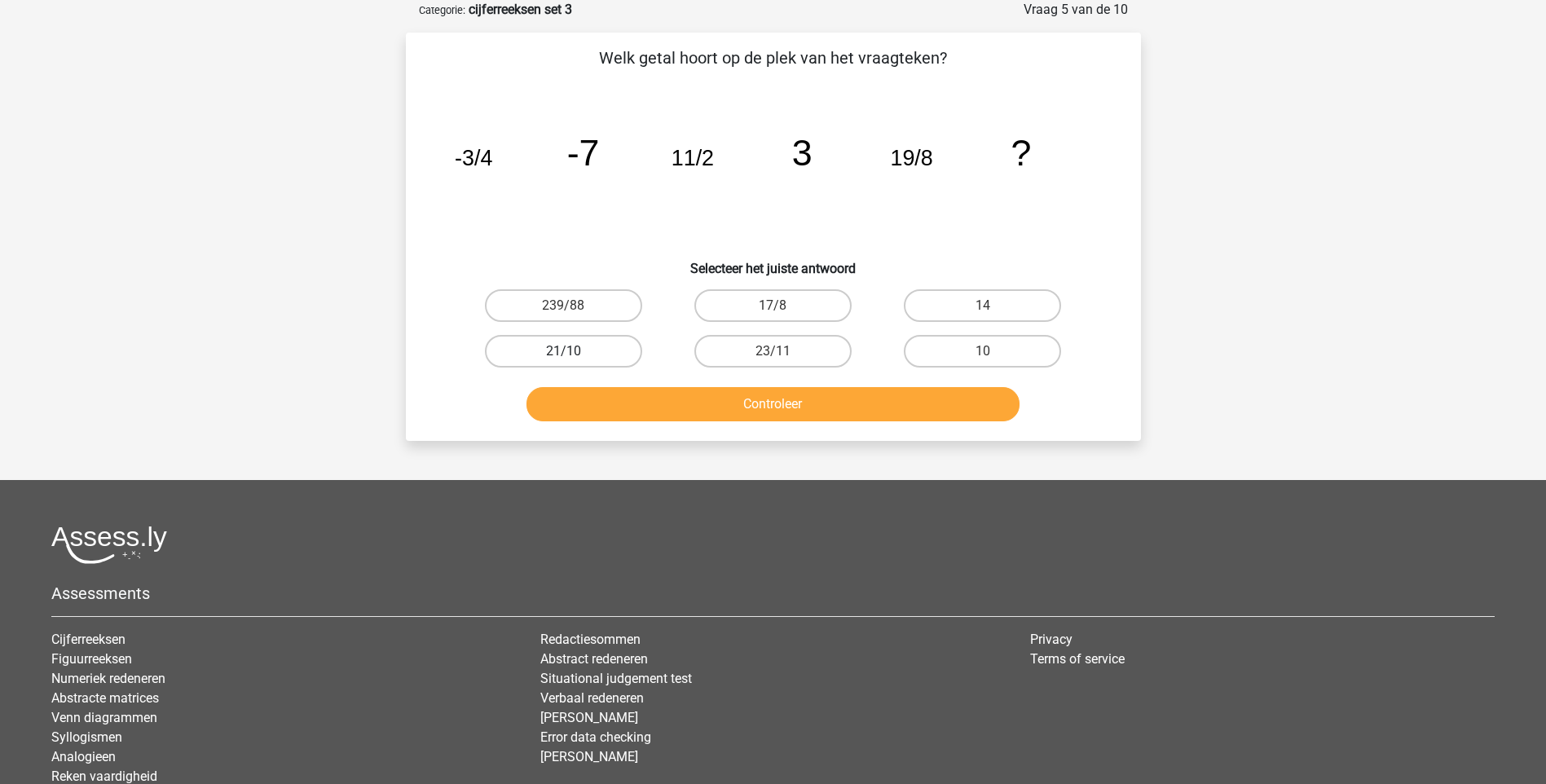
click at [579, 357] on label "21/10" at bounding box center [563, 351] width 157 height 33
click at [574, 357] on input "21/10" at bounding box center [567, 356] width 10 height 10
radio input "true"
click at [749, 409] on button "Controleer" at bounding box center [773, 404] width 493 height 34
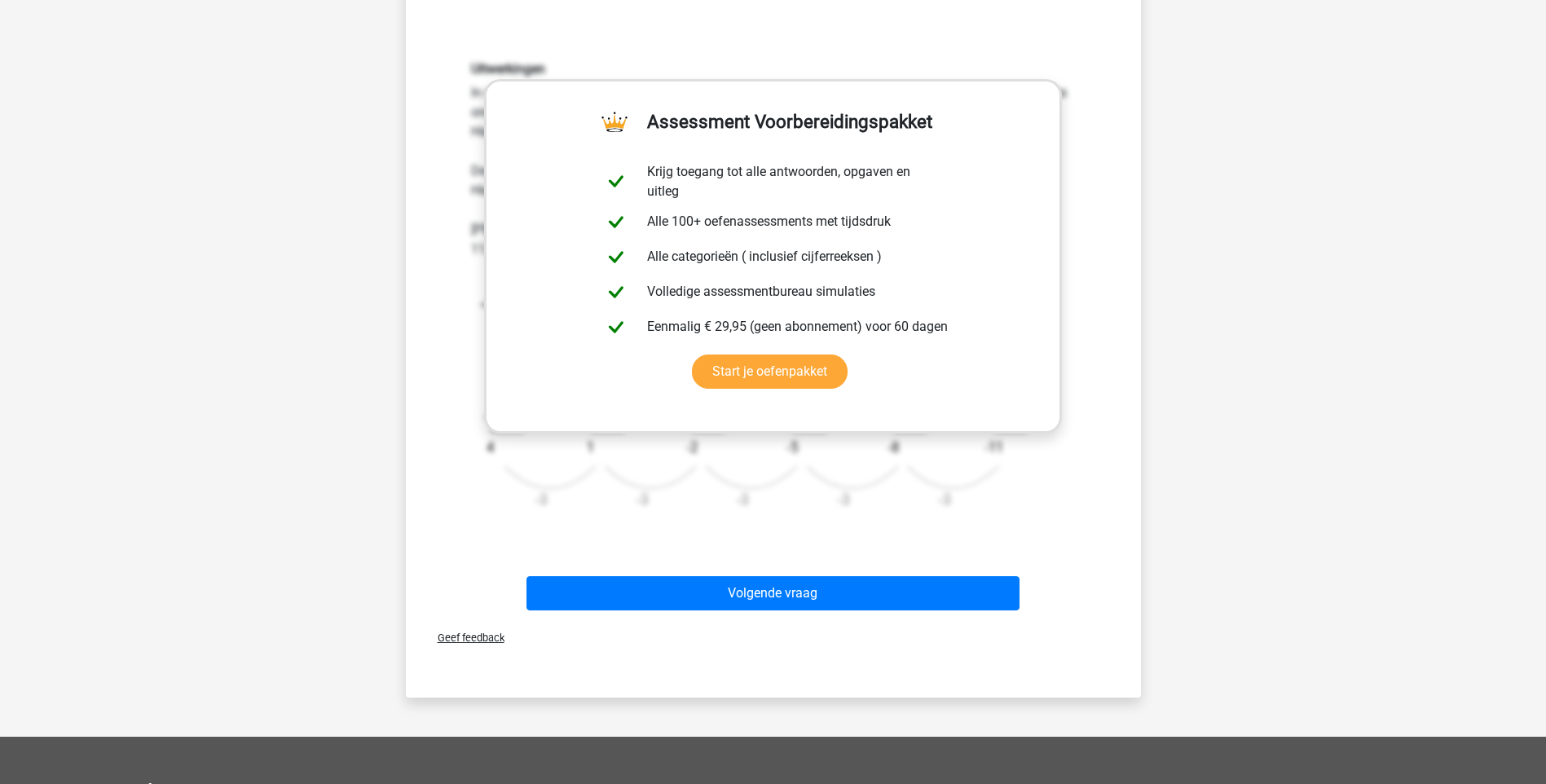
scroll to position [489, 0]
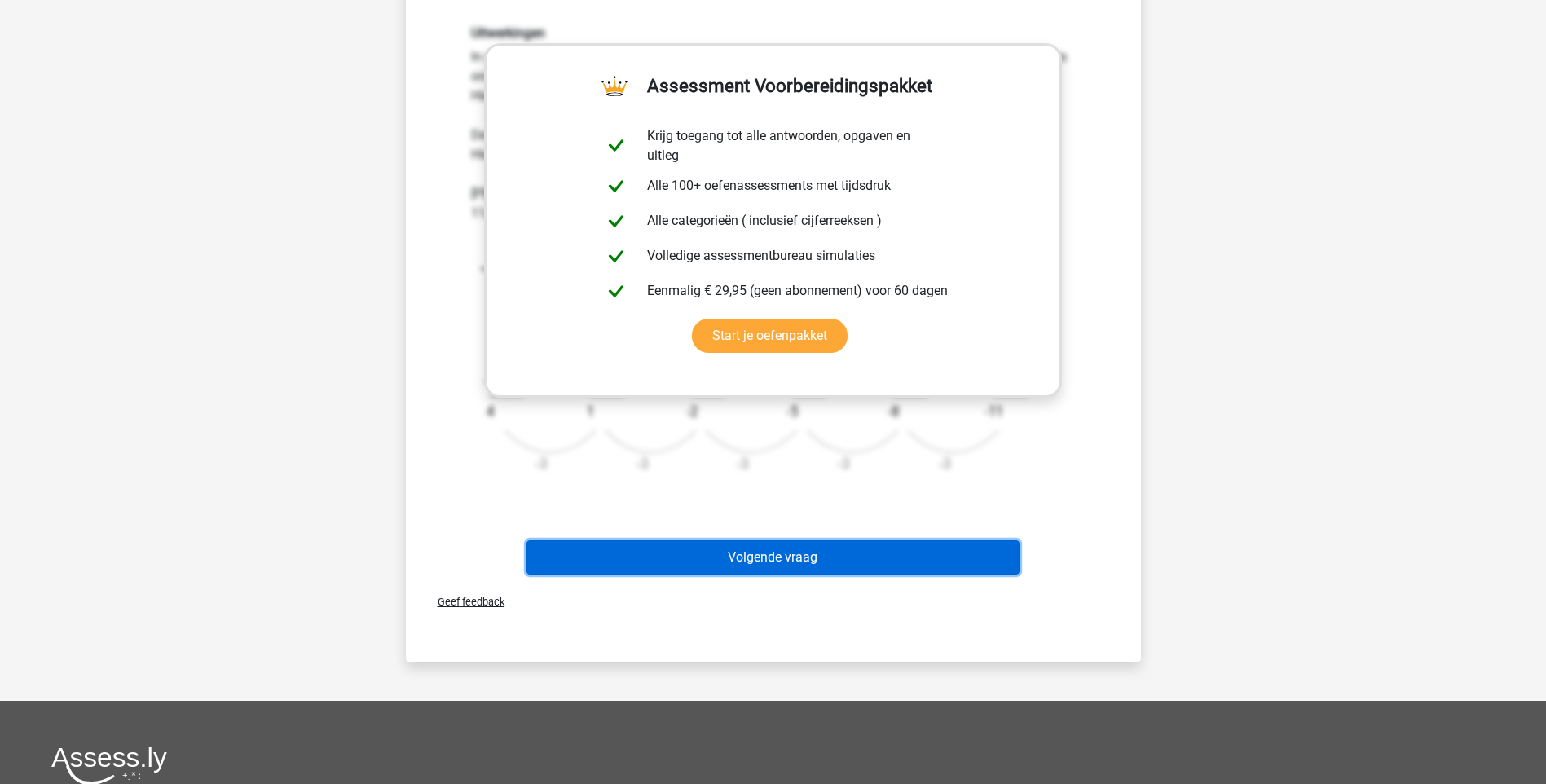
click at [793, 557] on button "Volgende vraag" at bounding box center [773, 557] width 493 height 34
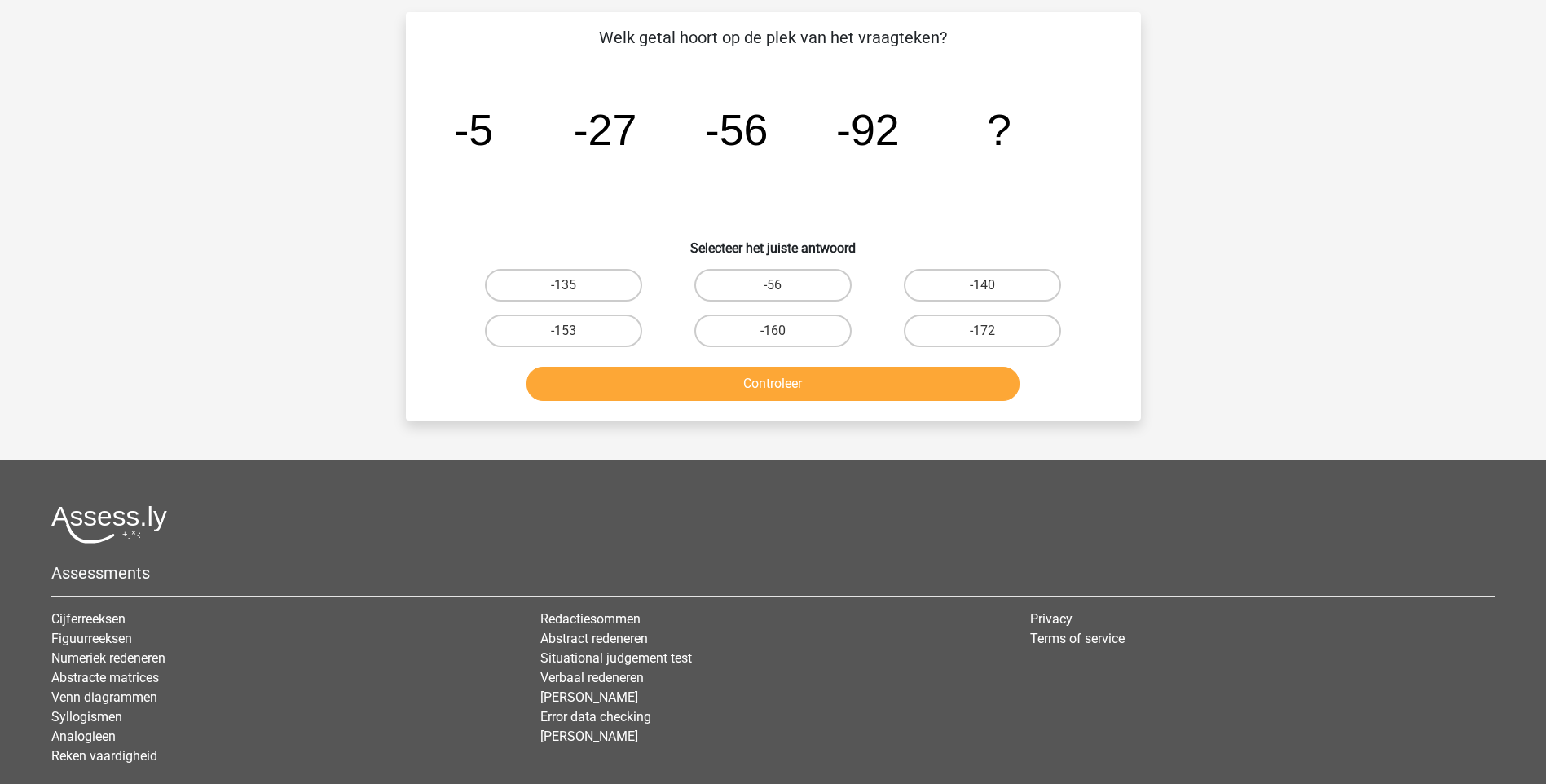
scroll to position [81, 0]
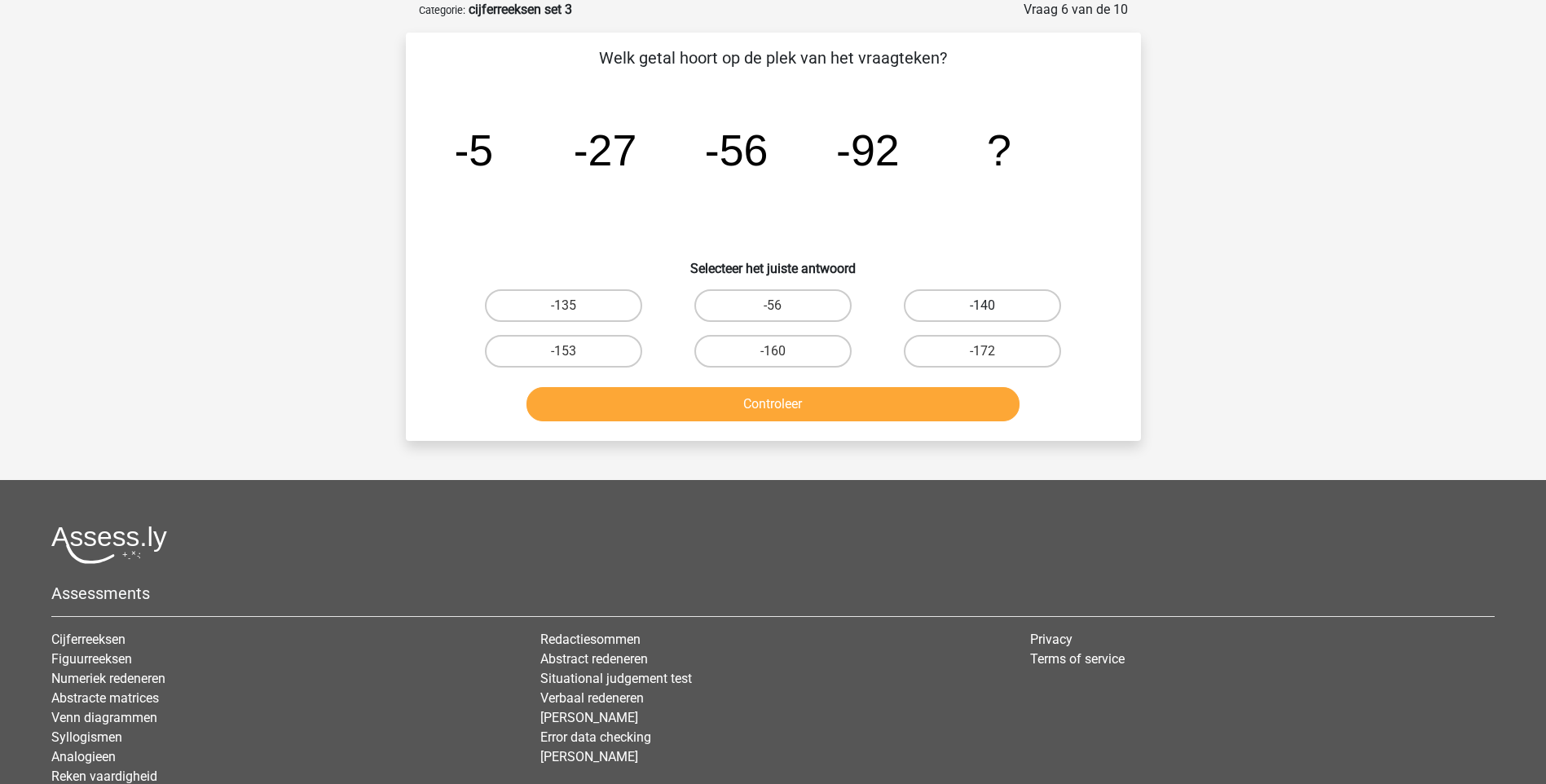
click at [985, 301] on label "-140" at bounding box center [982, 305] width 157 height 33
click at [985, 305] on input "-140" at bounding box center [988, 310] width 10 height 10
radio input "true"
click at [779, 399] on button "Controleer" at bounding box center [773, 404] width 493 height 34
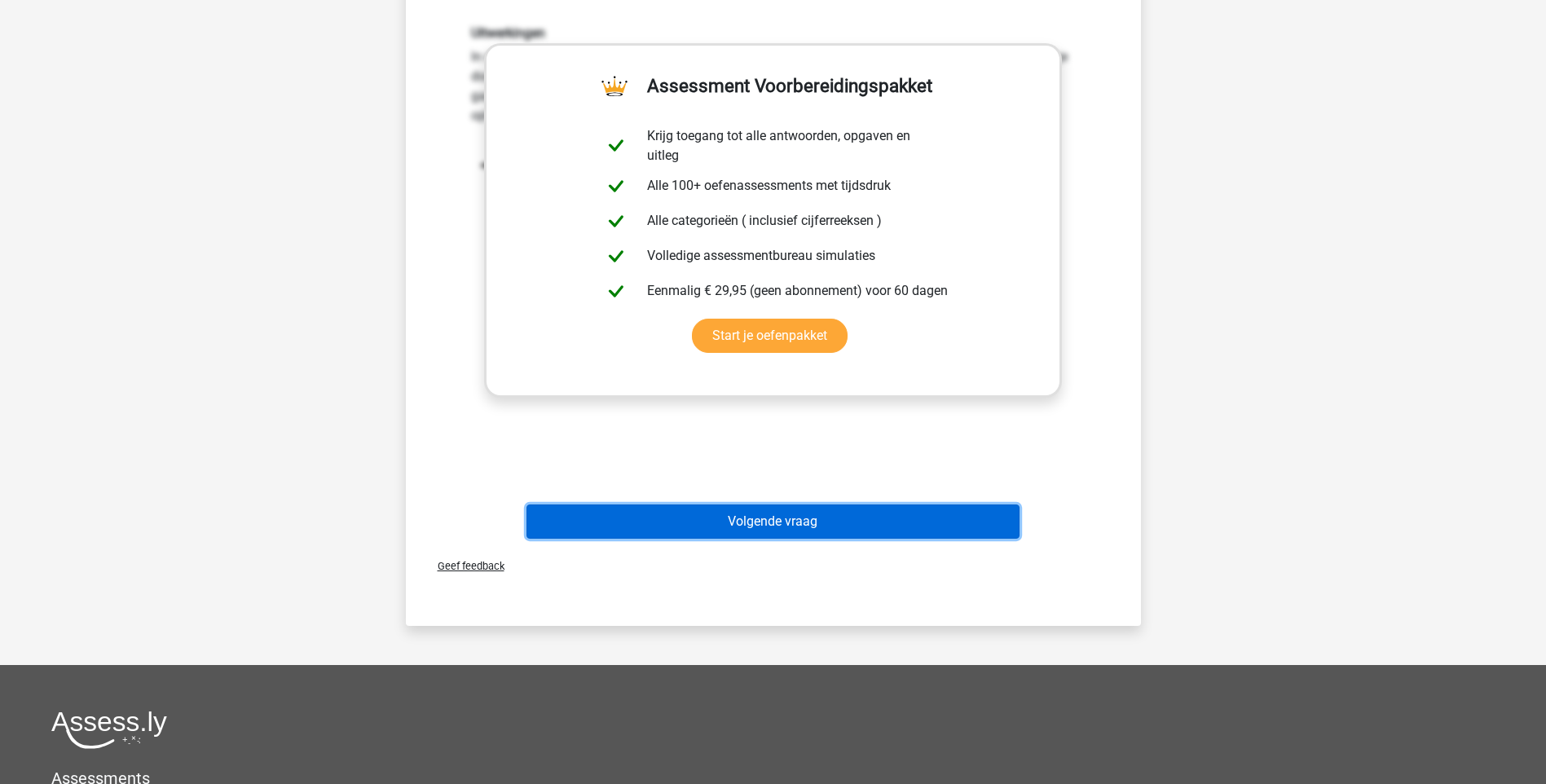
click at [778, 519] on button "Volgende vraag" at bounding box center [773, 521] width 493 height 34
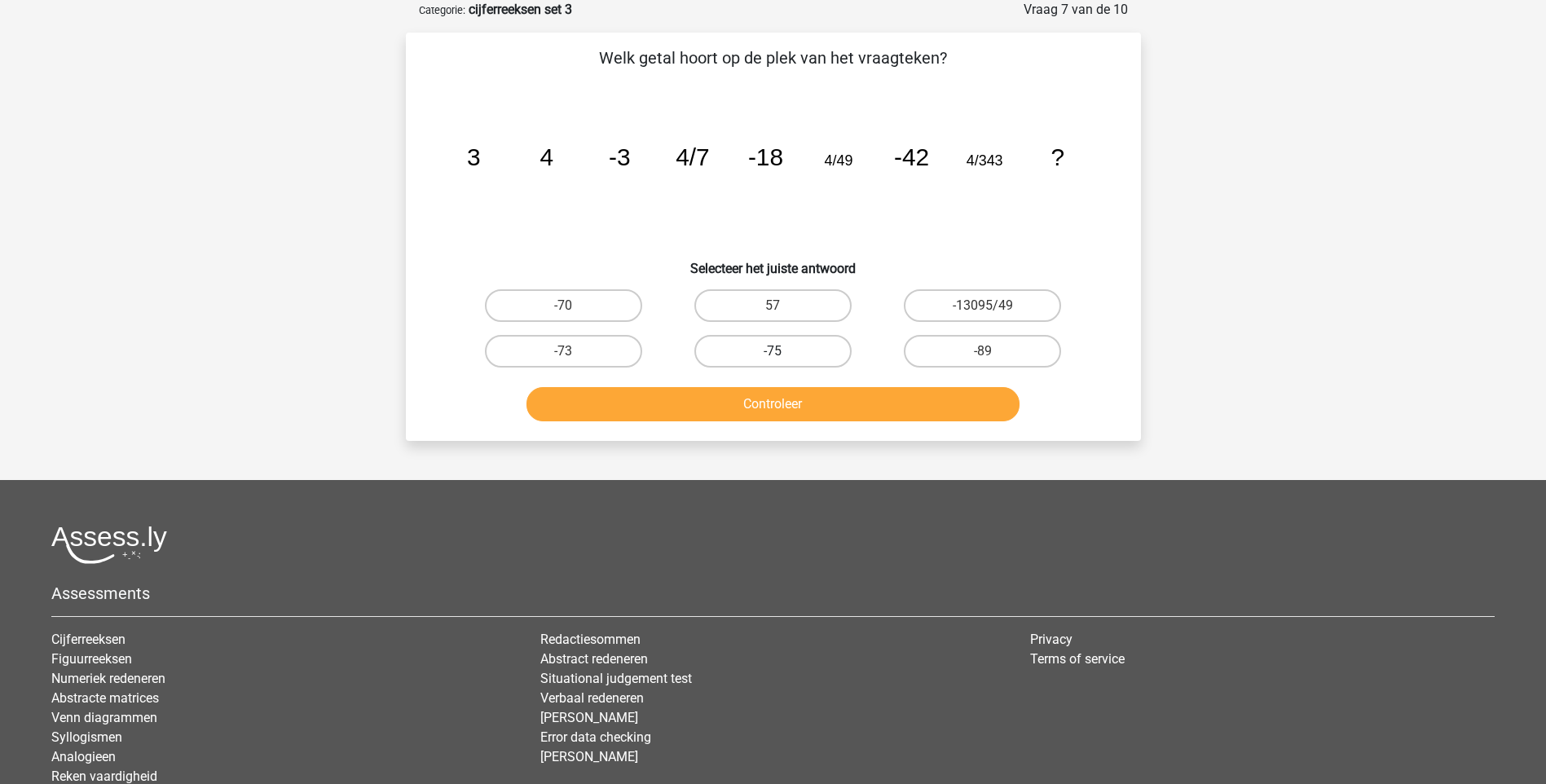
click at [793, 351] on label "-75" at bounding box center [773, 351] width 157 height 33
click at [783, 351] on input "-75" at bounding box center [778, 356] width 10 height 10
radio input "true"
click at [774, 407] on button "Controleer" at bounding box center [773, 404] width 493 height 34
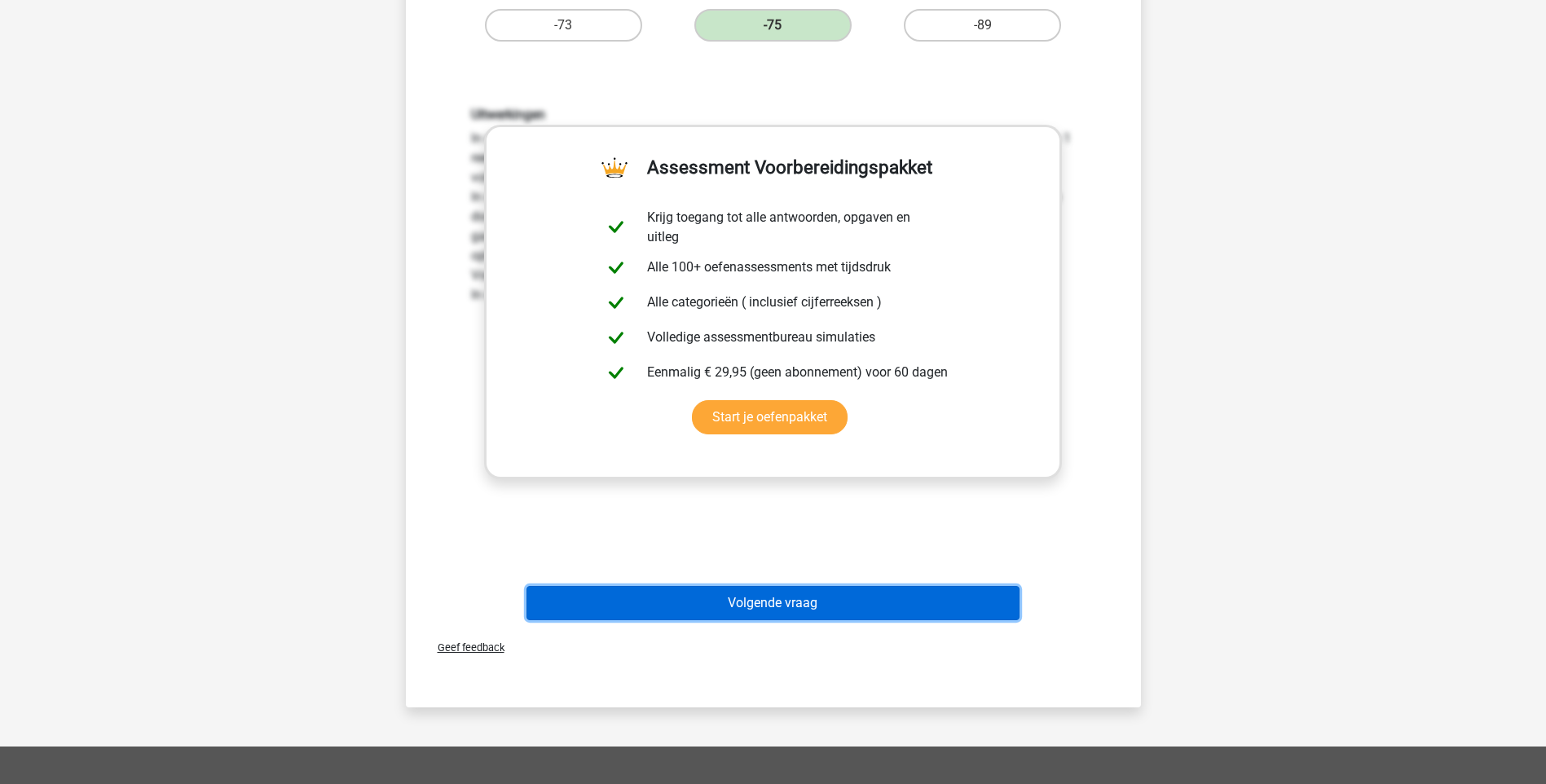
click at [776, 598] on button "Volgende vraag" at bounding box center [773, 603] width 493 height 34
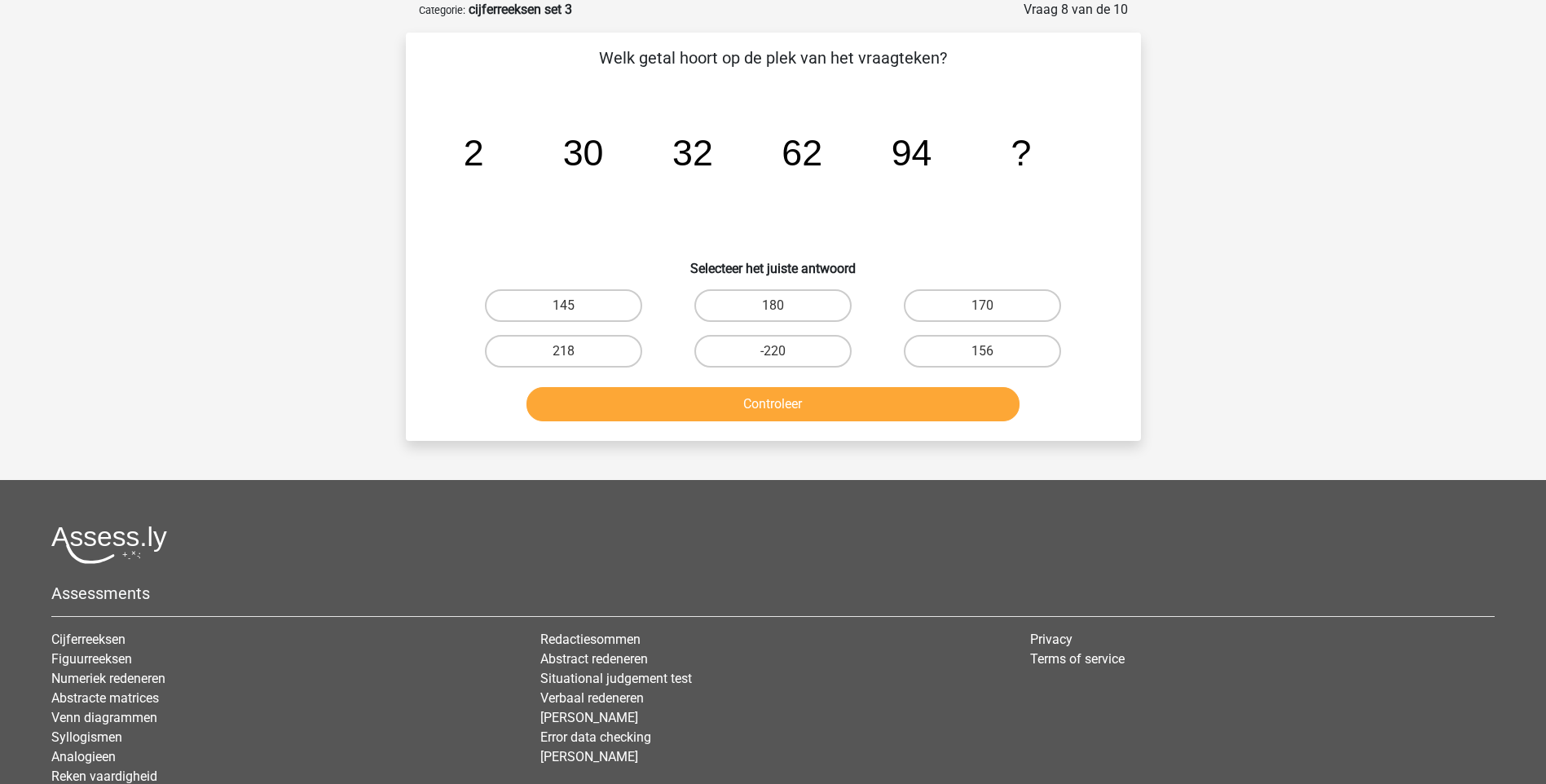
click at [984, 358] on input "156" at bounding box center [988, 356] width 10 height 10
radio input "true"
click at [805, 401] on button "Controleer" at bounding box center [773, 404] width 493 height 34
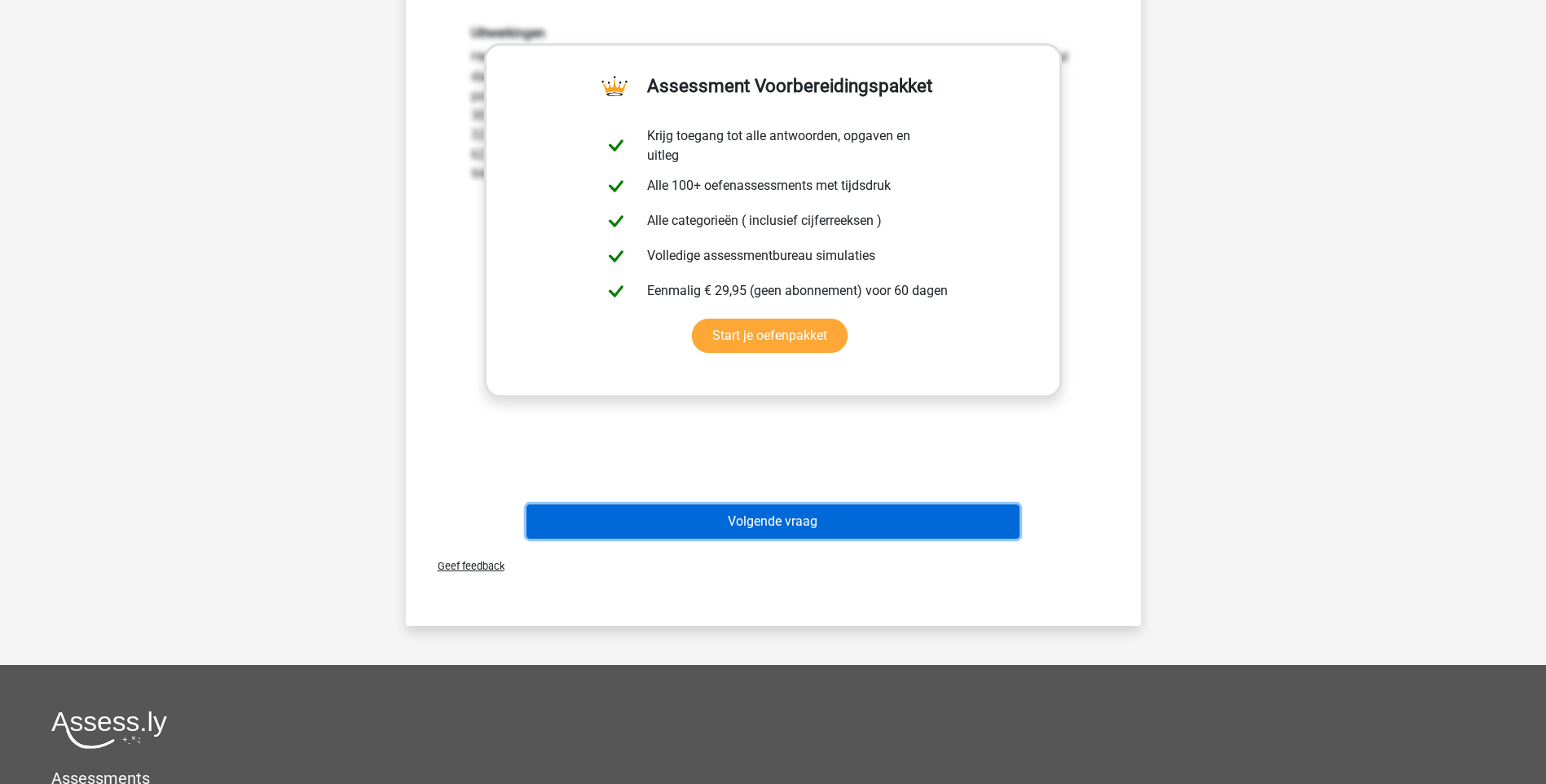
click at [846, 526] on button "Volgende vraag" at bounding box center [773, 521] width 493 height 34
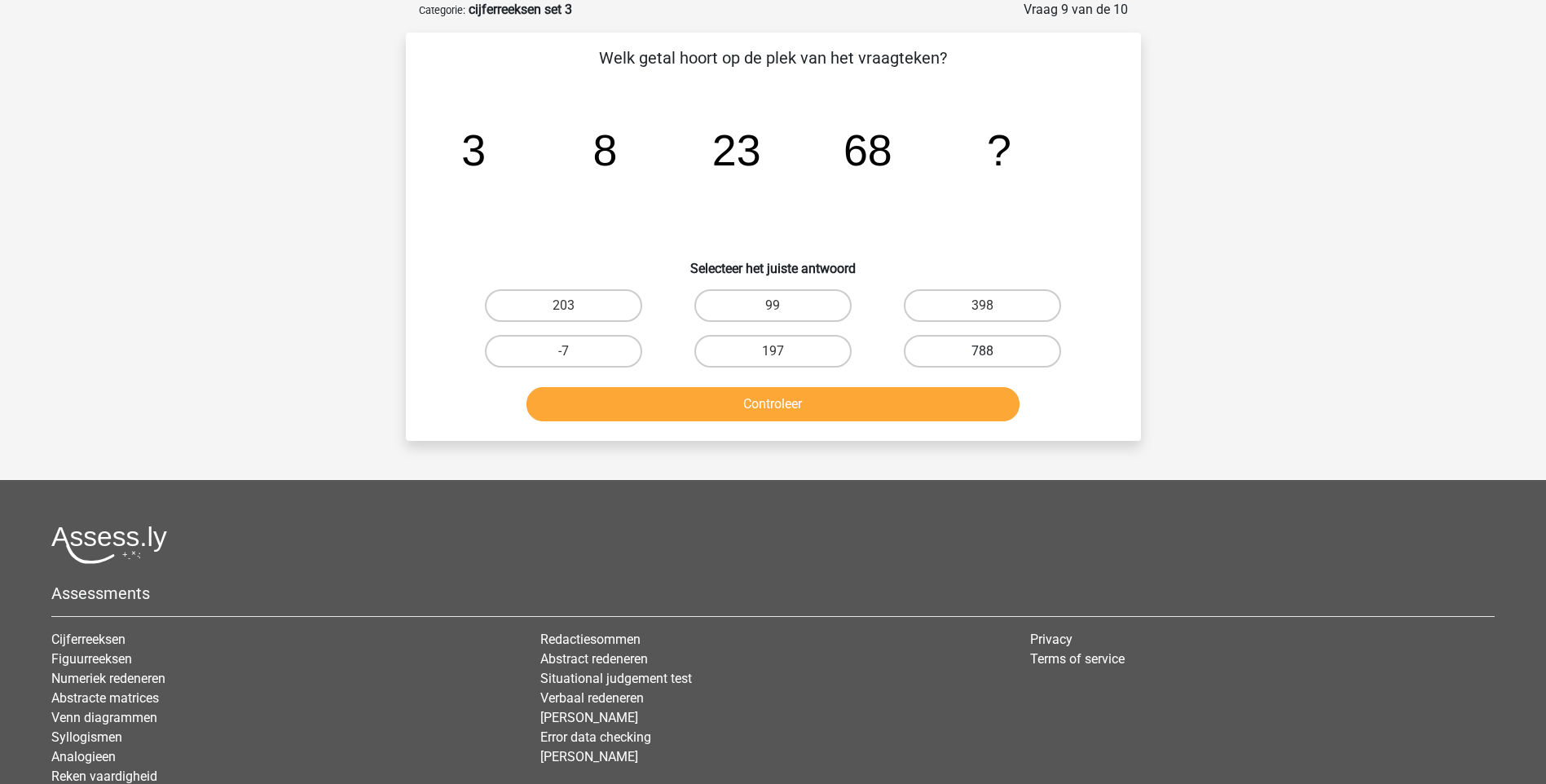
click at [979, 352] on label "788" at bounding box center [982, 351] width 157 height 33
click at [983, 352] on input "788" at bounding box center [988, 356] width 10 height 10
radio input "true"
click at [810, 404] on button "Controleer" at bounding box center [773, 404] width 493 height 34
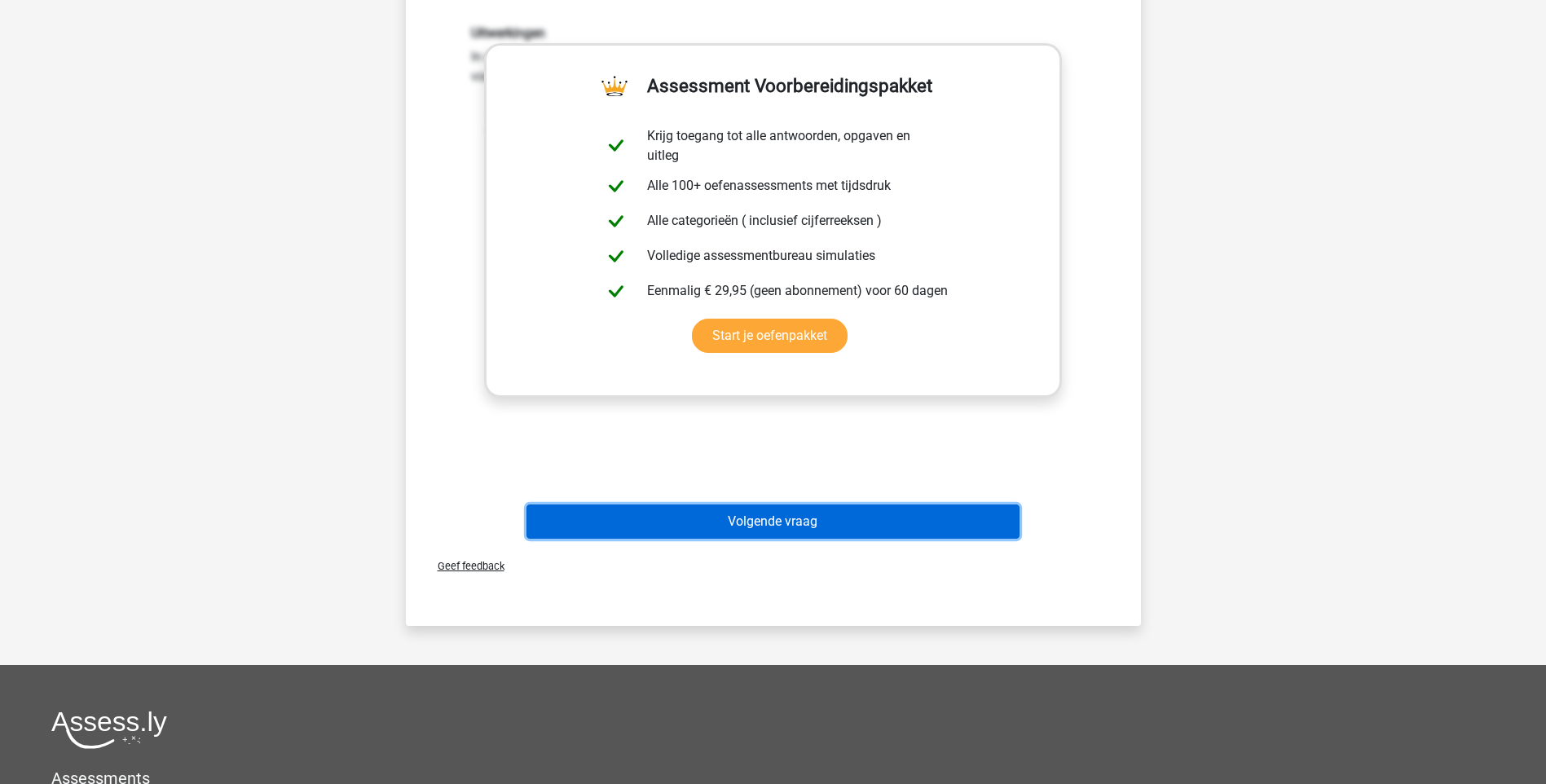
click at [866, 525] on button "Volgende vraag" at bounding box center [773, 521] width 493 height 34
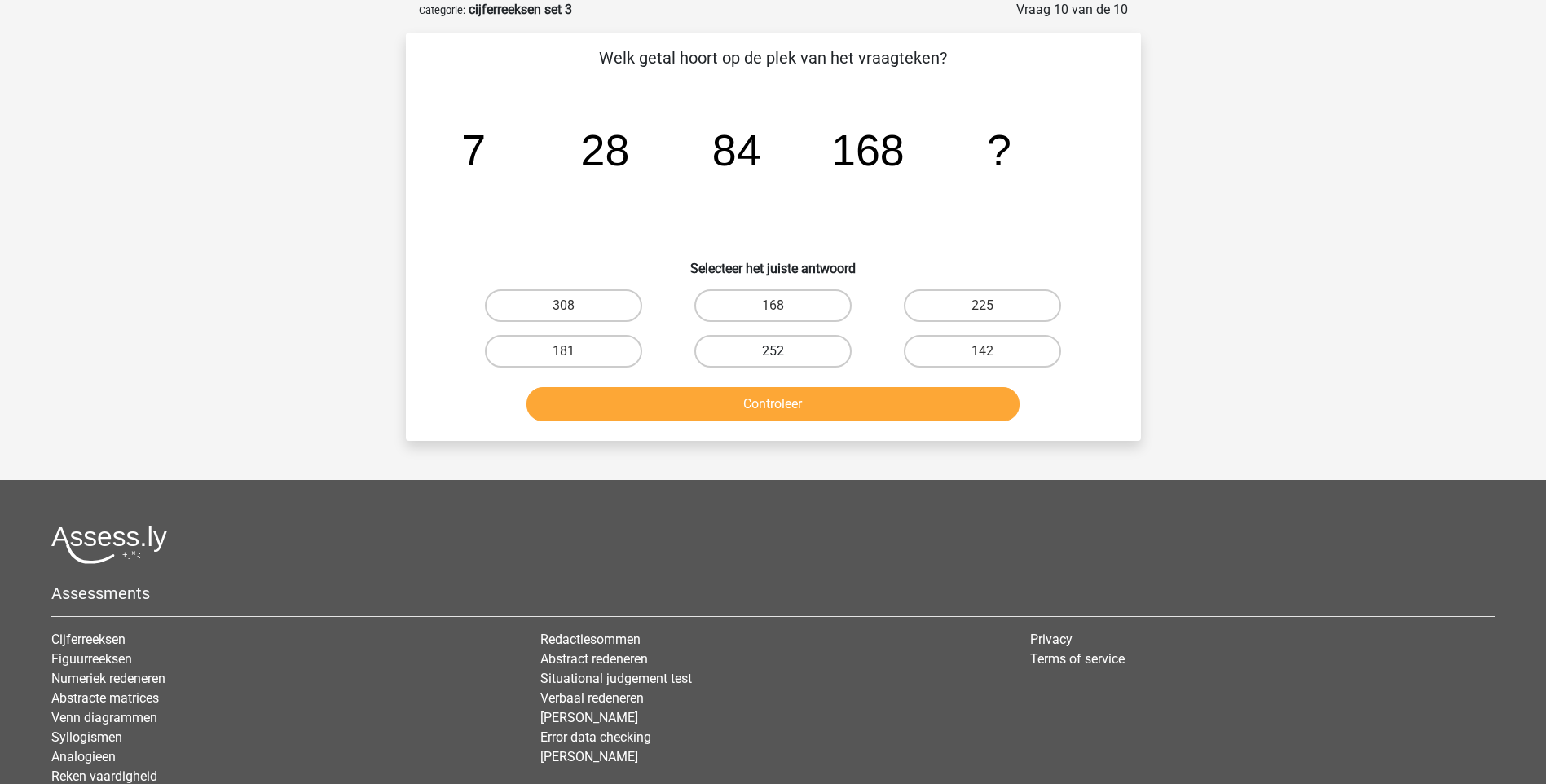
click at [803, 351] on label "252" at bounding box center [773, 351] width 157 height 33
click at [783, 351] on input "252" at bounding box center [778, 356] width 10 height 10
radio input "true"
click at [785, 409] on button "Controleer" at bounding box center [773, 404] width 493 height 34
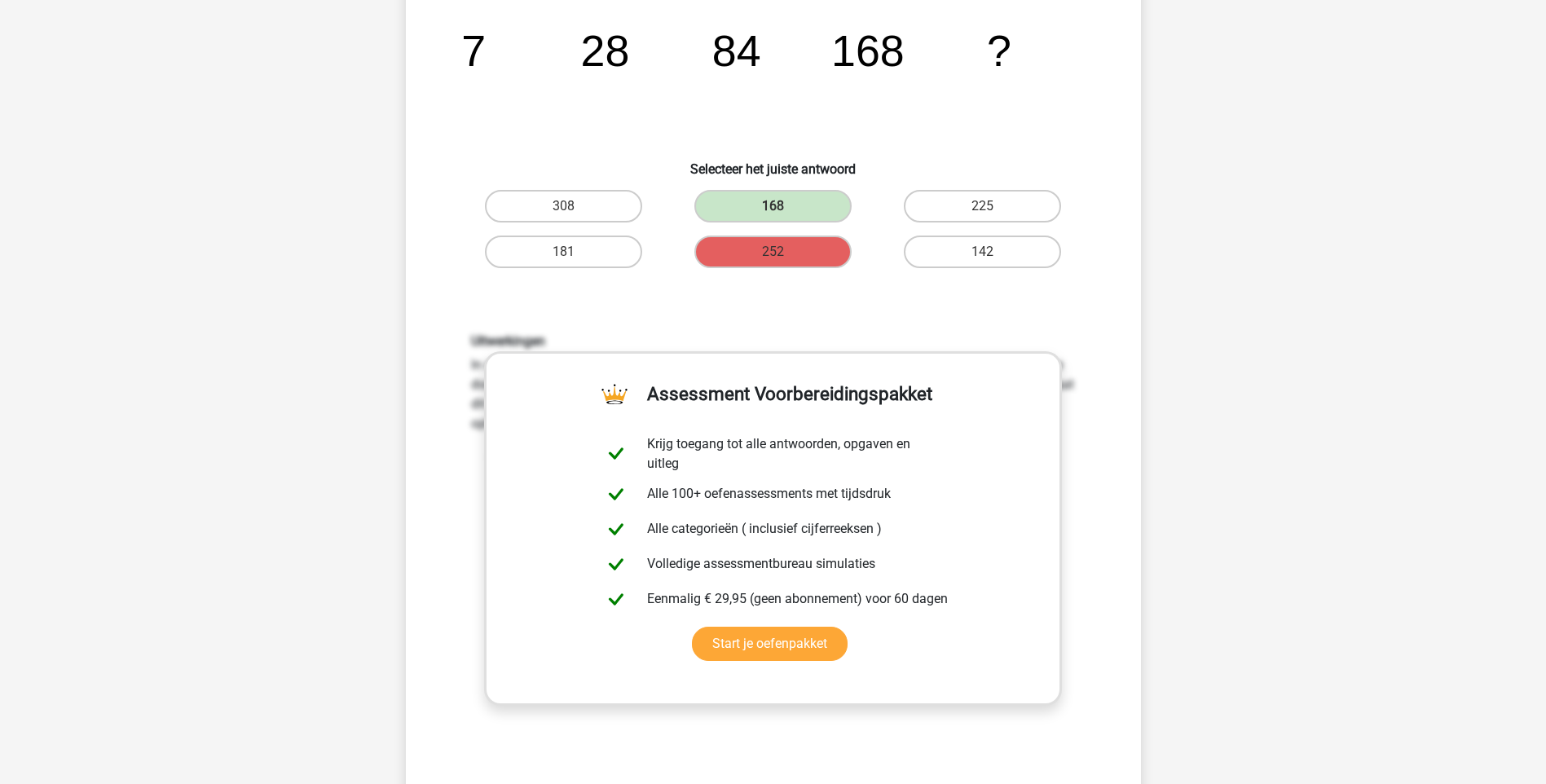
scroll to position [407, 0]
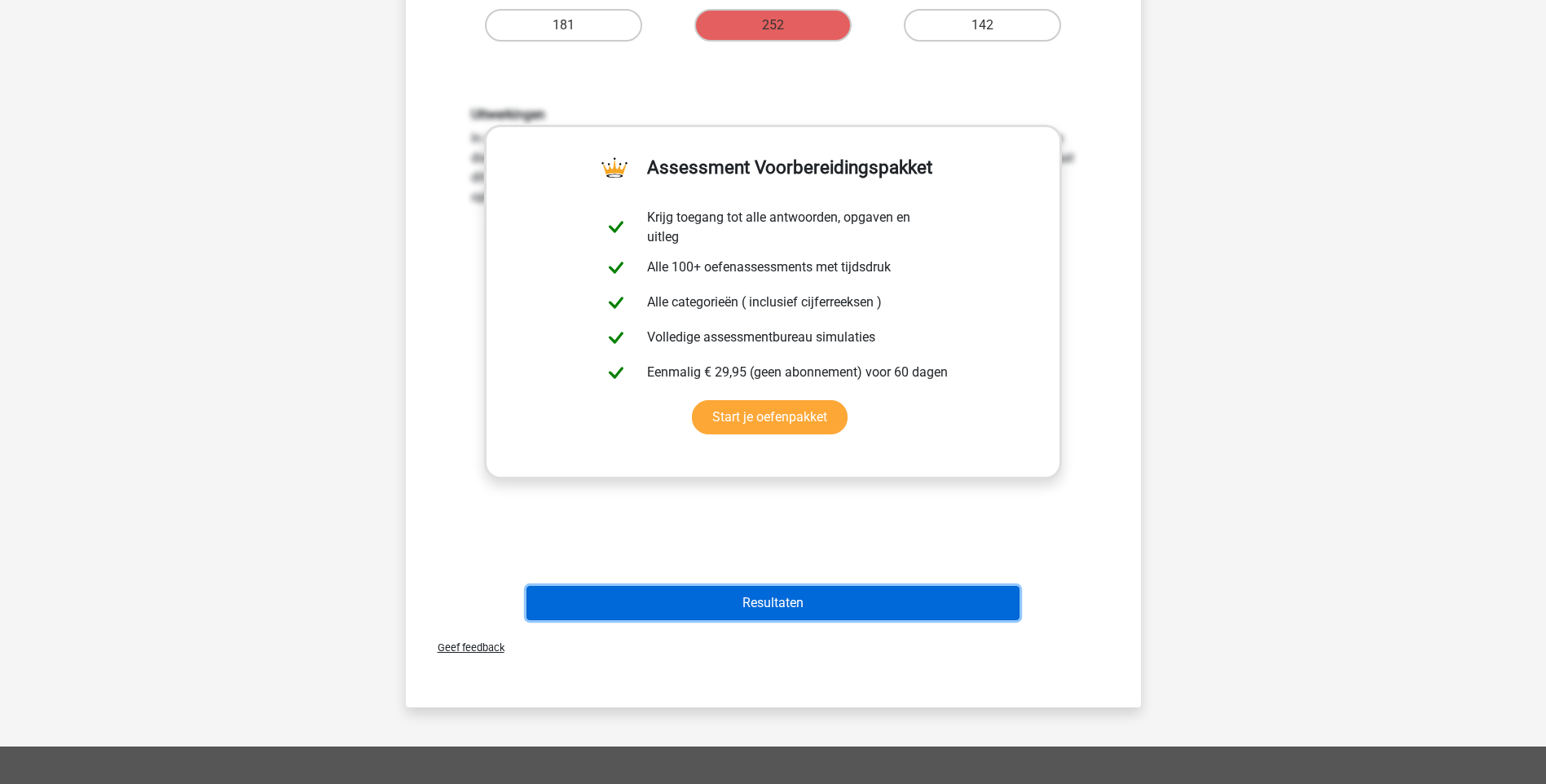
click at [787, 604] on button "Resultaten" at bounding box center [773, 603] width 493 height 34
